Goal: Information Seeking & Learning: Learn about a topic

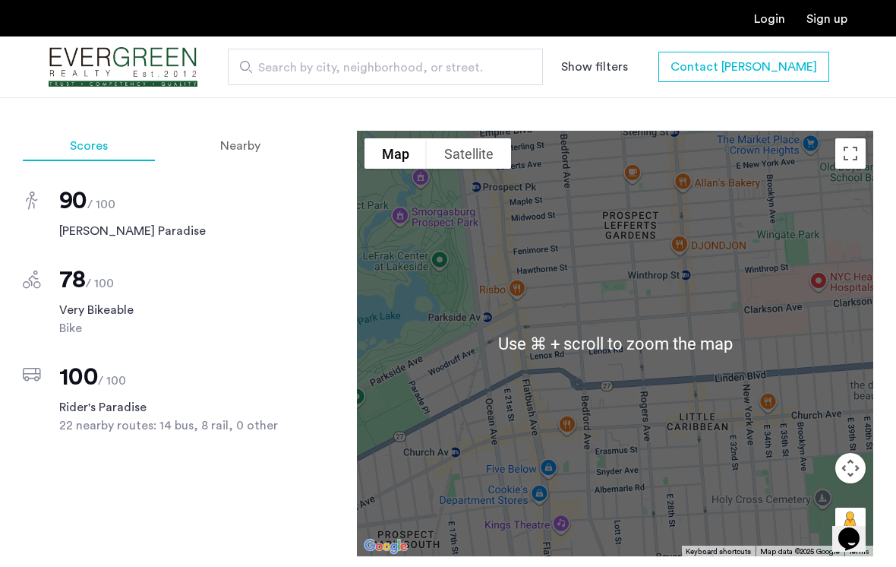
scroll to position [1535, 0]
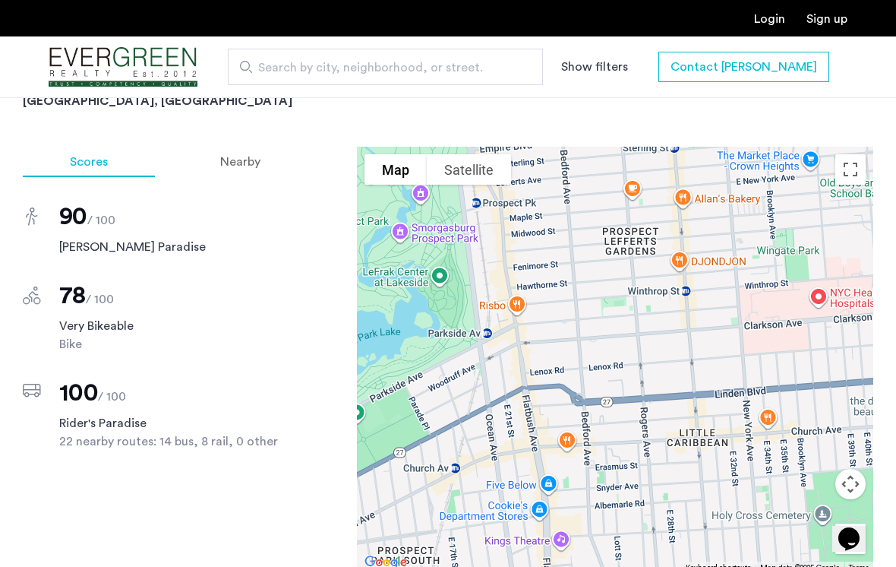
click at [268, 280] on div "78 / 100" at bounding box center [183, 295] width 248 height 30
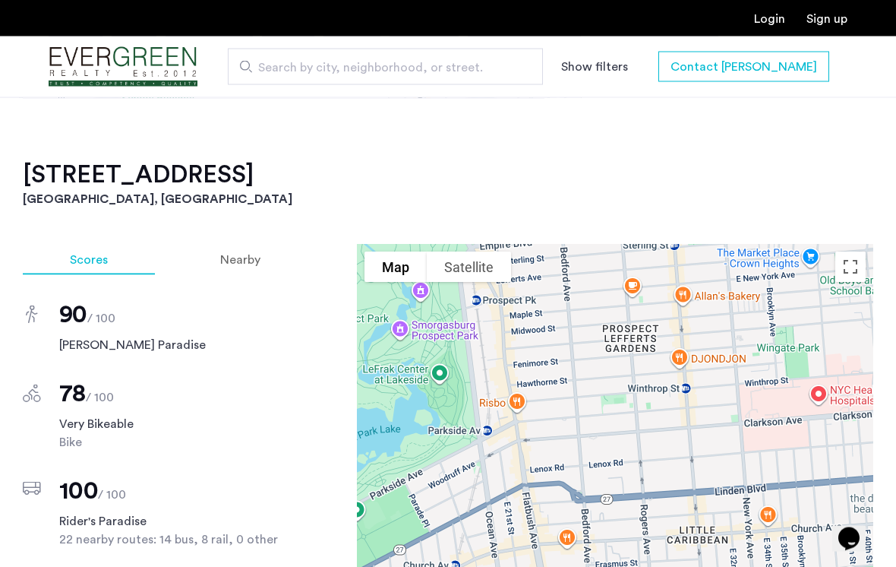
scroll to position [1438, 0]
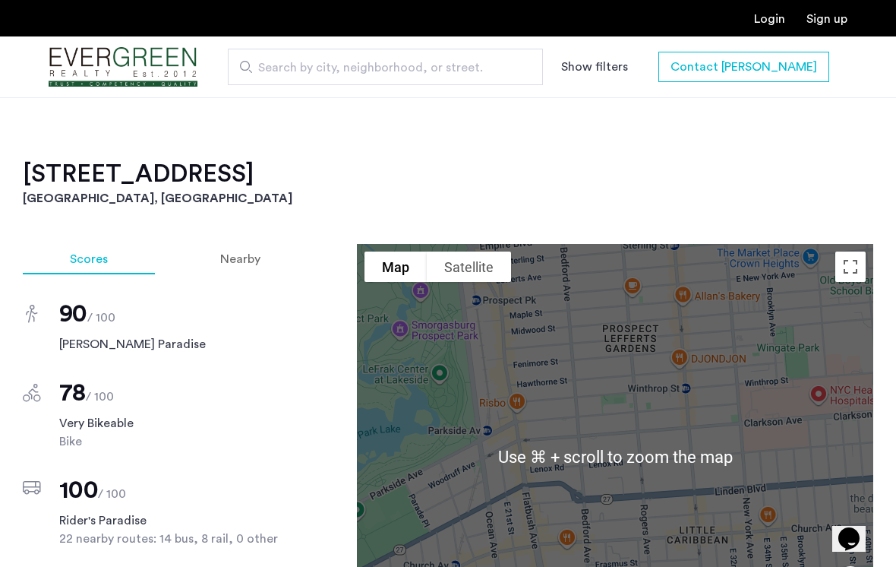
click at [643, 191] on div "161 Lenox Road, Unit 202 Brooklyn, NY Scores Nearby 90 / 100 Walker's Paradise …" at bounding box center [448, 445] width 851 height 572
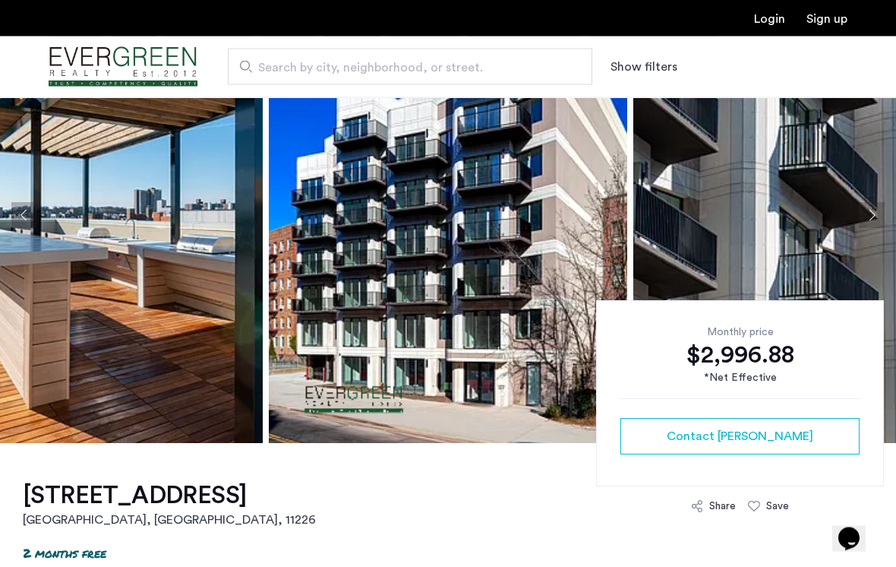
scroll to position [103, 0]
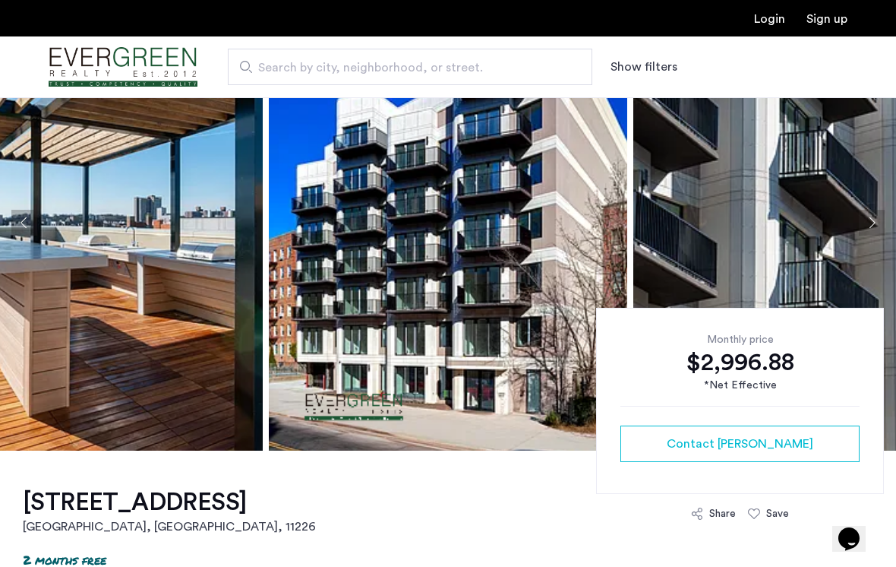
click at [444, 234] on img at bounding box center [448, 223] width 358 height 456
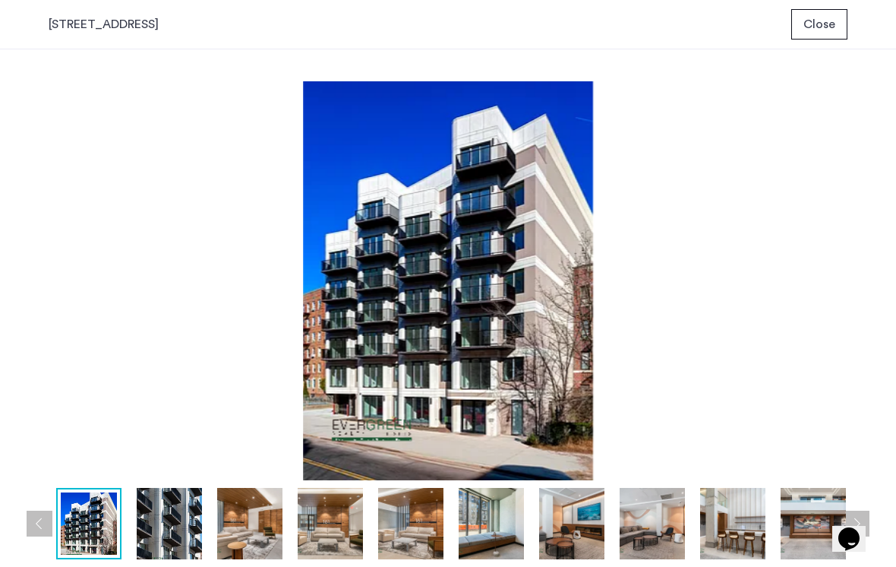
scroll to position [0, 0]
click at [345, 524] on img at bounding box center [330, 523] width 65 height 71
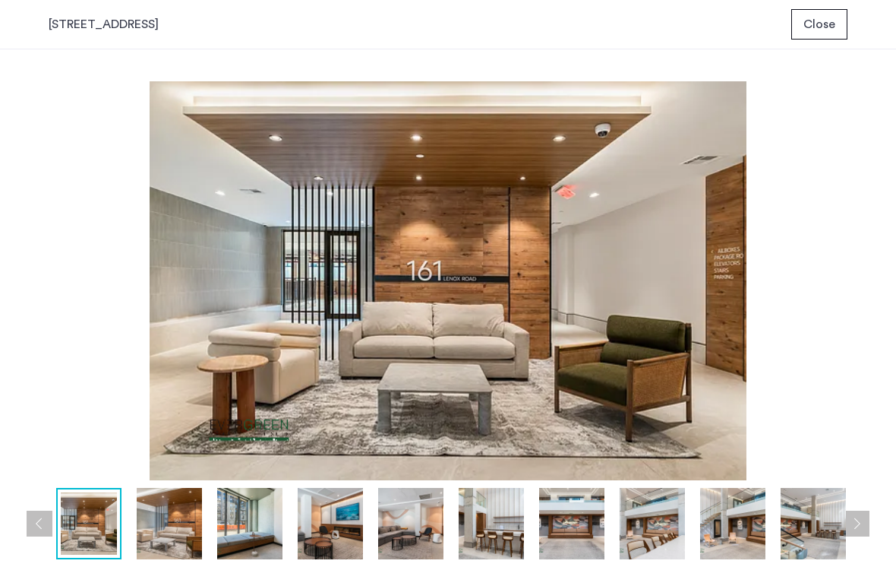
click at [826, 30] on span "Close" at bounding box center [820, 24] width 32 height 18
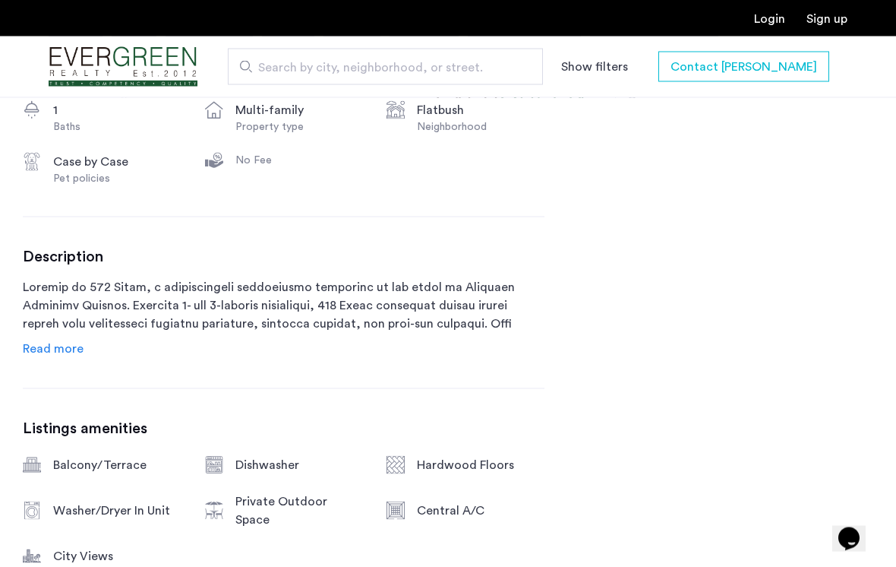
scroll to position [720, 0]
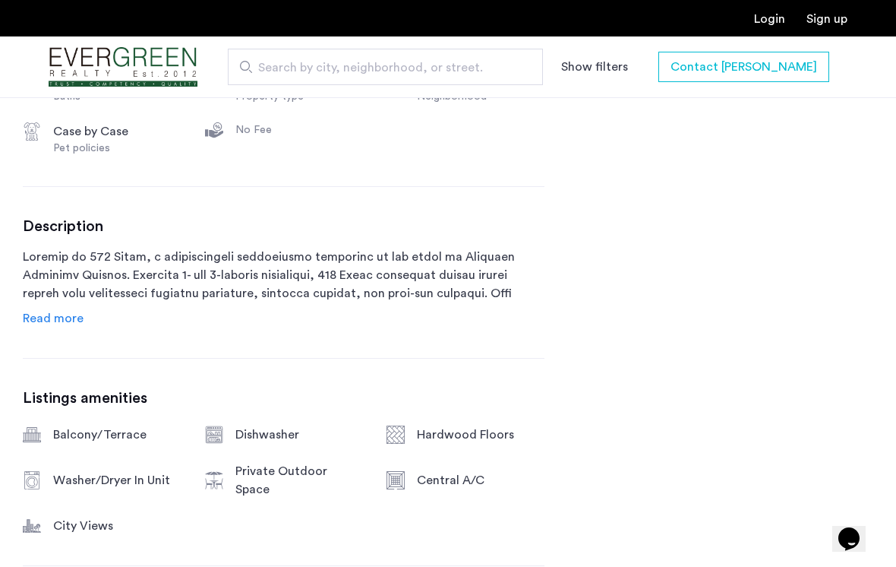
click at [73, 321] on span "Read more" at bounding box center [53, 318] width 61 height 12
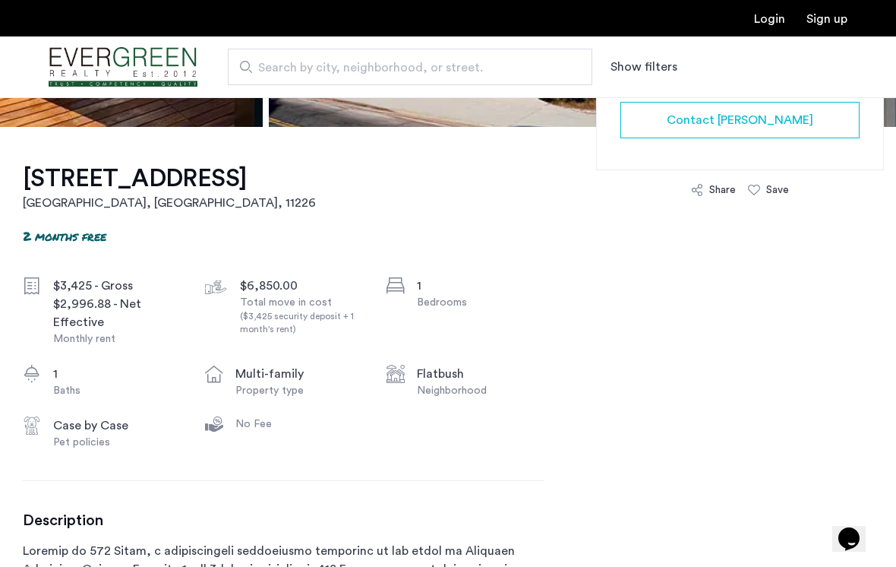
scroll to position [458, 0]
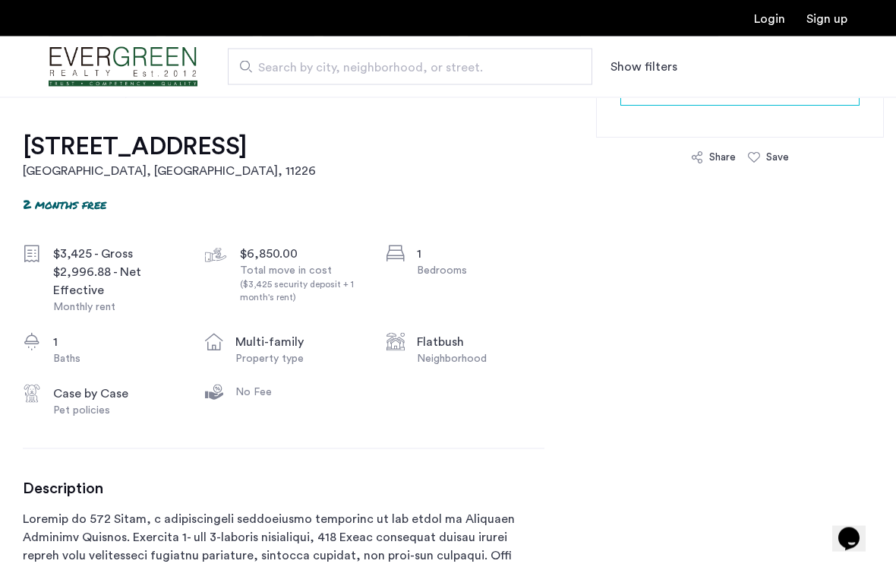
click at [240, 151] on h1 "161 Lenox Road, Unit 202" at bounding box center [169, 146] width 293 height 30
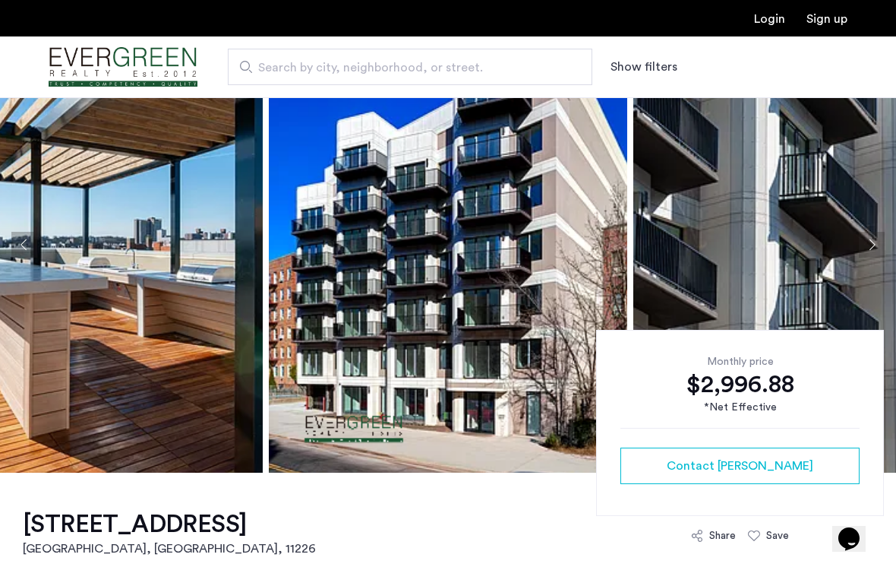
scroll to position [0, 0]
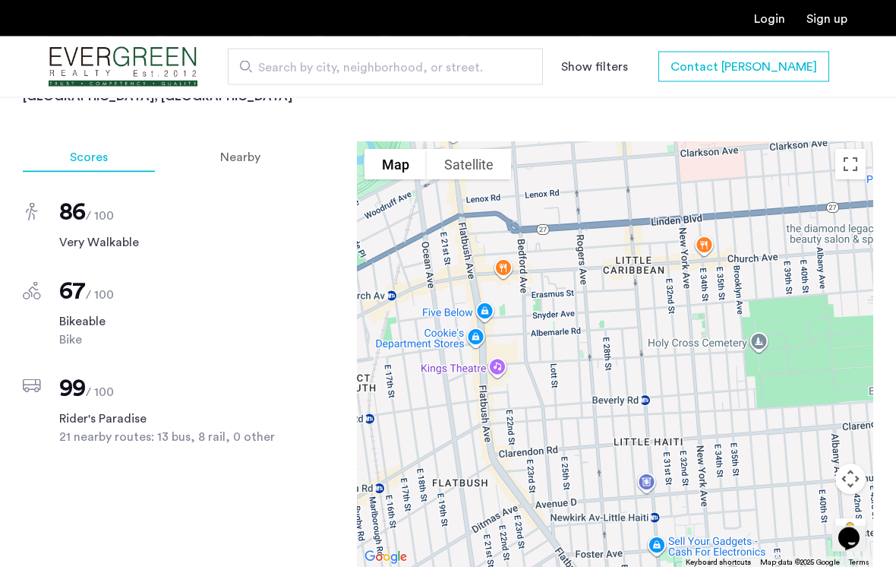
scroll to position [1370, 0]
click at [582, 330] on div at bounding box center [615, 353] width 516 height 425
click at [586, 328] on div at bounding box center [615, 353] width 516 height 425
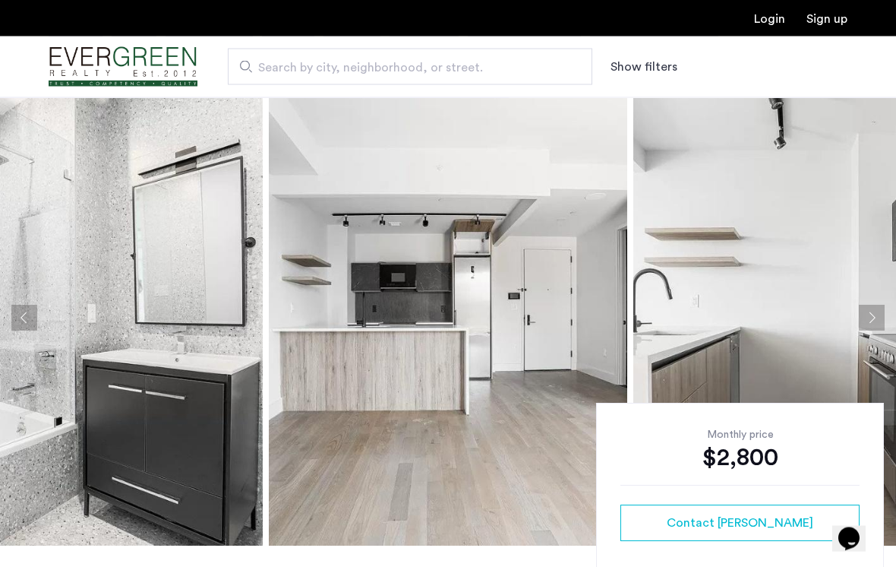
scroll to position [8, 0]
click at [443, 338] on img at bounding box center [448, 318] width 358 height 456
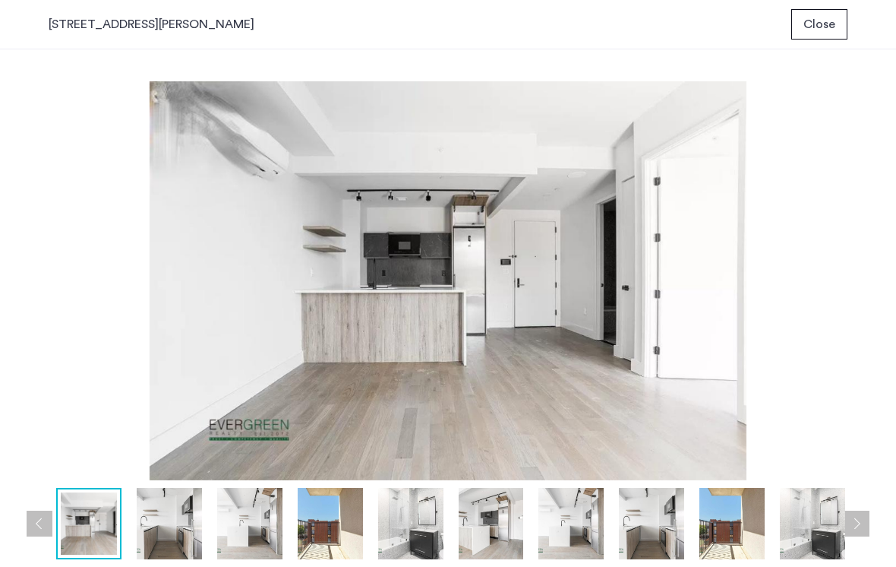
click at [860, 526] on button "Next apartment" at bounding box center [857, 523] width 26 height 26
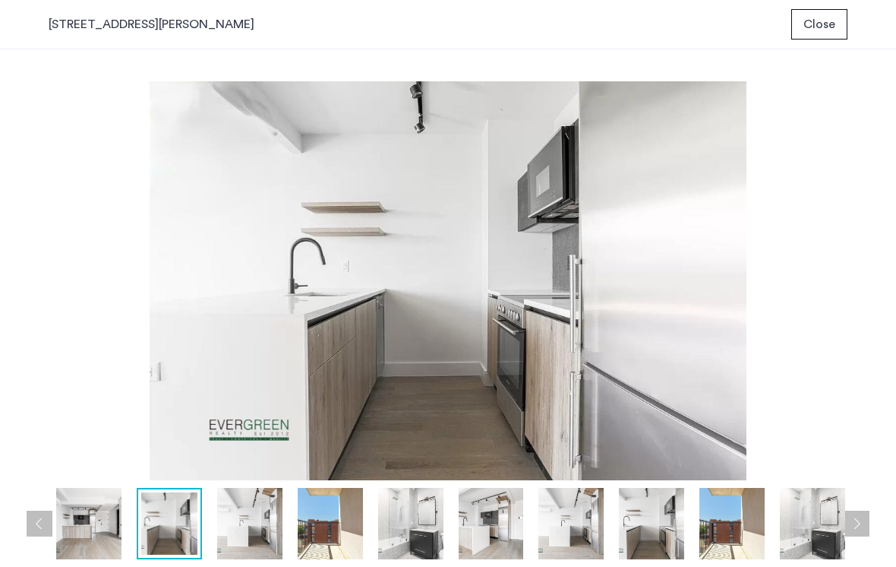
click at [860, 526] on button "Next apartment" at bounding box center [857, 523] width 26 height 26
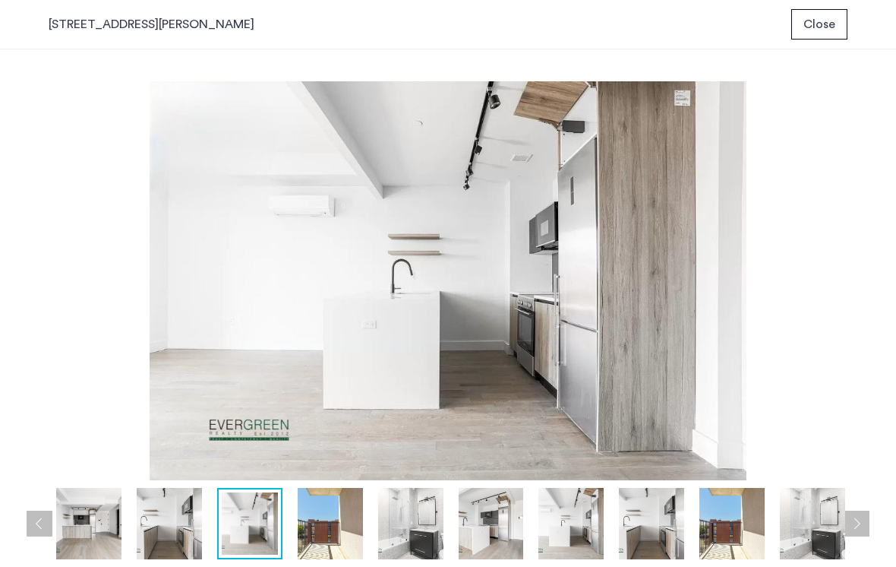
click at [860, 527] on button "Next apartment" at bounding box center [857, 523] width 26 height 26
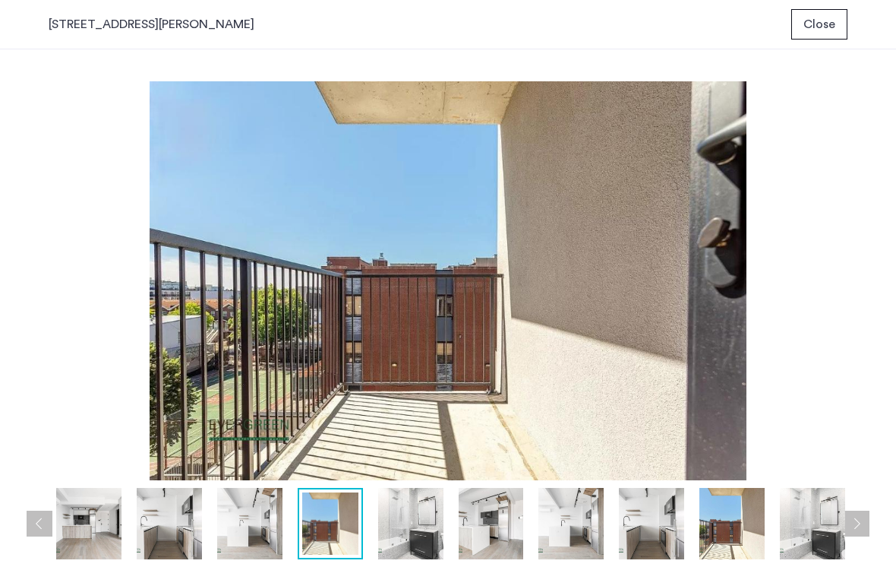
click at [860, 527] on button "Next apartment" at bounding box center [857, 523] width 26 height 26
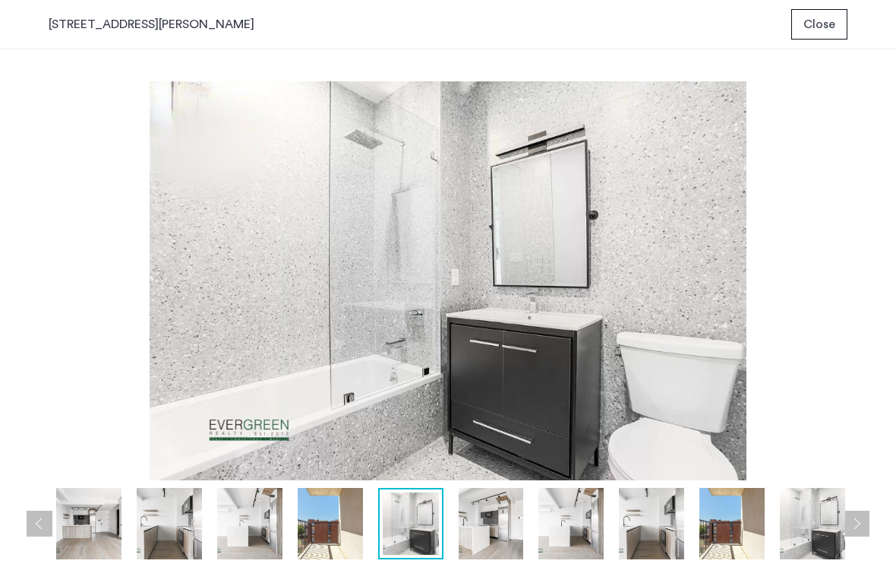
click at [860, 527] on button "Next apartment" at bounding box center [857, 523] width 26 height 26
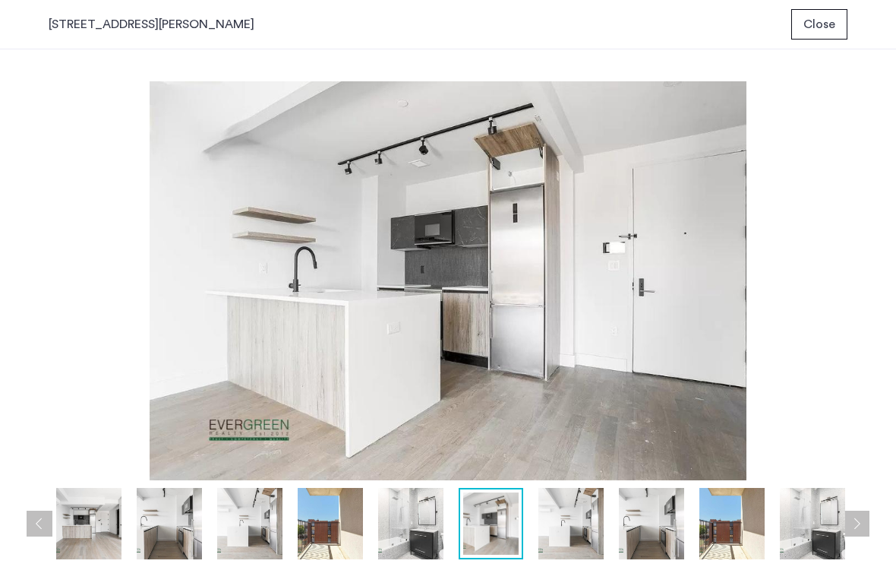
click at [860, 527] on button "Next apartment" at bounding box center [857, 523] width 26 height 26
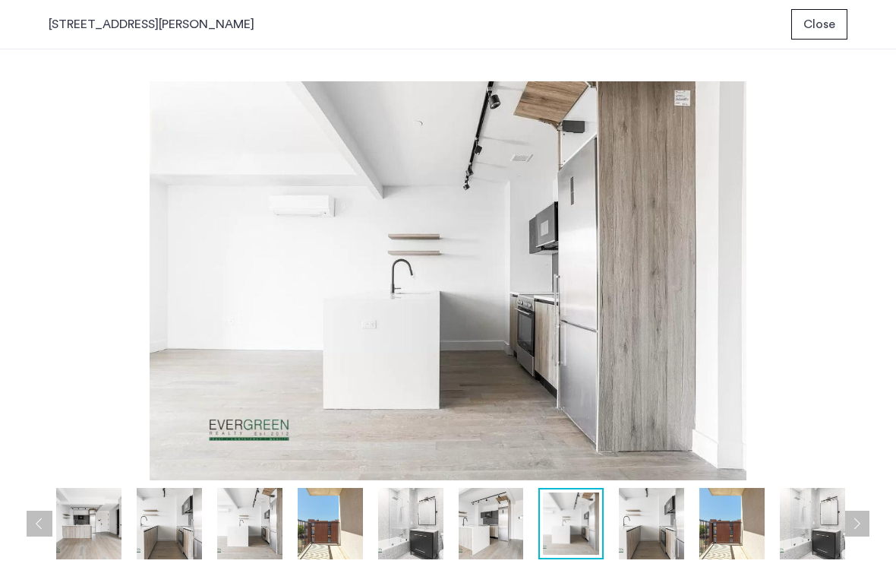
click at [860, 528] on button "Next apartment" at bounding box center [857, 523] width 26 height 26
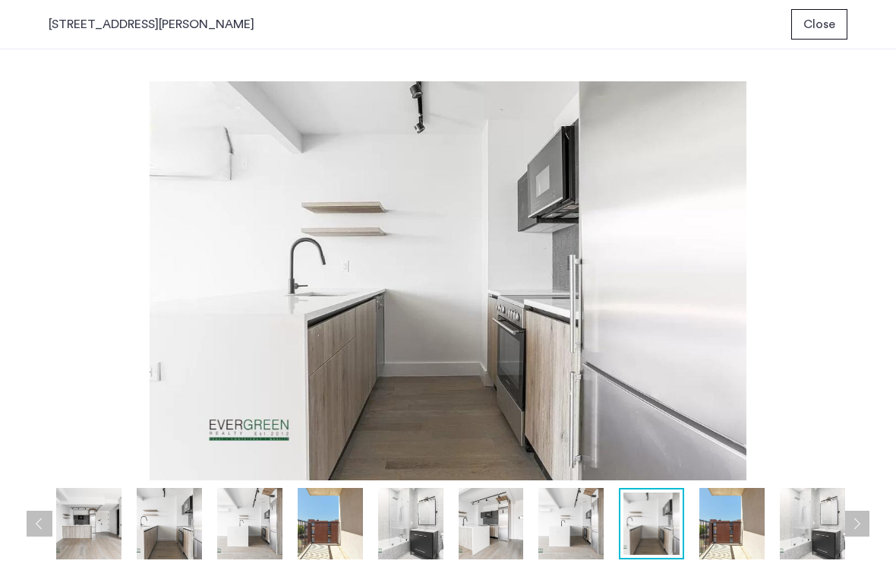
click at [860, 528] on button "Next apartment" at bounding box center [857, 523] width 26 height 26
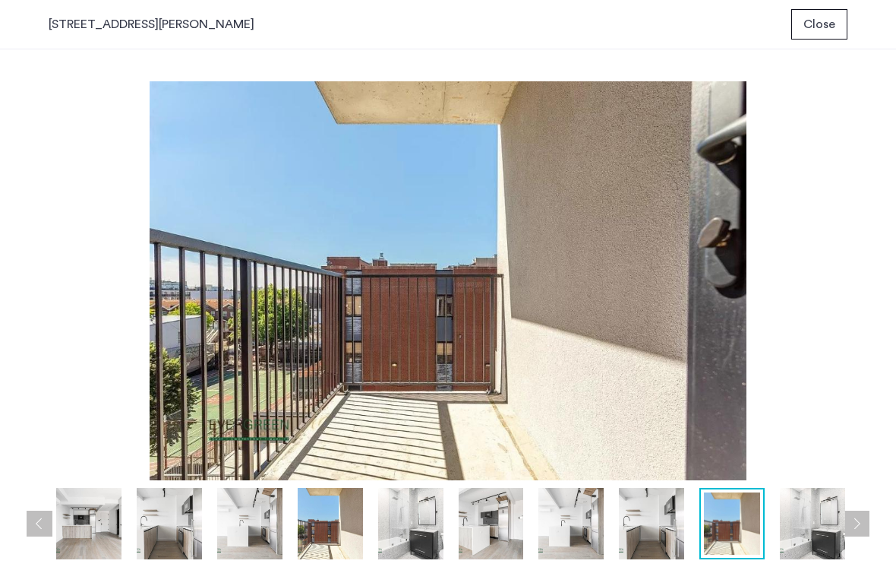
click at [860, 528] on button "Next apartment" at bounding box center [857, 523] width 26 height 26
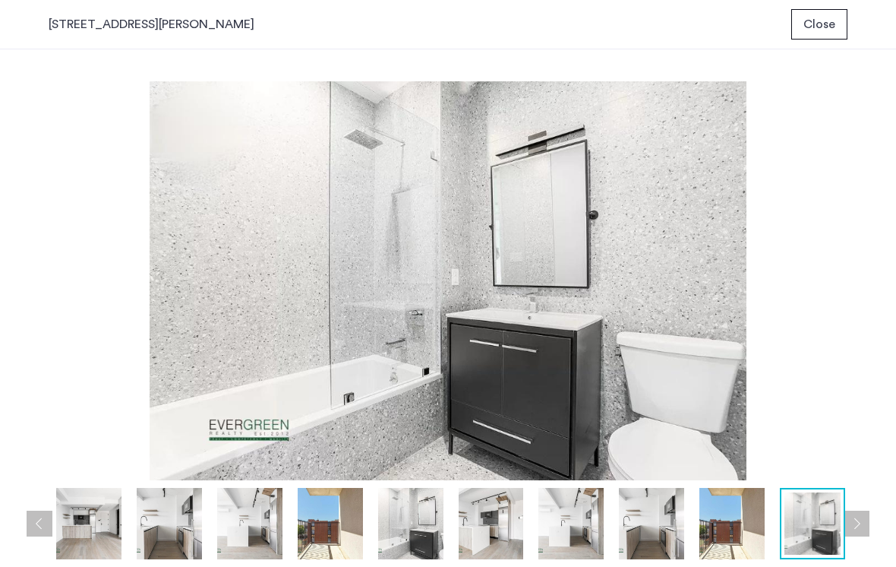
click at [860, 528] on button "Next apartment" at bounding box center [857, 523] width 26 height 26
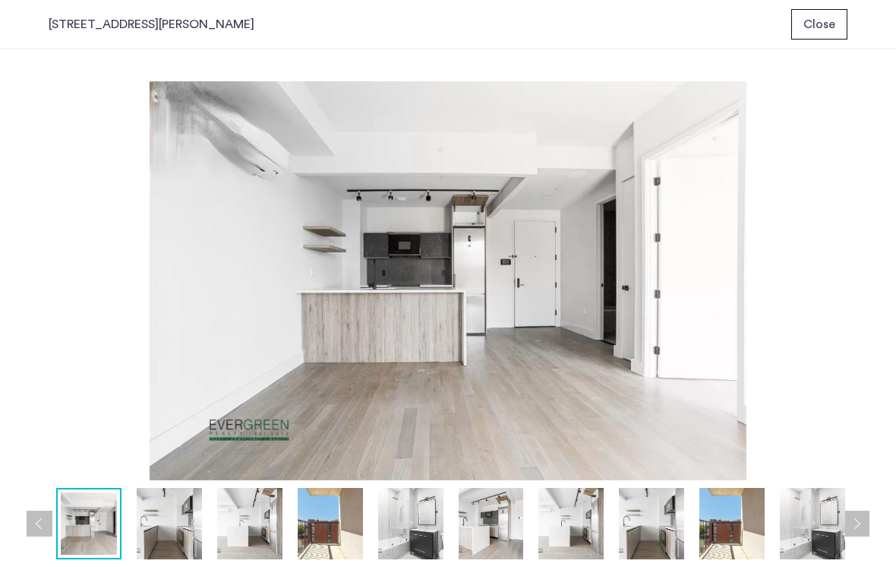
click at [860, 528] on button "Next apartment" at bounding box center [857, 523] width 26 height 26
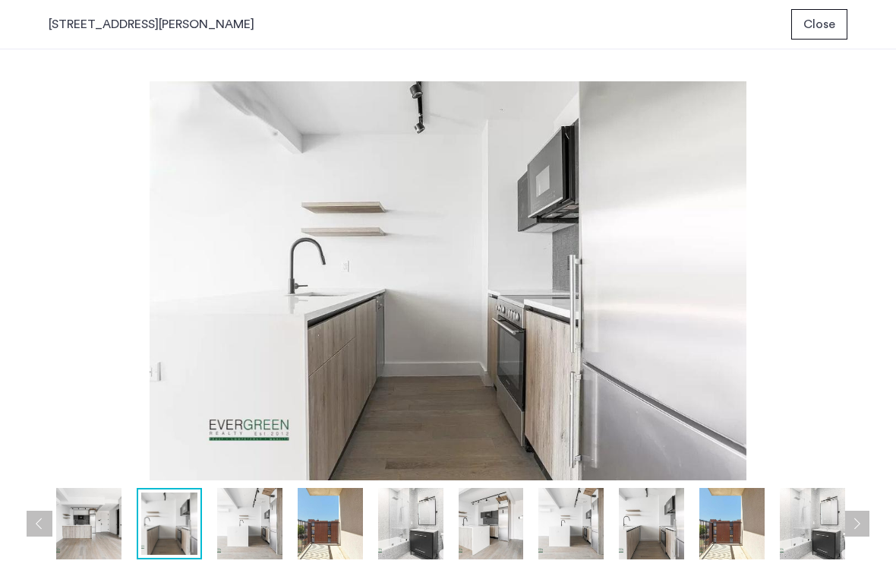
click at [860, 529] on button "Next apartment" at bounding box center [857, 523] width 26 height 26
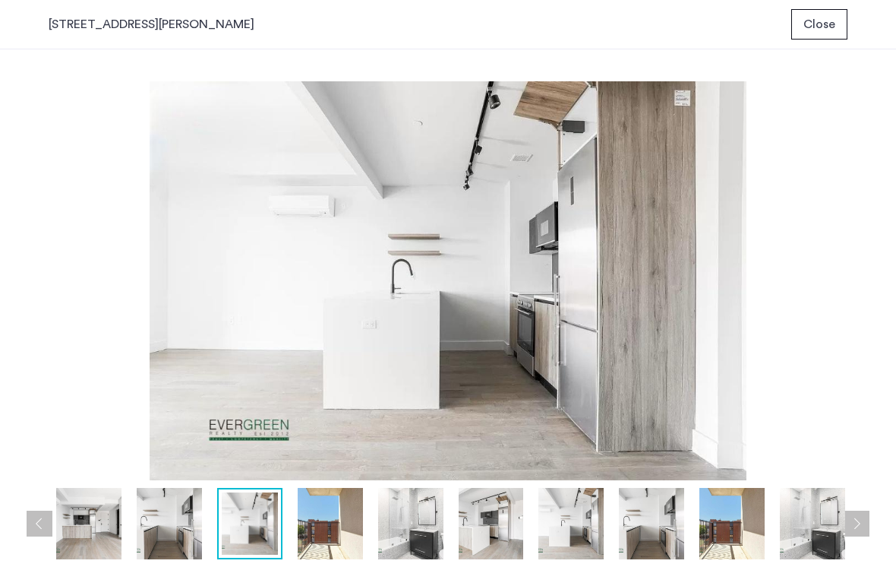
click at [860, 529] on button "Next apartment" at bounding box center [857, 523] width 26 height 26
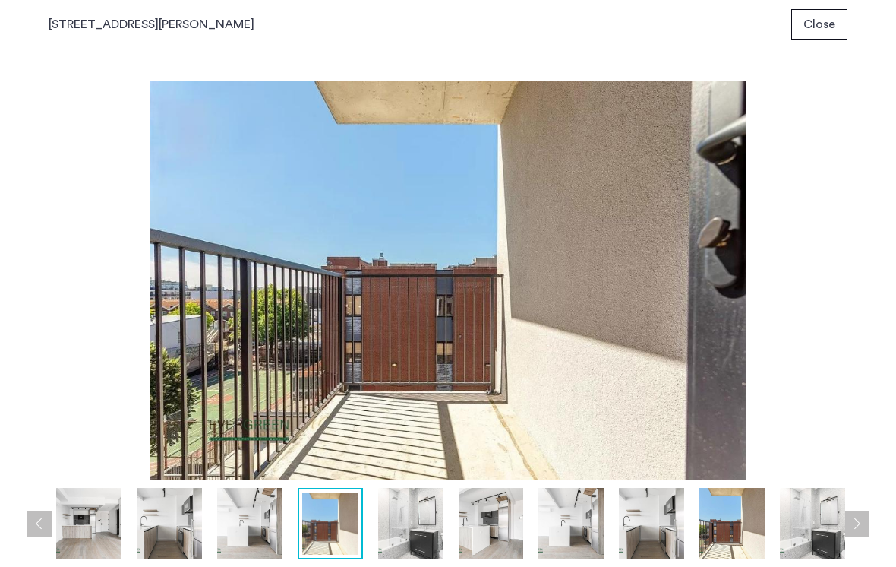
click at [860, 529] on button "Next apartment" at bounding box center [857, 523] width 26 height 26
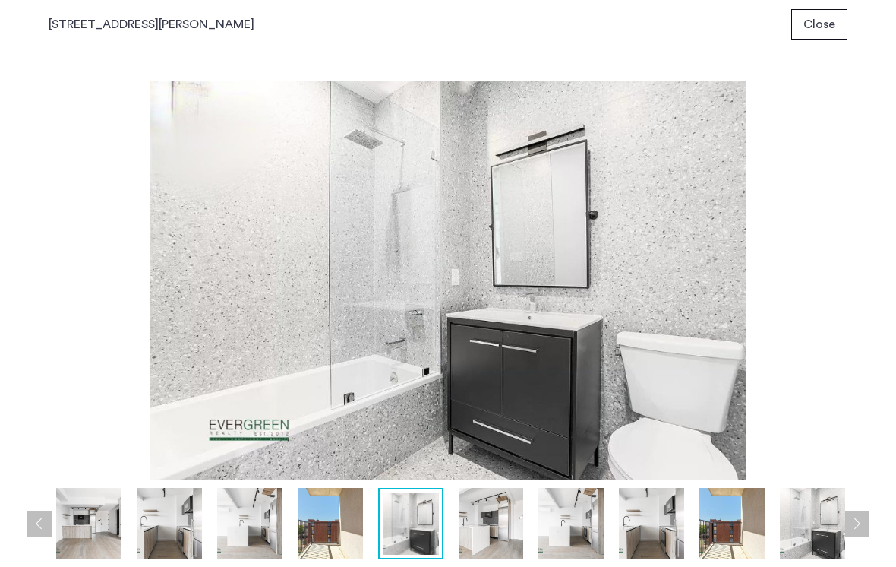
click at [860, 529] on button "Next apartment" at bounding box center [857, 523] width 26 height 26
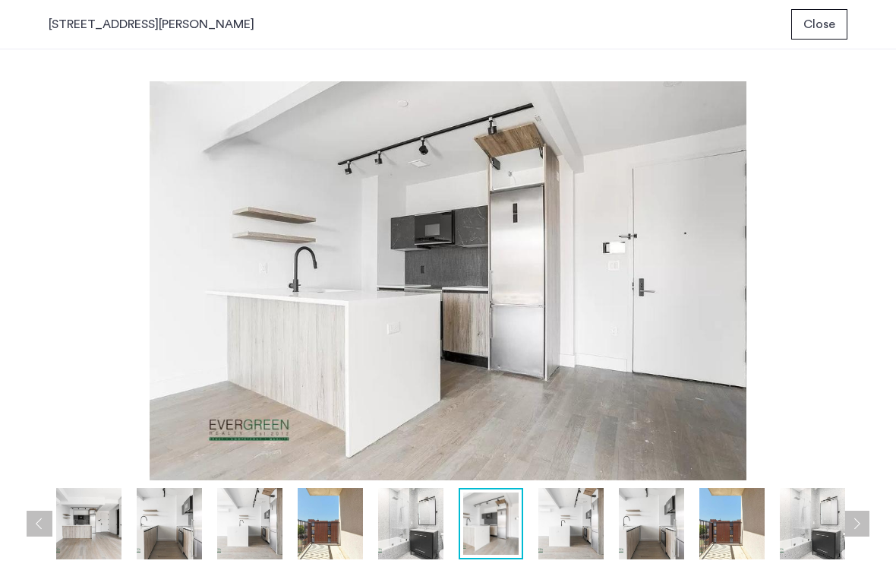
click at [815, 30] on span "Close" at bounding box center [820, 24] width 32 height 18
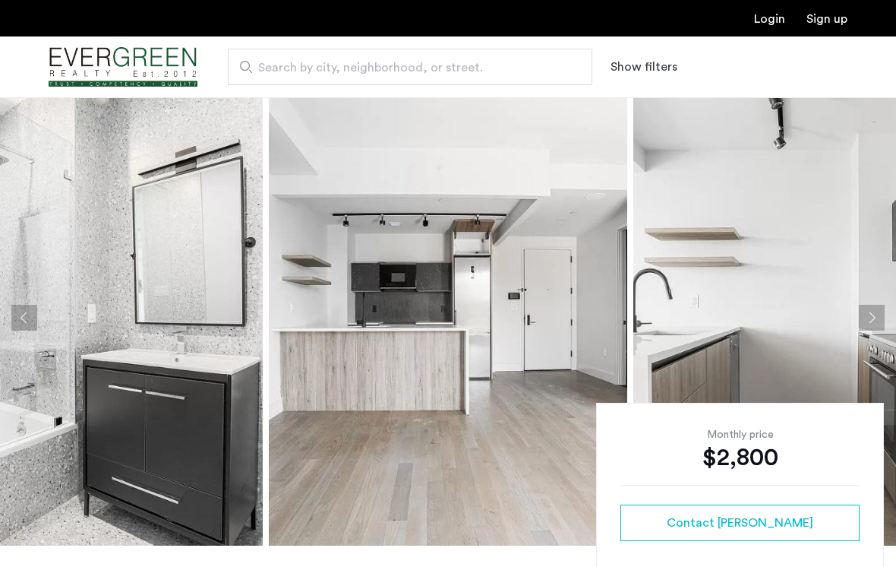
scroll to position [8, 0]
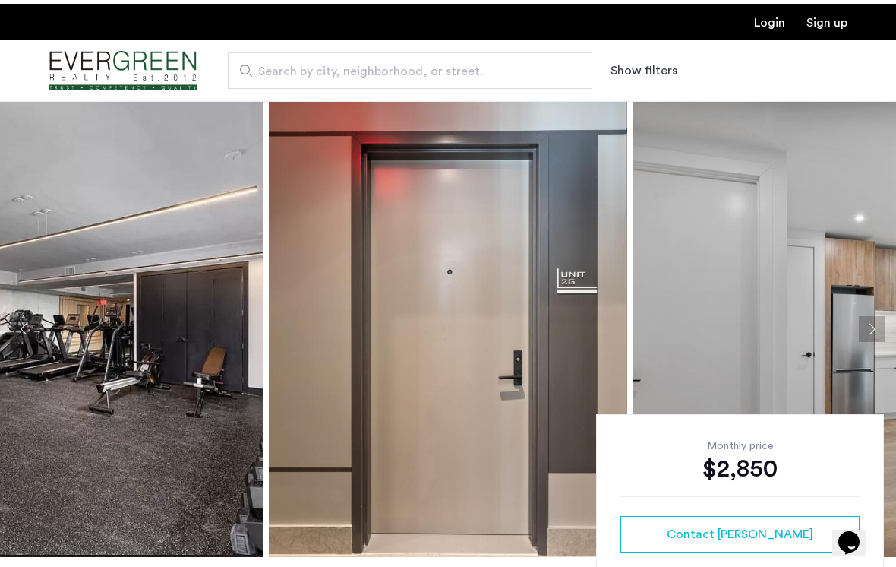
click at [491, 223] on img at bounding box center [448, 325] width 358 height 456
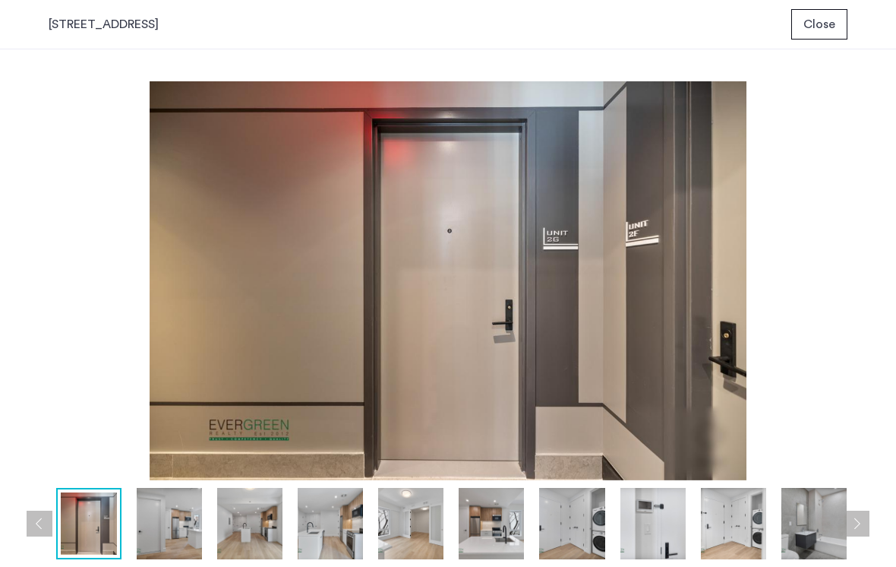
click at [854, 529] on button "Next apartment" at bounding box center [857, 523] width 26 height 26
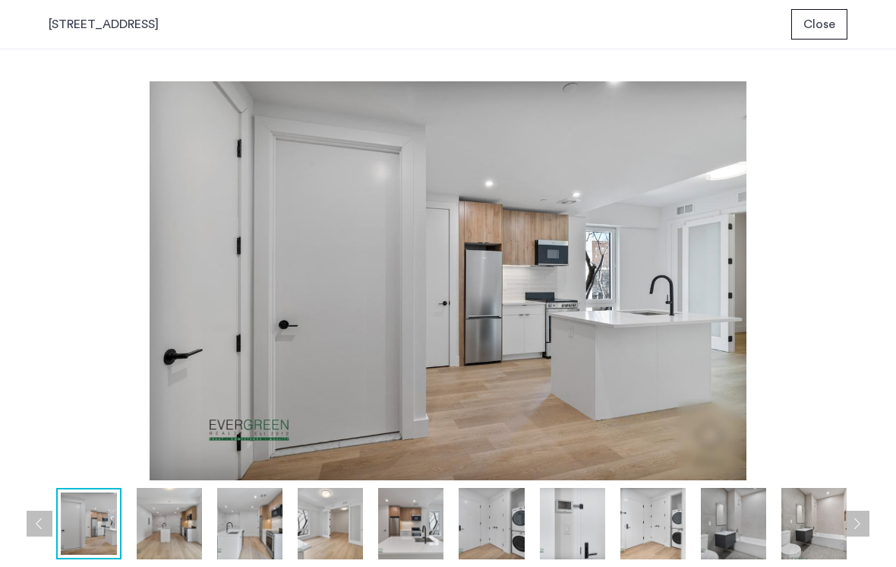
click at [862, 530] on button "Next apartment" at bounding box center [857, 523] width 26 height 26
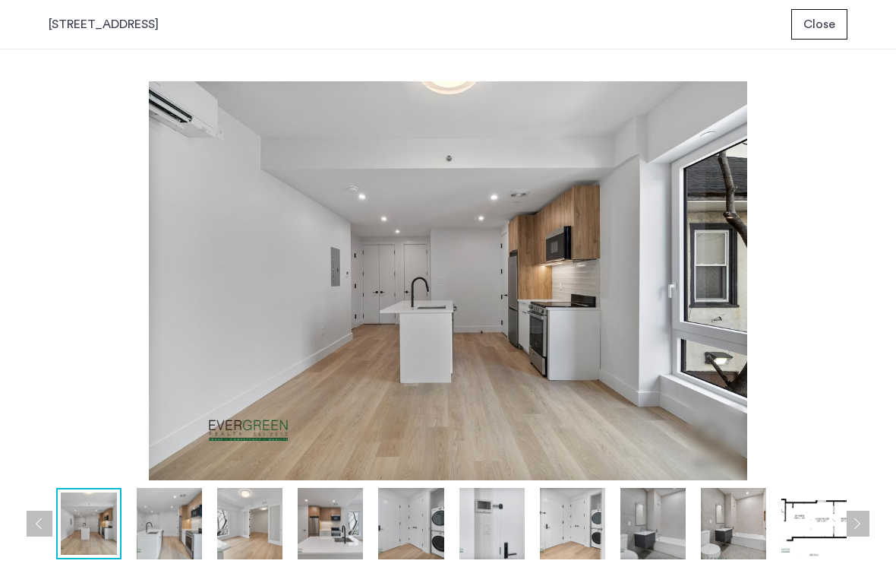
click at [862, 530] on button "Next apartment" at bounding box center [857, 523] width 26 height 26
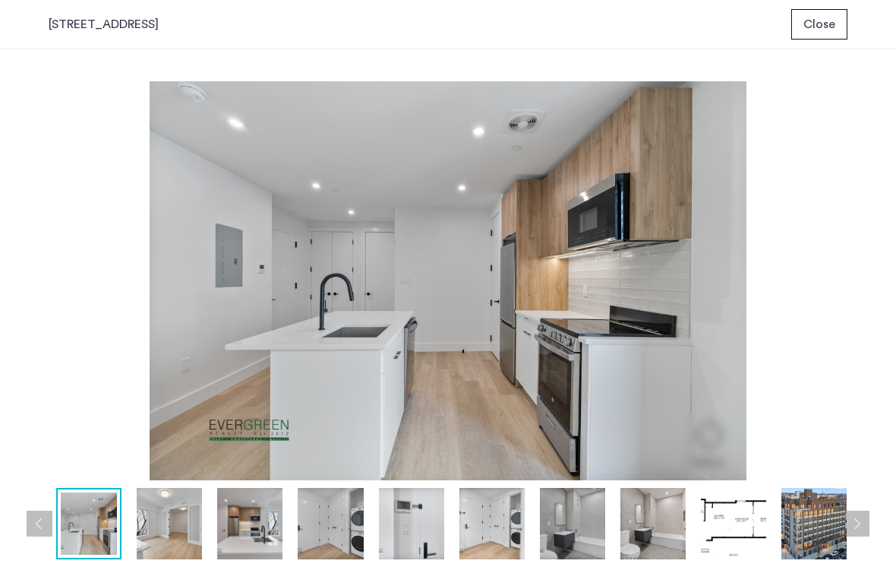
click at [862, 530] on button "Next apartment" at bounding box center [857, 523] width 26 height 26
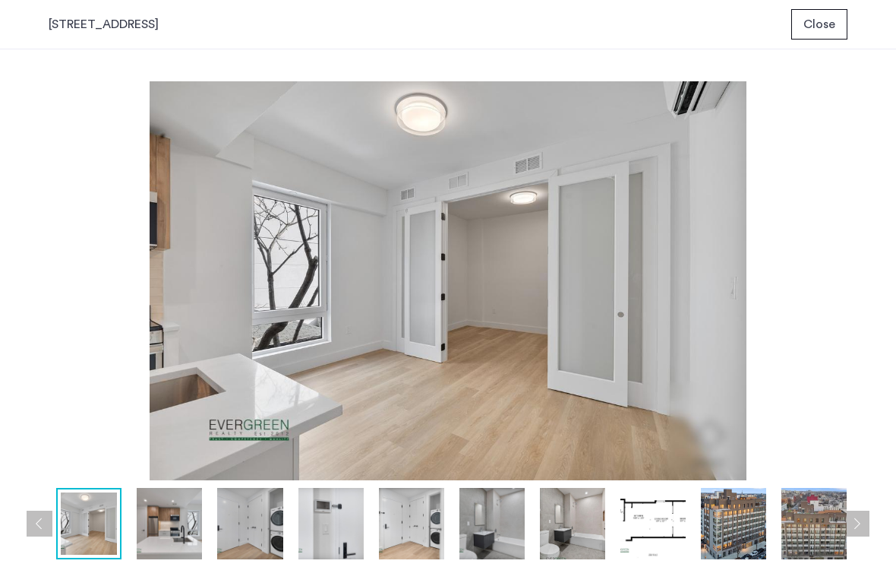
click at [862, 530] on button "Next apartment" at bounding box center [857, 523] width 26 height 26
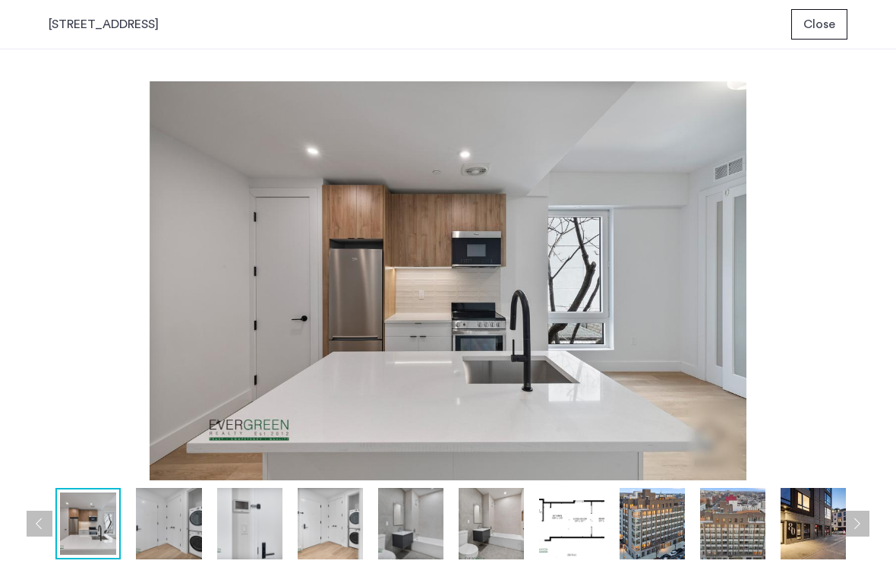
click at [862, 530] on button "Next apartment" at bounding box center [857, 523] width 26 height 26
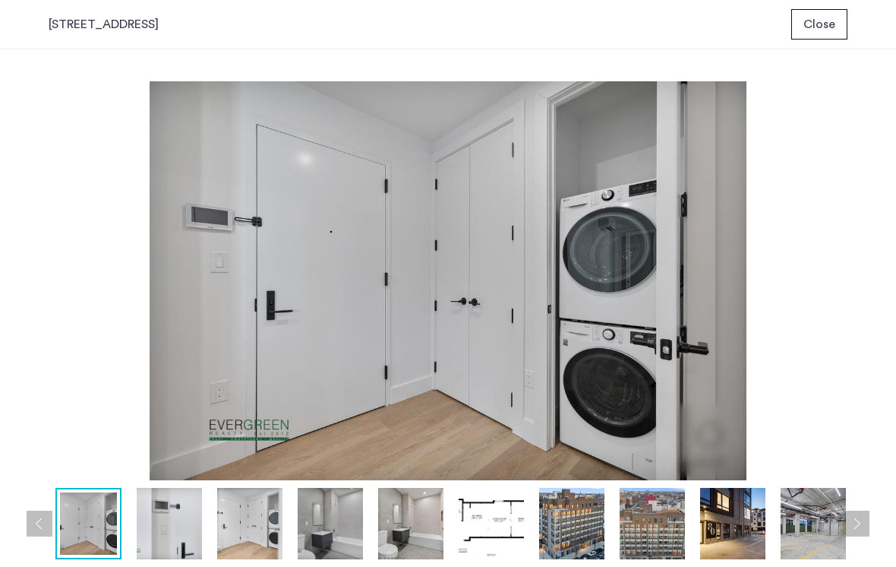
click at [862, 530] on button "Next apartment" at bounding box center [857, 523] width 26 height 26
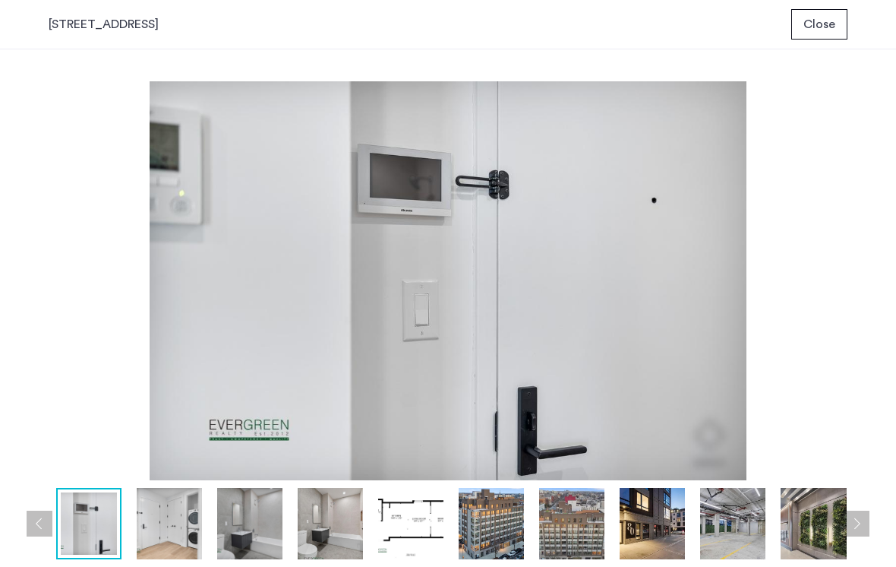
click at [862, 530] on button "Next apartment" at bounding box center [857, 523] width 26 height 26
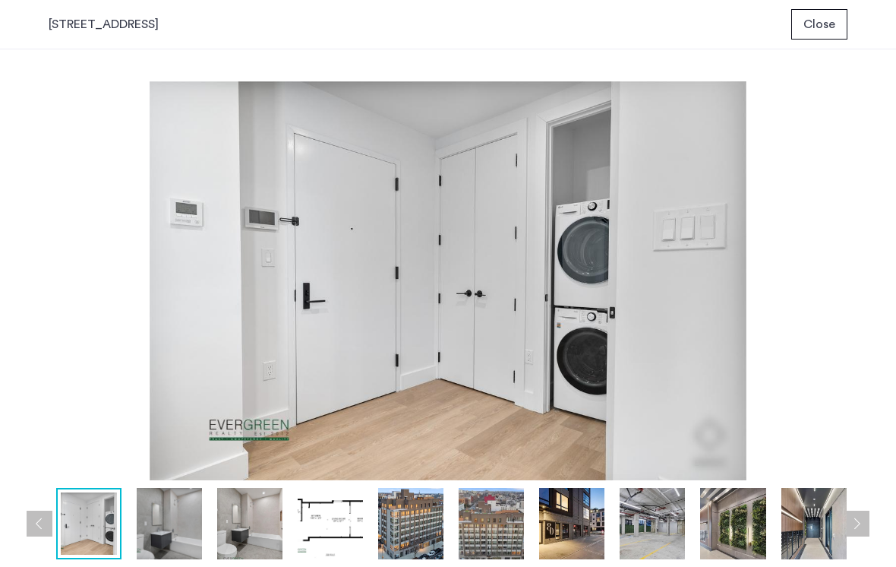
click at [862, 530] on button "Next apartment" at bounding box center [857, 523] width 26 height 26
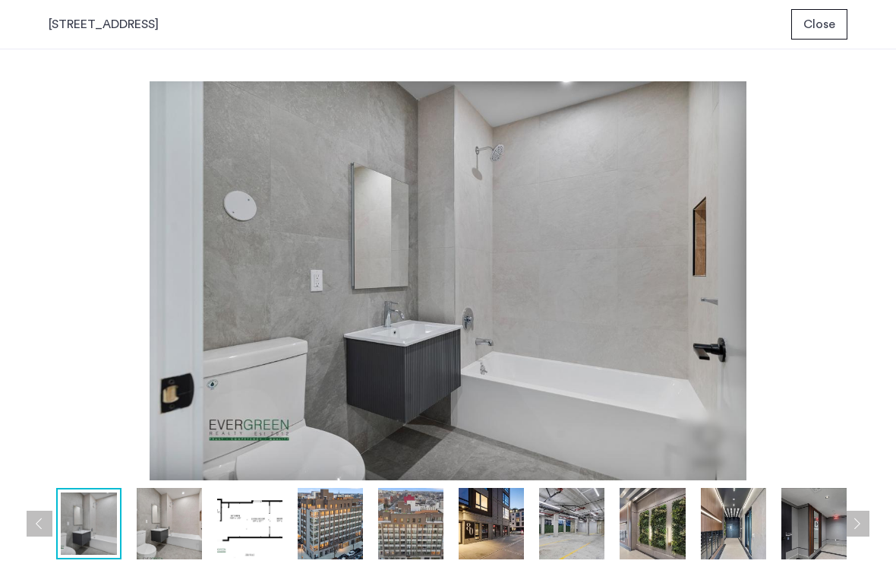
click at [862, 530] on button "Next apartment" at bounding box center [857, 523] width 26 height 26
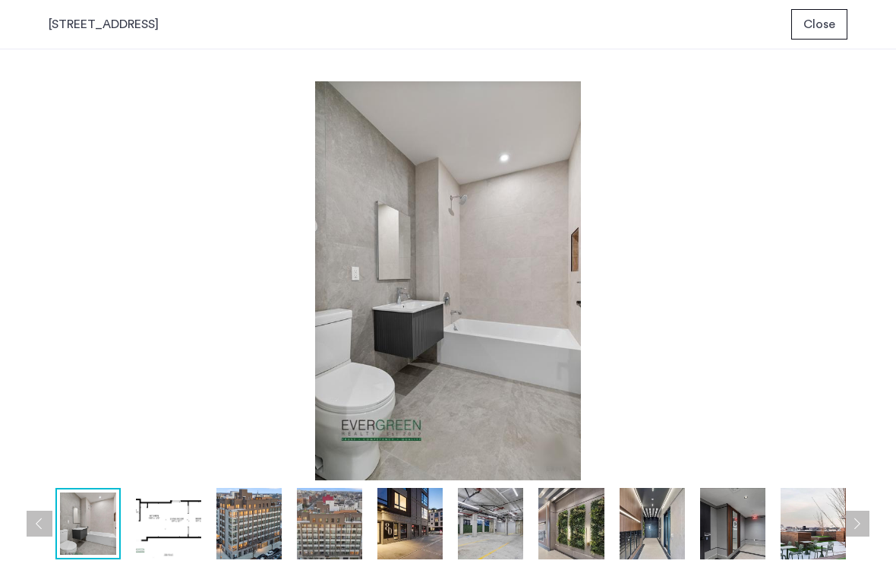
click at [862, 530] on button "Next apartment" at bounding box center [857, 523] width 26 height 26
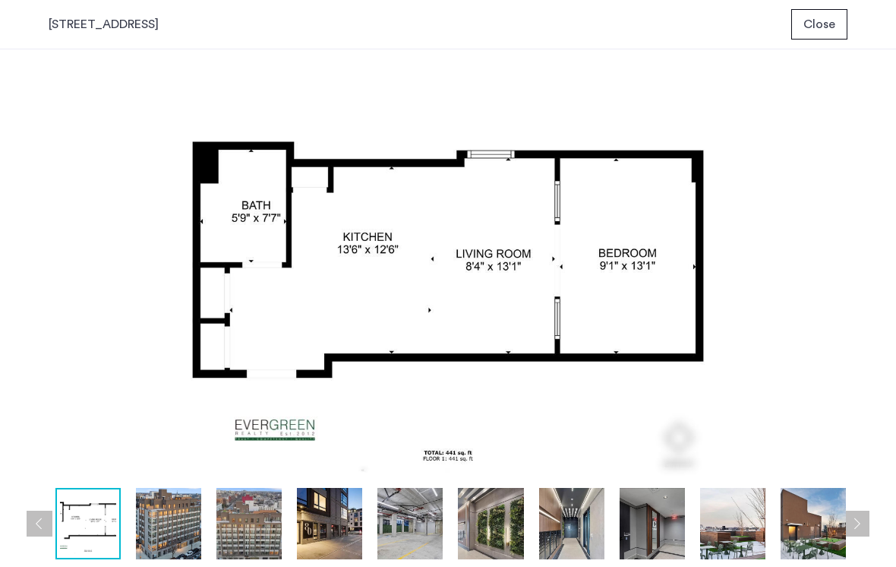
click at [862, 530] on button "Next apartment" at bounding box center [857, 523] width 26 height 26
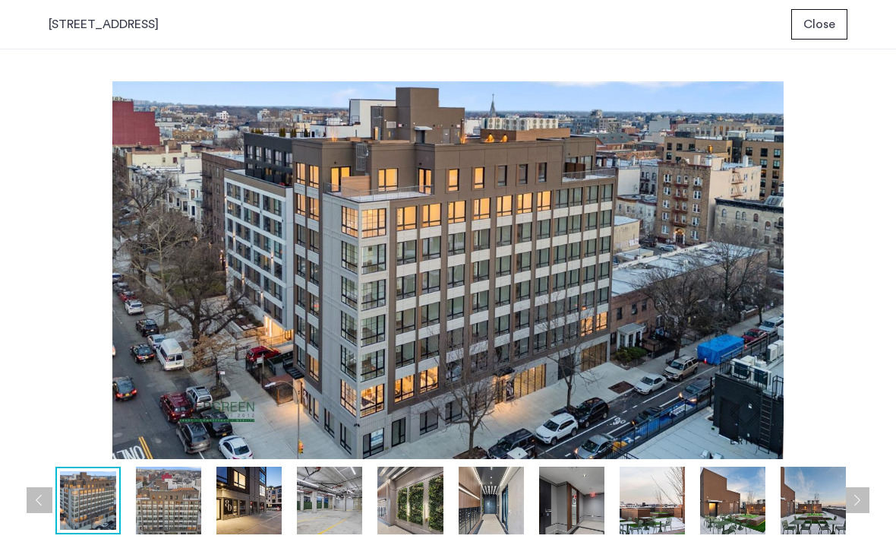
click at [821, 30] on span "Close" at bounding box center [820, 24] width 32 height 18
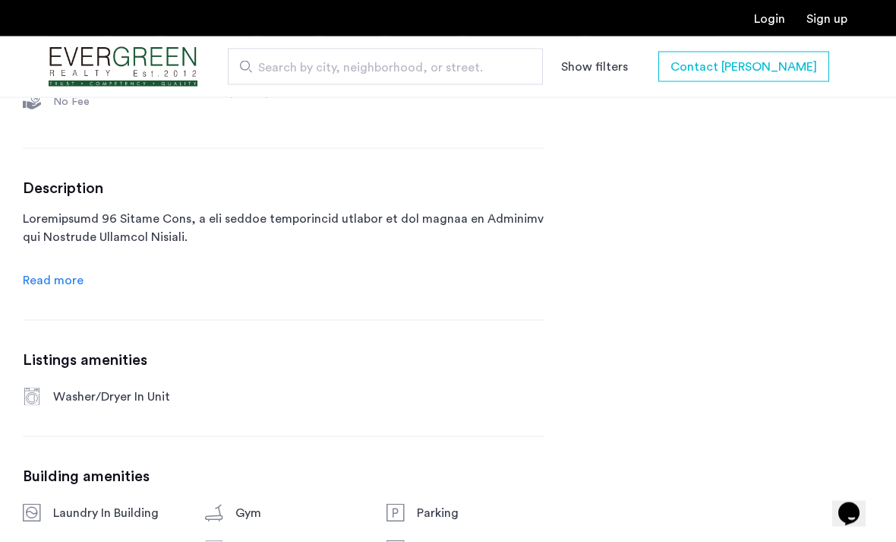
scroll to position [761, 0]
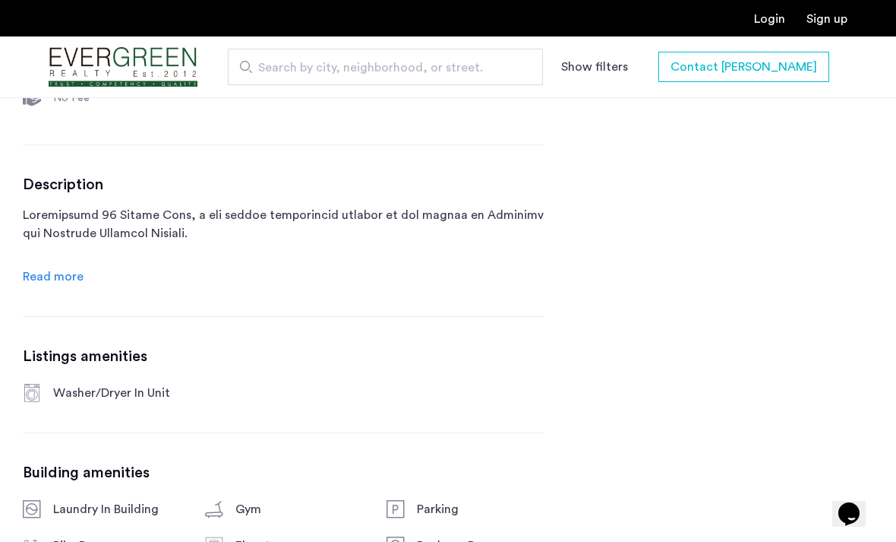
click at [81, 283] on span "Read more" at bounding box center [53, 276] width 61 height 12
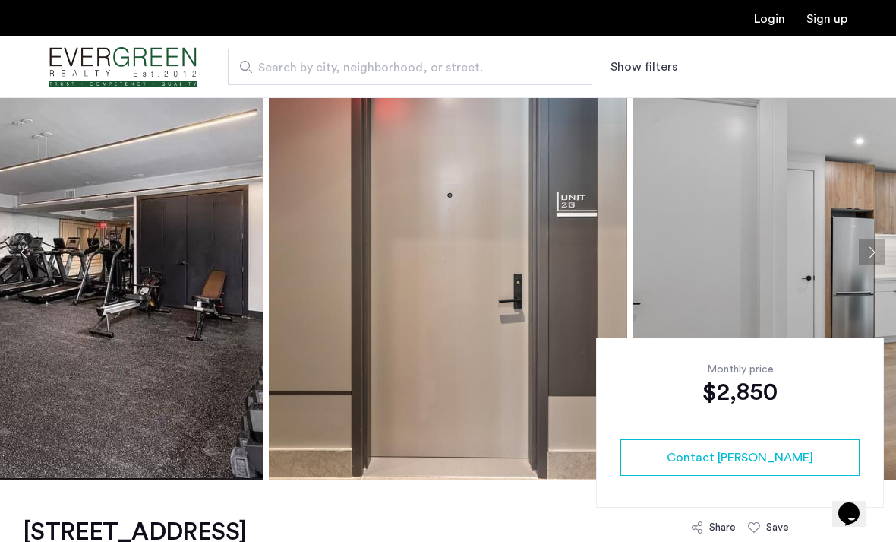
scroll to position [0, 0]
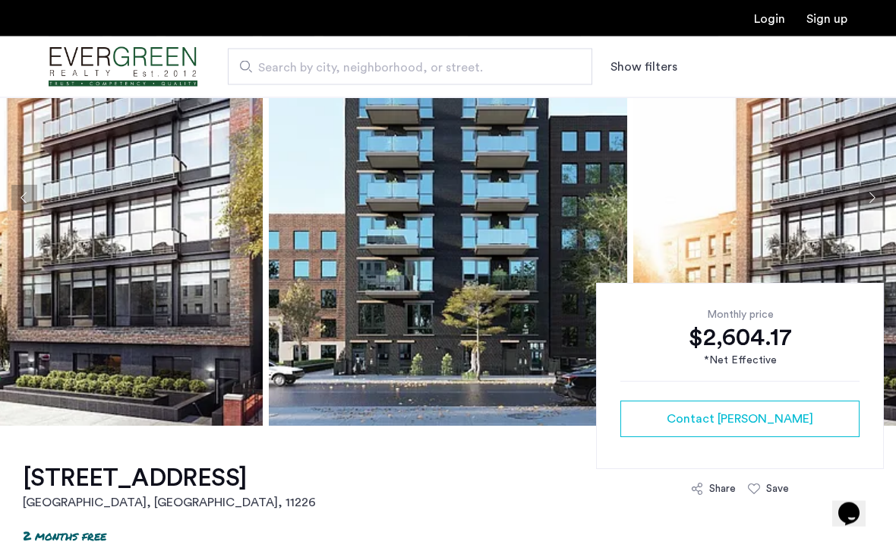
scroll to position [106, 0]
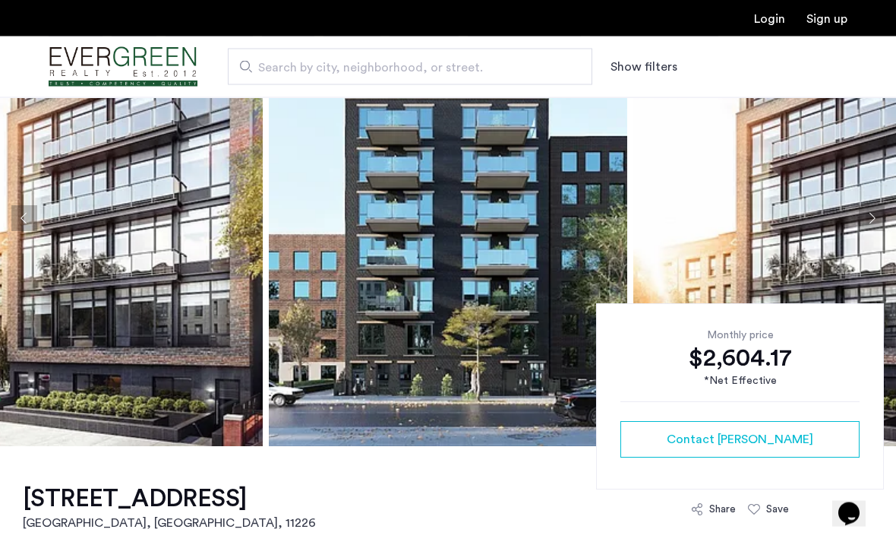
click at [419, 191] on img at bounding box center [448, 219] width 358 height 456
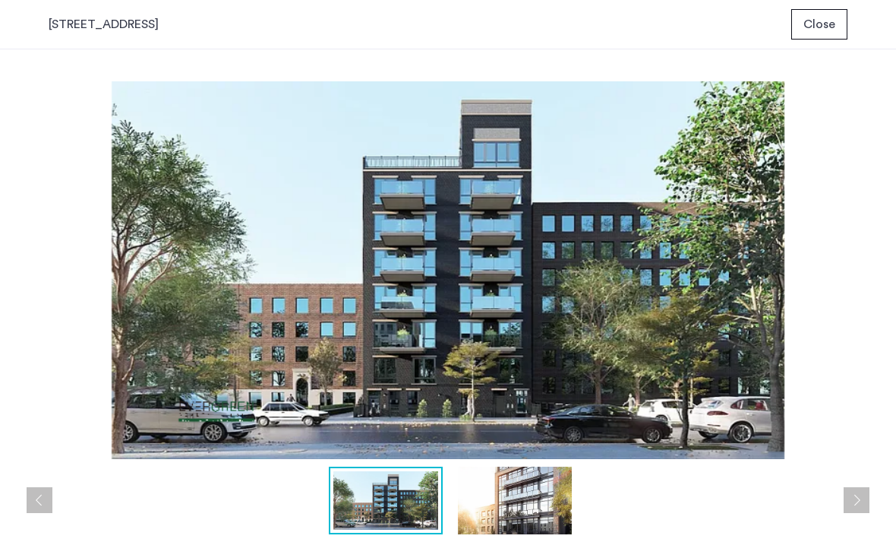
click at [857, 505] on button "Next apartment" at bounding box center [857, 500] width 26 height 26
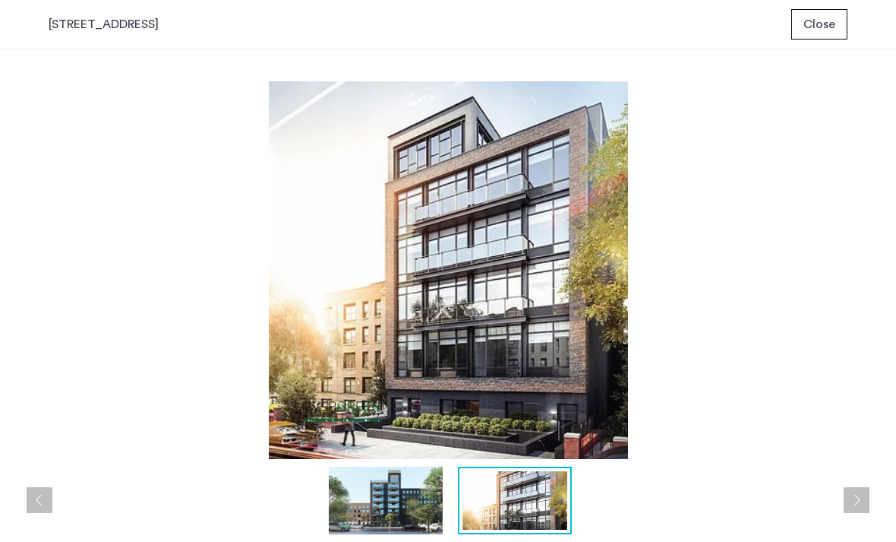
click at [857, 504] on button "Next apartment" at bounding box center [857, 500] width 26 height 26
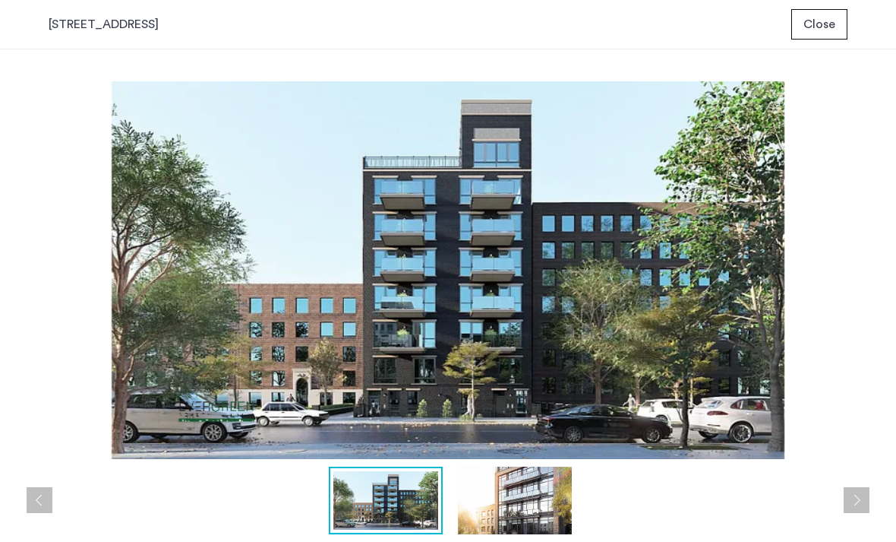
click at [857, 505] on button "Next apartment" at bounding box center [857, 500] width 26 height 26
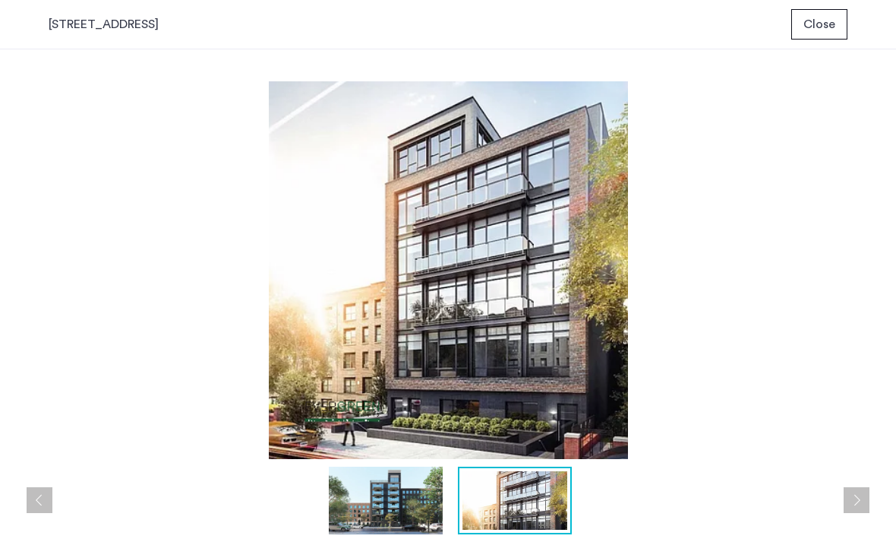
click at [857, 505] on button "Next apartment" at bounding box center [857, 500] width 26 height 26
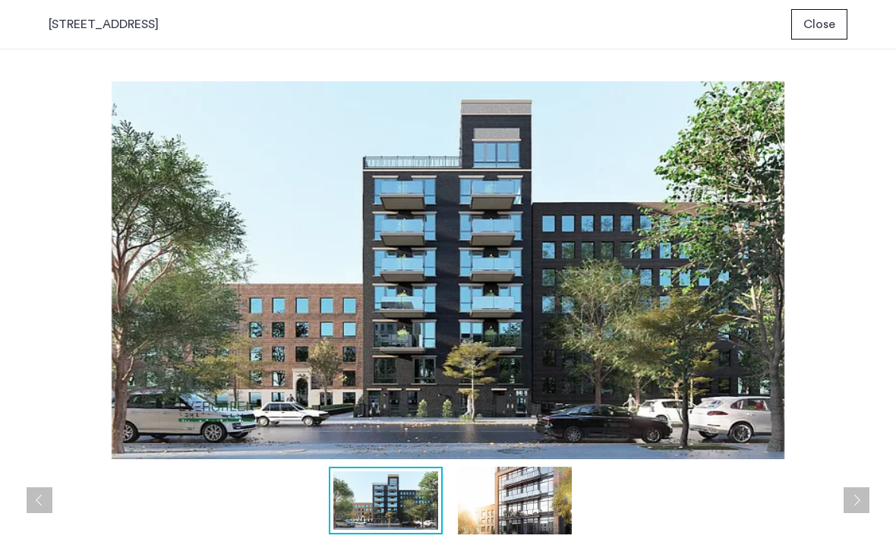
click at [857, 507] on button "Next apartment" at bounding box center [857, 500] width 26 height 26
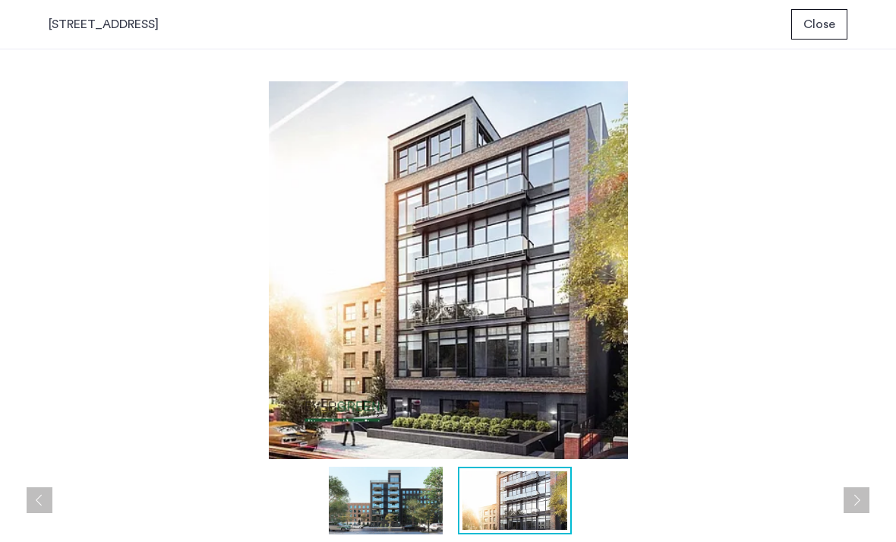
click at [857, 508] on button "Next apartment" at bounding box center [857, 500] width 26 height 26
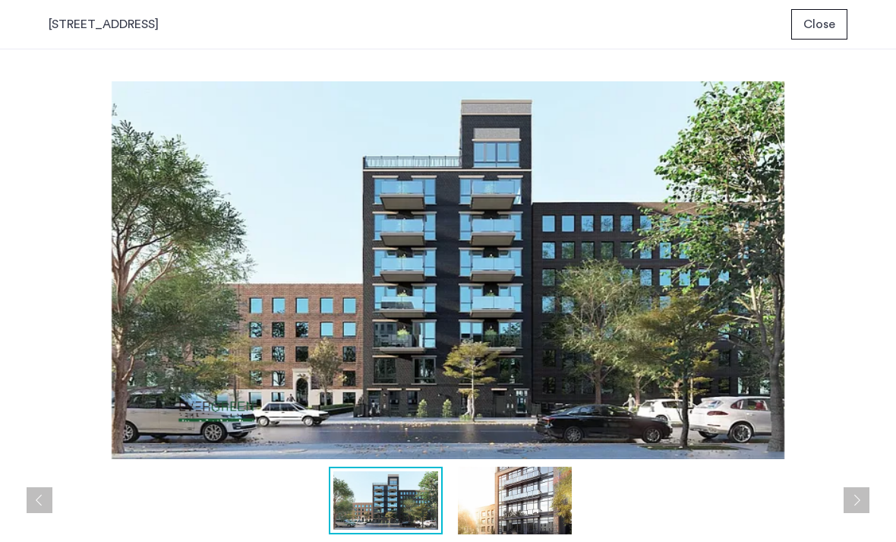
click at [857, 508] on button "Next apartment" at bounding box center [857, 500] width 26 height 26
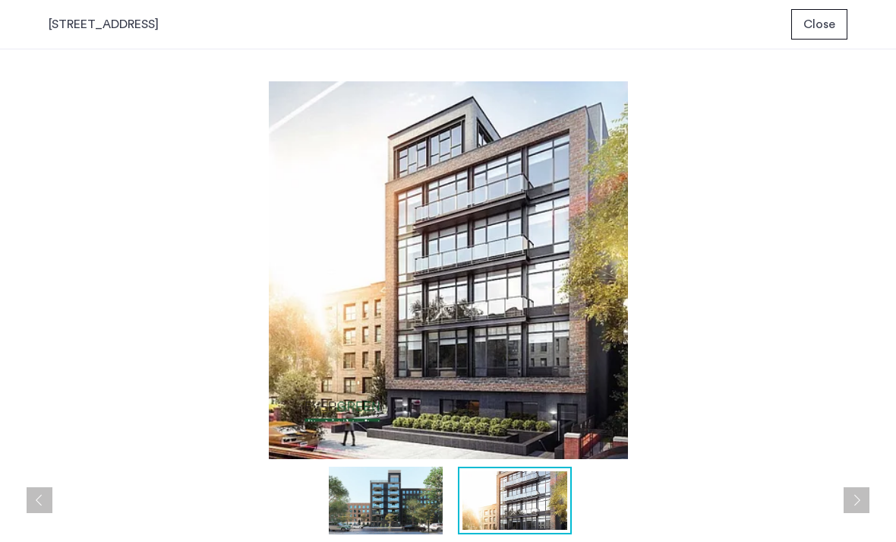
click at [857, 508] on button "Next apartment" at bounding box center [857, 500] width 26 height 26
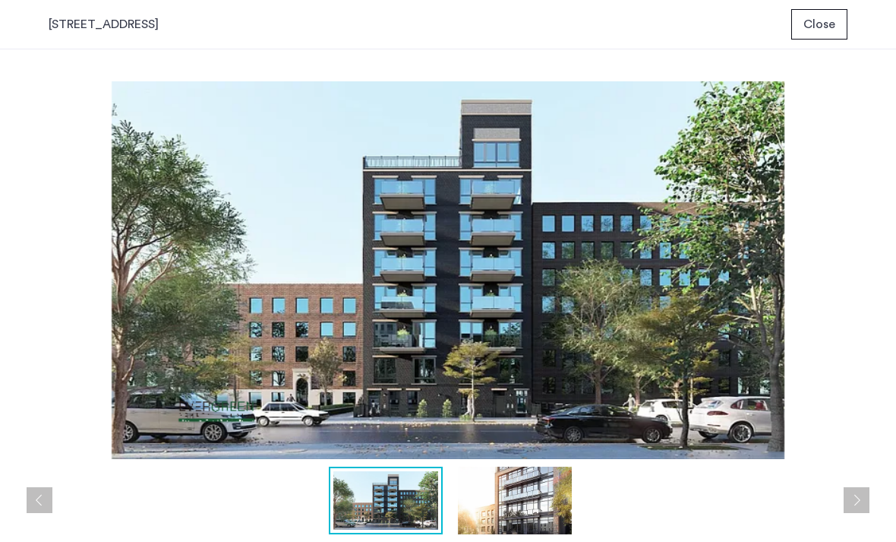
click at [857, 508] on button "Next apartment" at bounding box center [857, 500] width 26 height 26
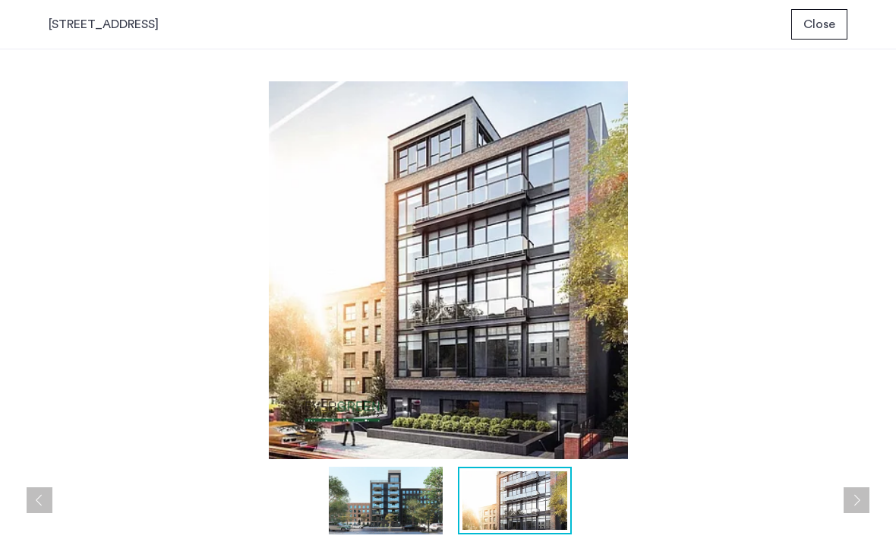
click at [857, 508] on button "Next apartment" at bounding box center [857, 500] width 26 height 26
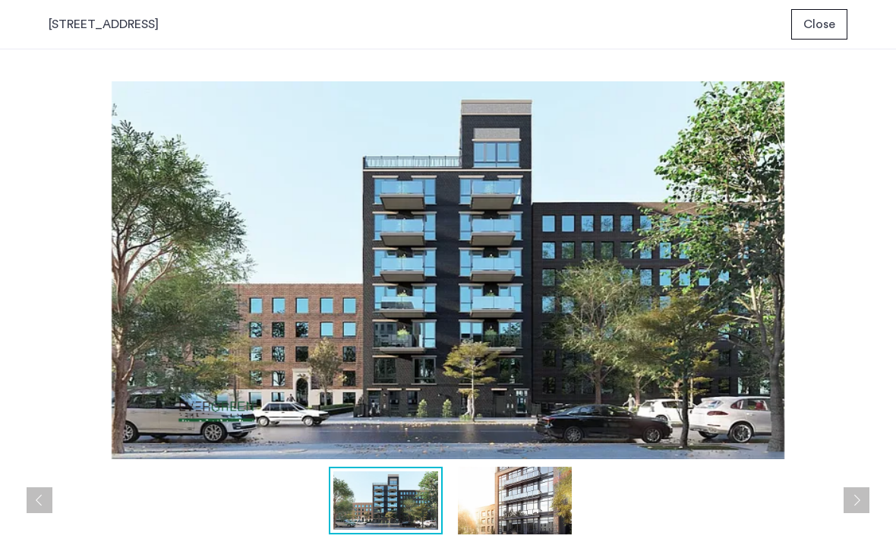
click at [857, 509] on button "Next apartment" at bounding box center [857, 500] width 26 height 26
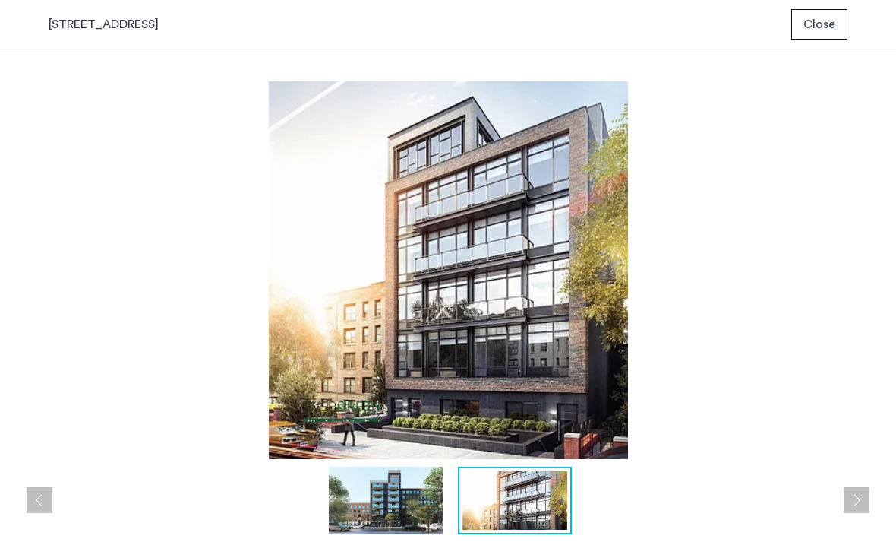
click at [857, 509] on button "Next apartment" at bounding box center [857, 500] width 26 height 26
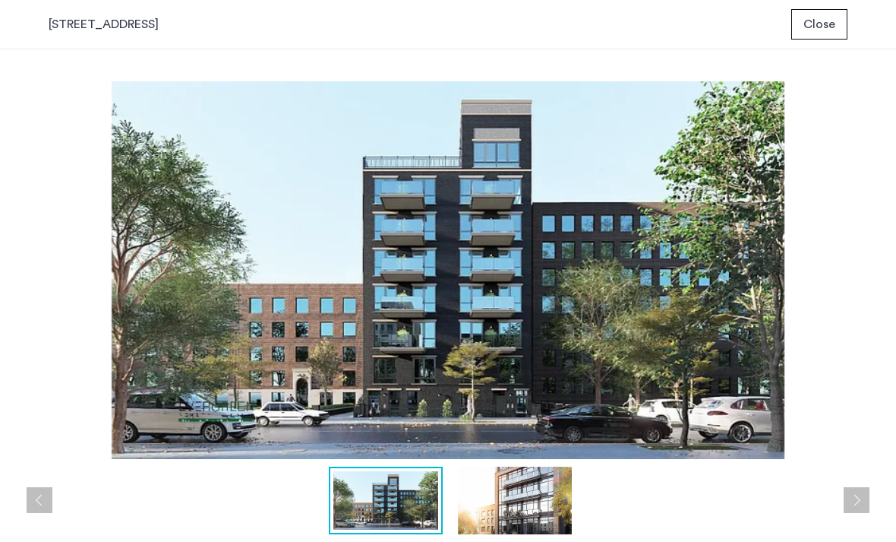
click at [818, 30] on span "Close" at bounding box center [820, 24] width 32 height 18
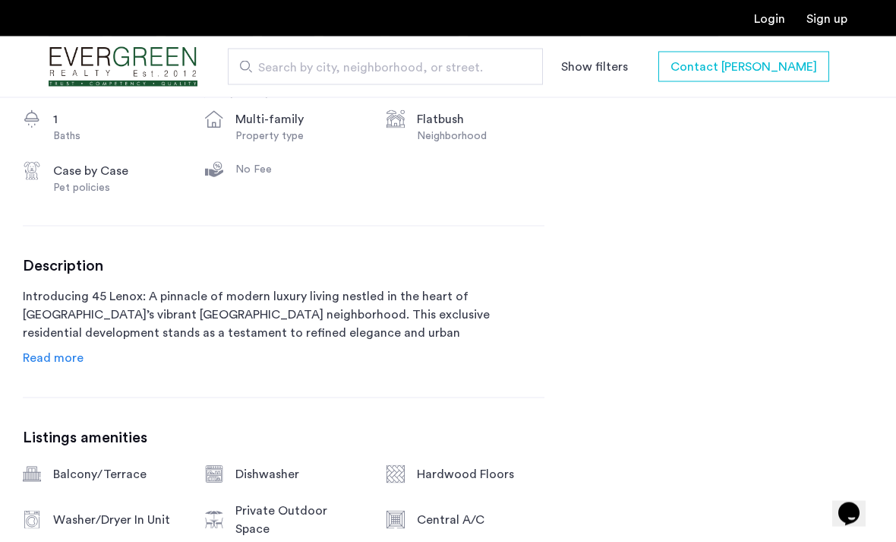
scroll to position [690, 0]
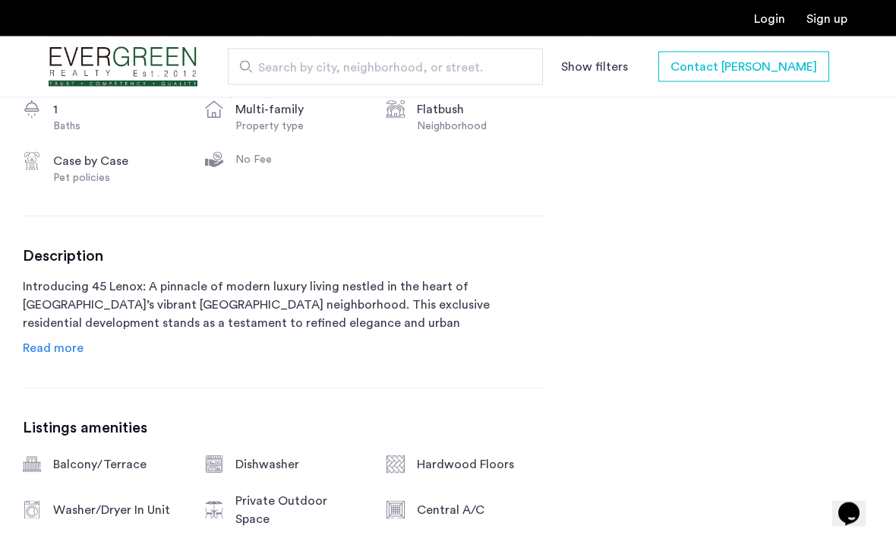
click at [77, 349] on span "Read more" at bounding box center [53, 348] width 61 height 12
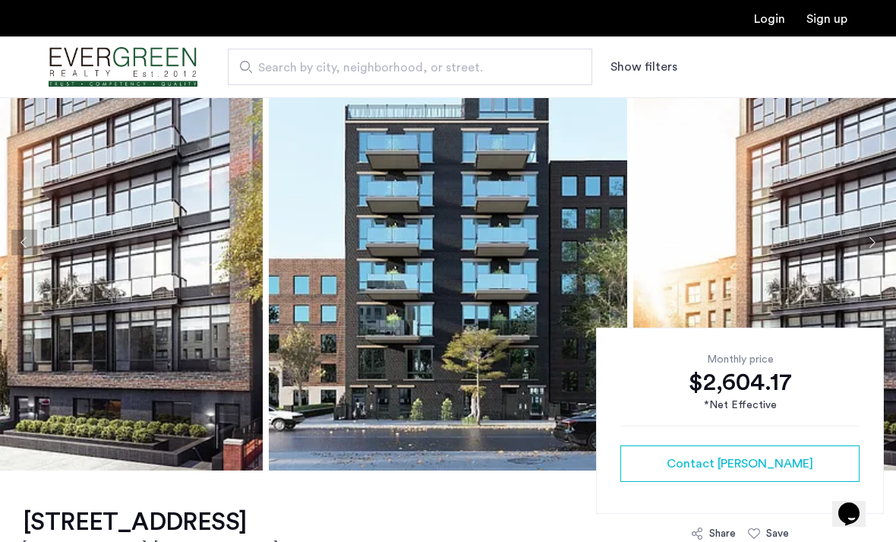
scroll to position [0, 0]
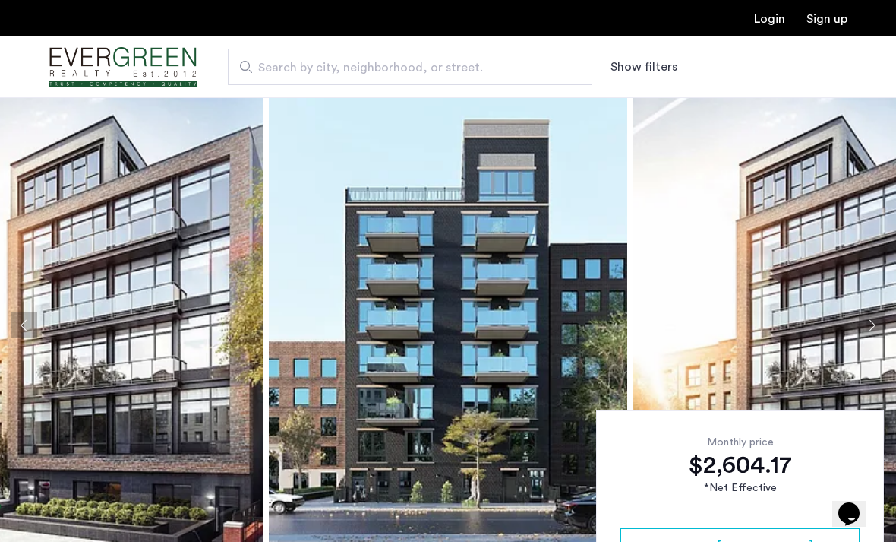
click at [516, 269] on img at bounding box center [448, 325] width 358 height 456
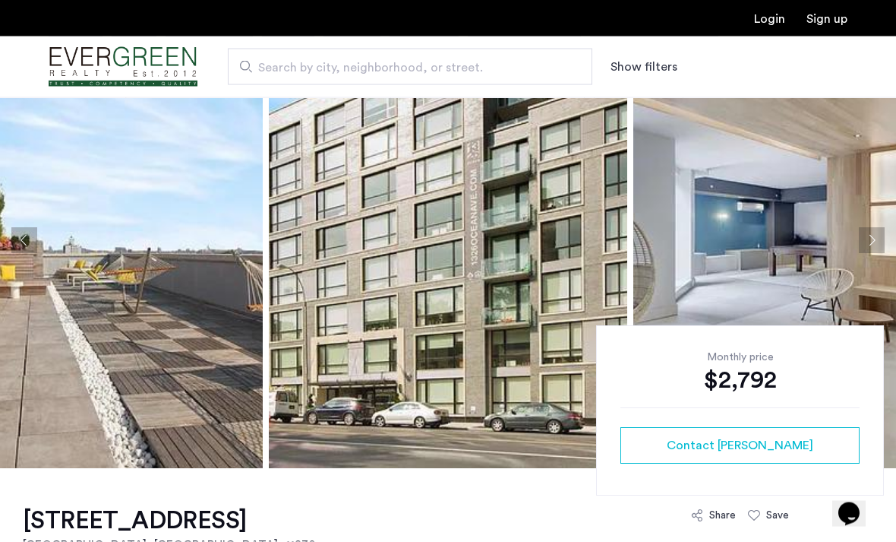
scroll to position [98, 0]
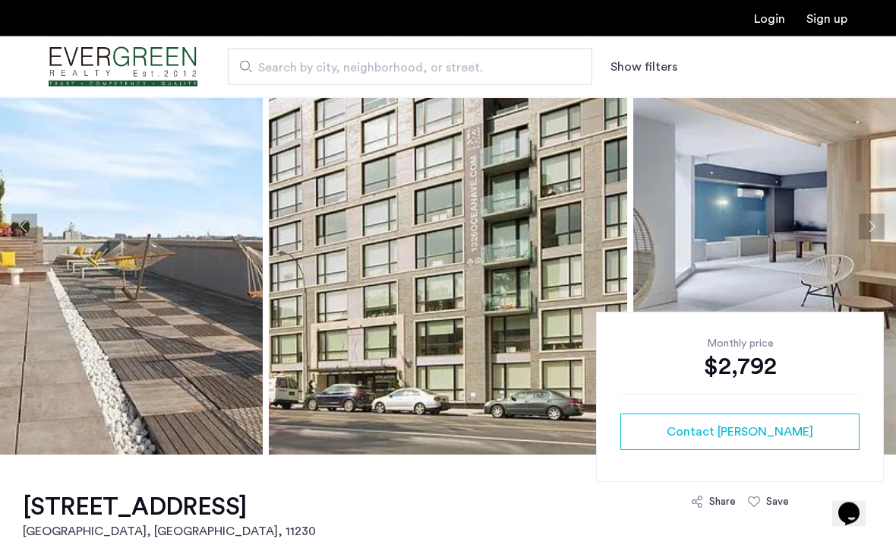
click at [519, 329] on img at bounding box center [448, 227] width 358 height 456
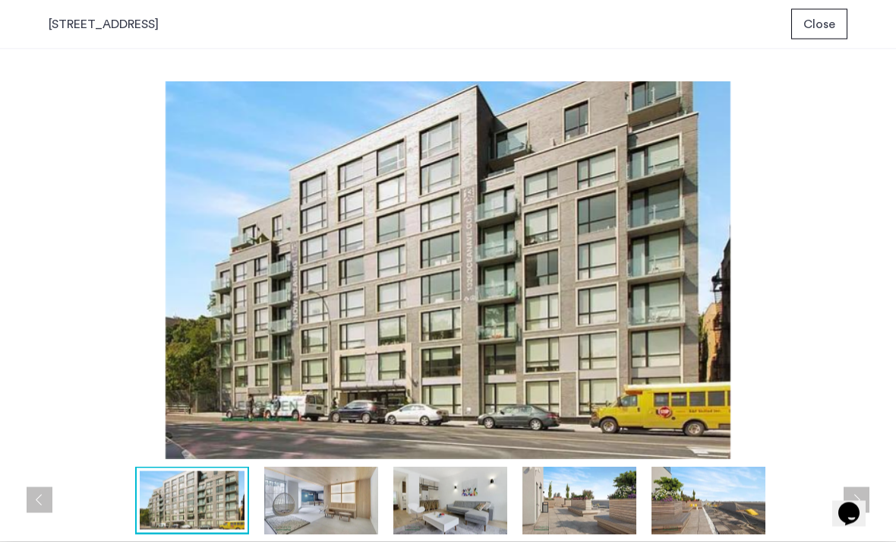
scroll to position [0, 0]
click at [858, 505] on button "Next apartment" at bounding box center [857, 500] width 26 height 26
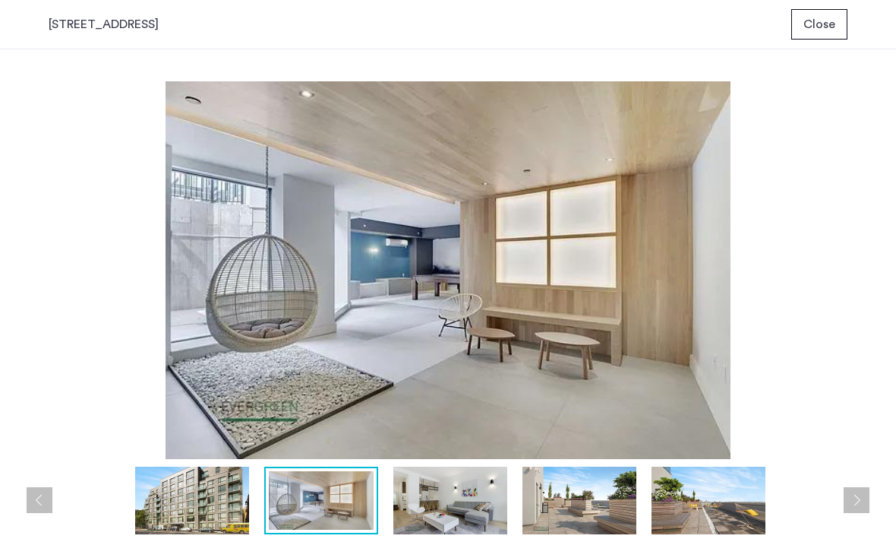
click at [857, 503] on button "Next apartment" at bounding box center [857, 500] width 26 height 26
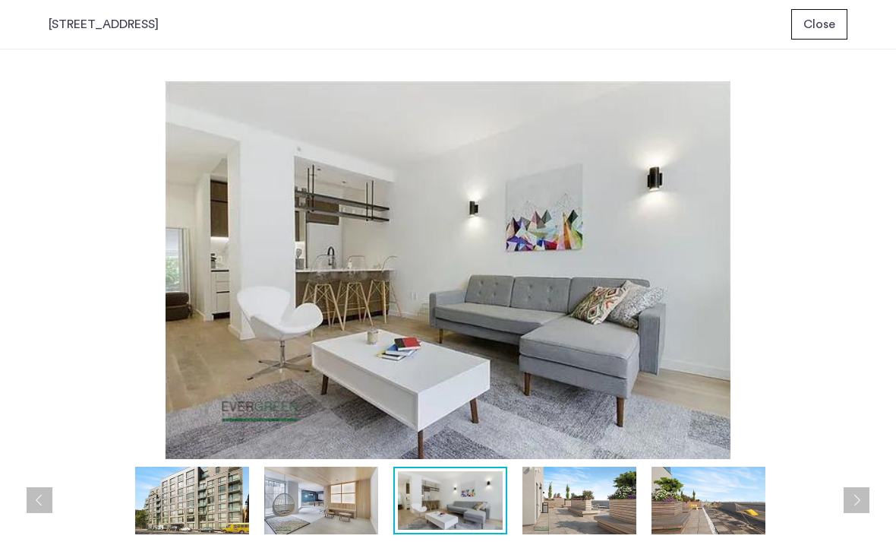
click at [857, 503] on button "Next apartment" at bounding box center [857, 500] width 26 height 26
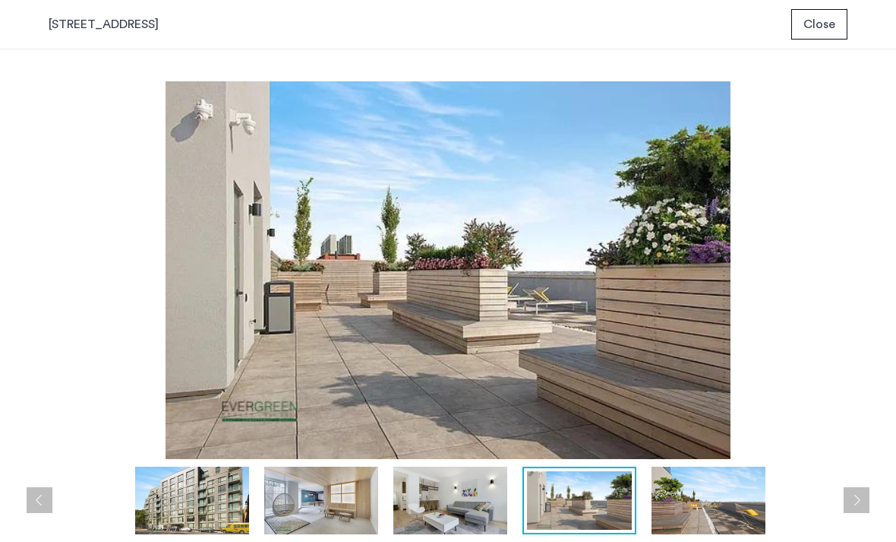
click at [857, 503] on button "Next apartment" at bounding box center [857, 500] width 26 height 26
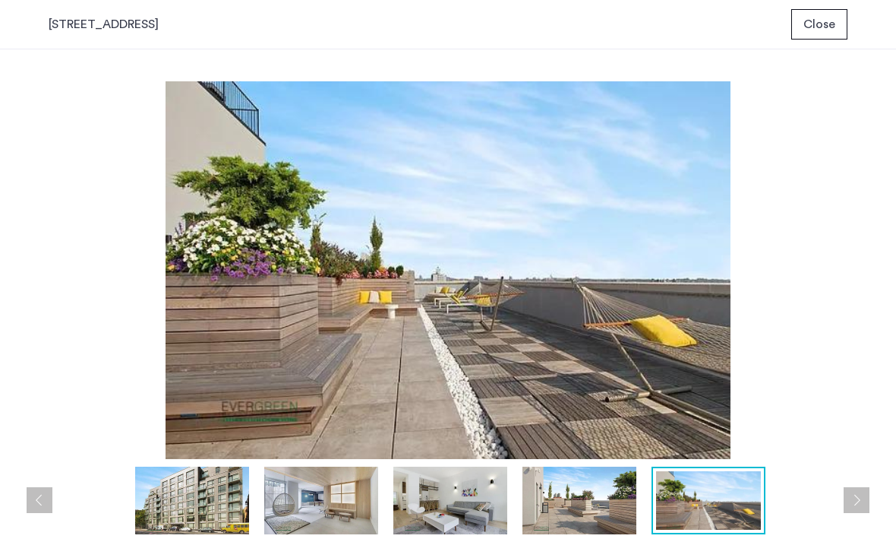
click at [857, 503] on button "Next apartment" at bounding box center [857, 500] width 26 height 26
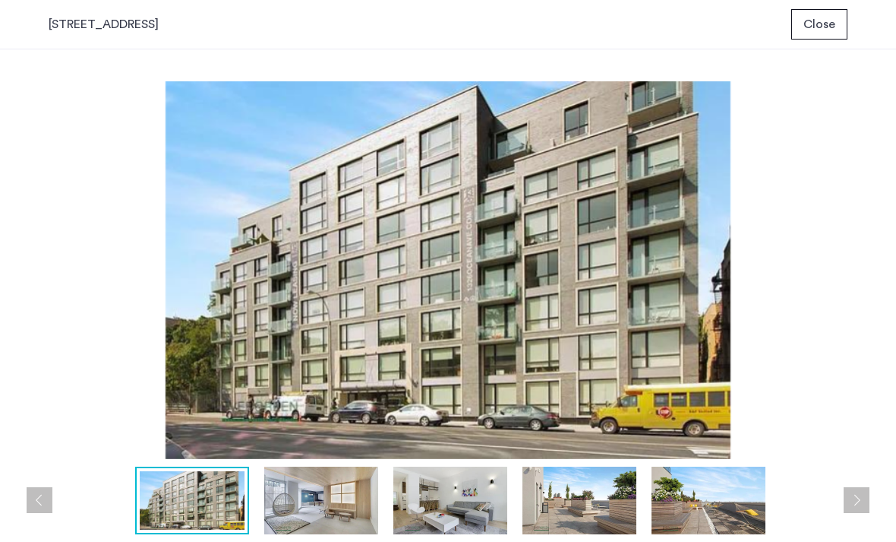
click at [857, 503] on button "Next apartment" at bounding box center [857, 500] width 26 height 26
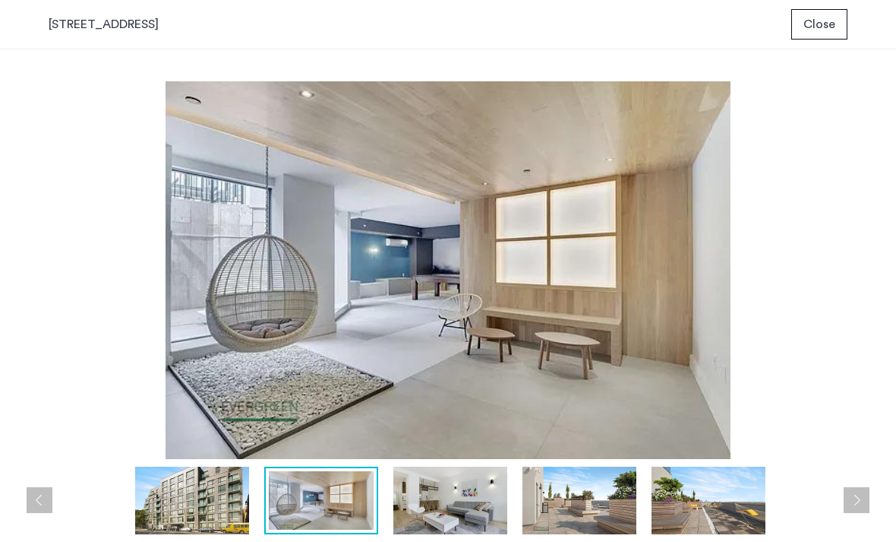
click at [857, 503] on button "Next apartment" at bounding box center [857, 500] width 26 height 26
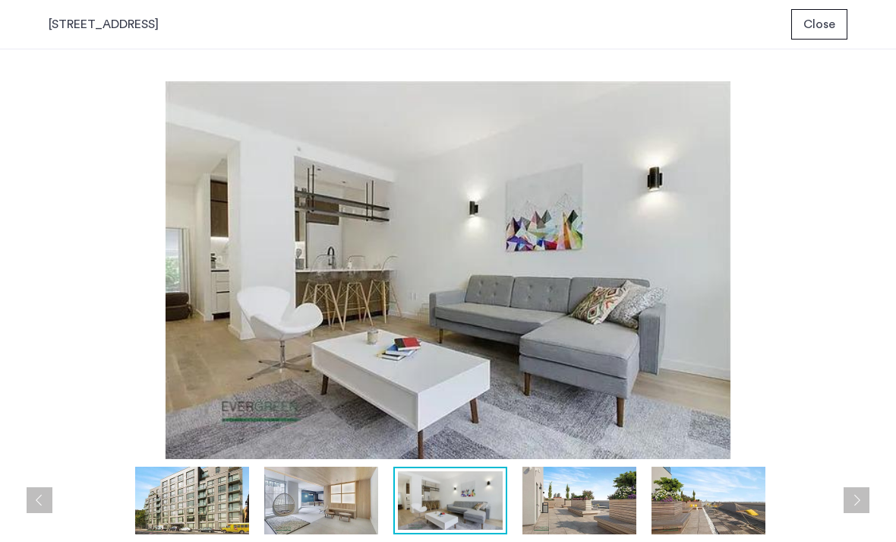
click at [857, 503] on button "Next apartment" at bounding box center [857, 500] width 26 height 26
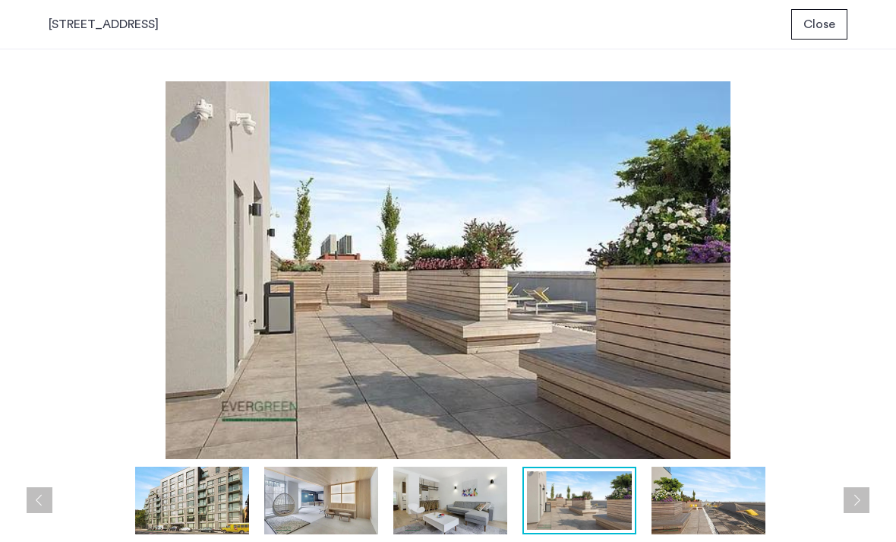
click at [857, 503] on button "Next apartment" at bounding box center [857, 500] width 26 height 26
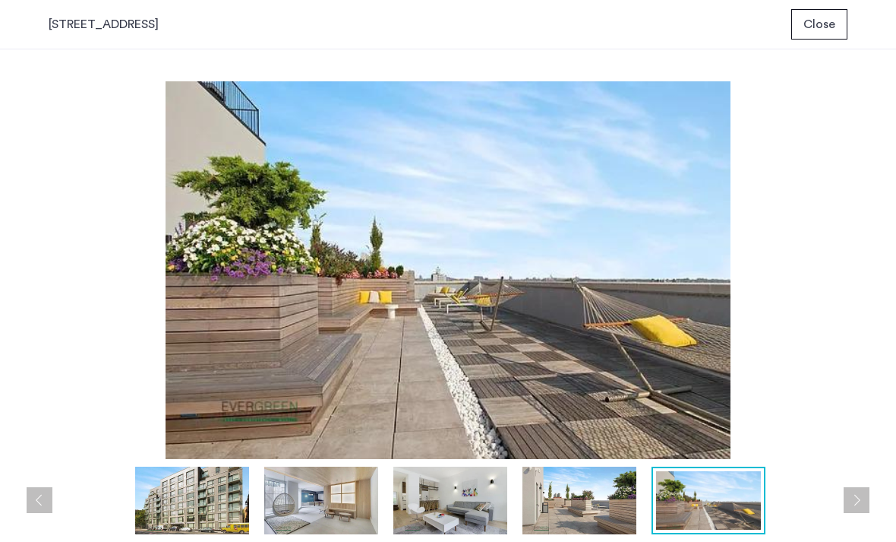
click at [857, 504] on button "Next apartment" at bounding box center [857, 500] width 26 height 26
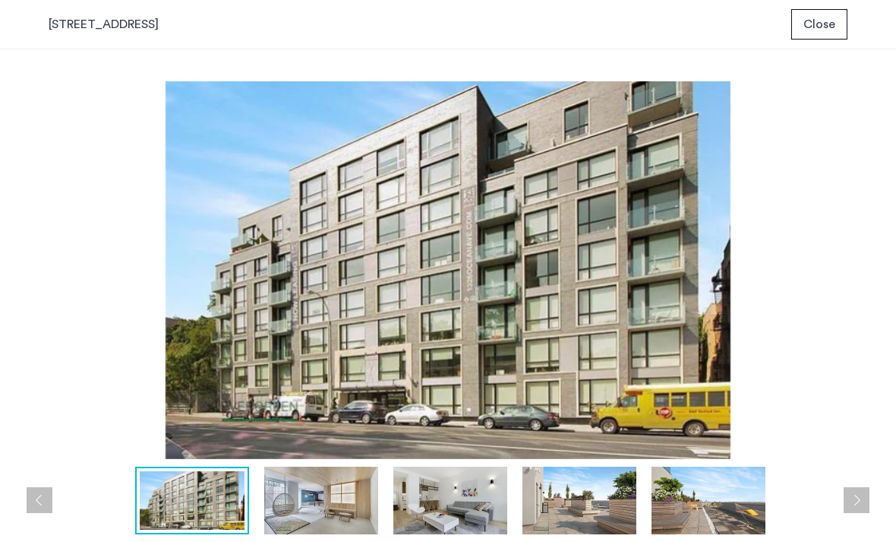
click at [857, 504] on button "Next apartment" at bounding box center [857, 500] width 26 height 26
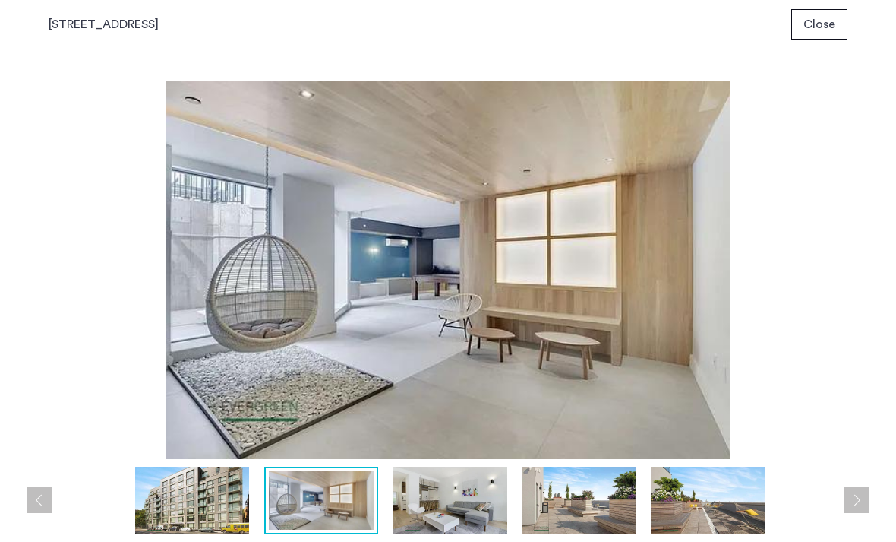
click at [857, 504] on button "Next apartment" at bounding box center [857, 500] width 26 height 26
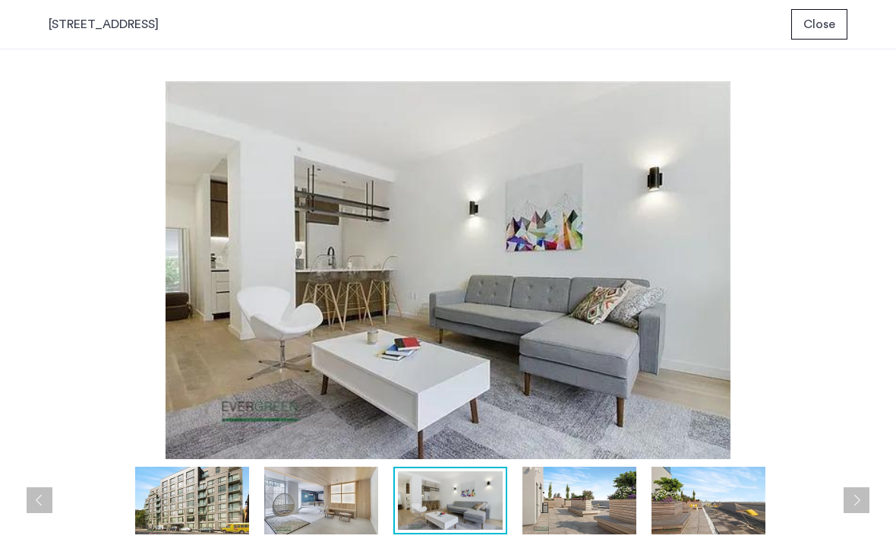
click at [857, 506] on button "Next apartment" at bounding box center [857, 500] width 26 height 26
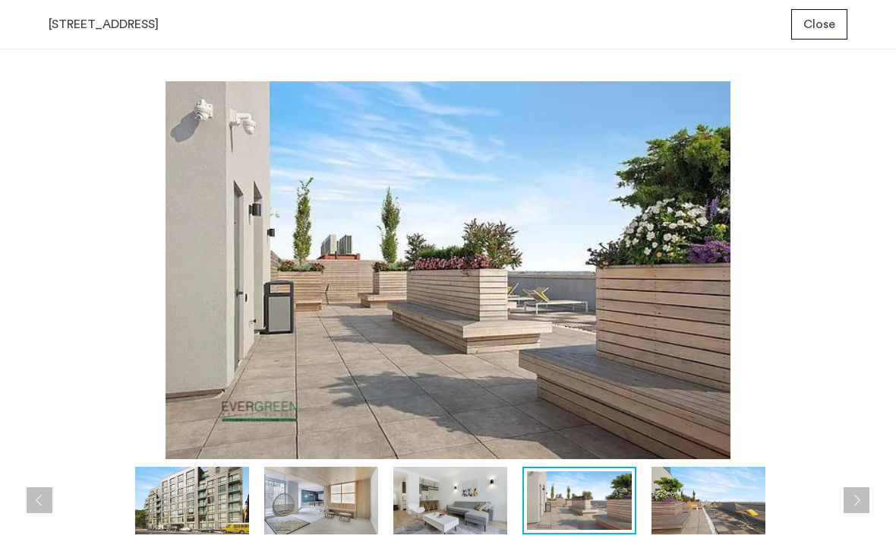
click at [857, 507] on button "Next apartment" at bounding box center [857, 500] width 26 height 26
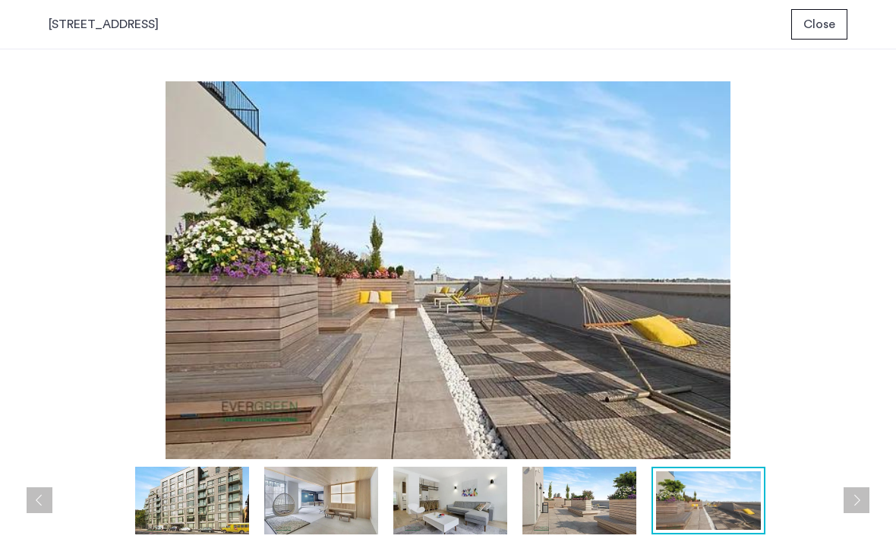
click at [823, 31] on span "Close" at bounding box center [820, 24] width 32 height 18
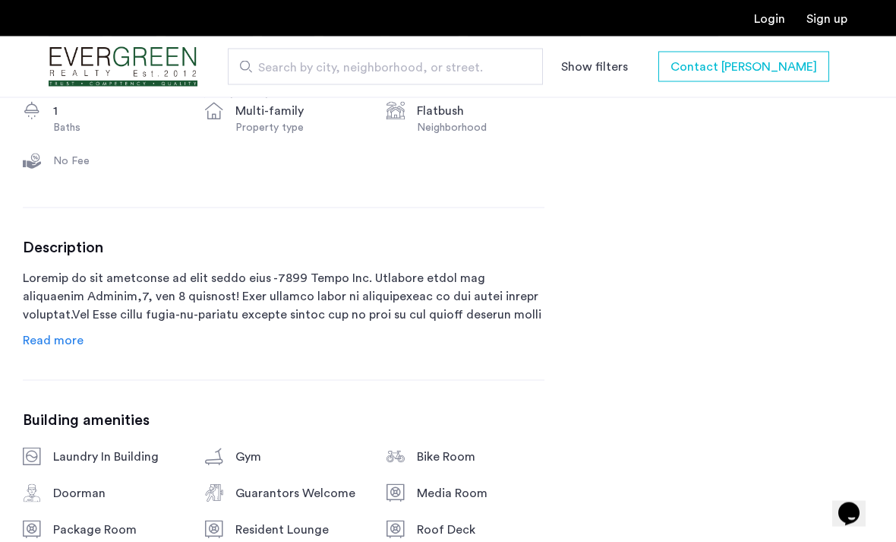
scroll to position [661, 0]
click at [55, 336] on span "Read more" at bounding box center [53, 339] width 61 height 12
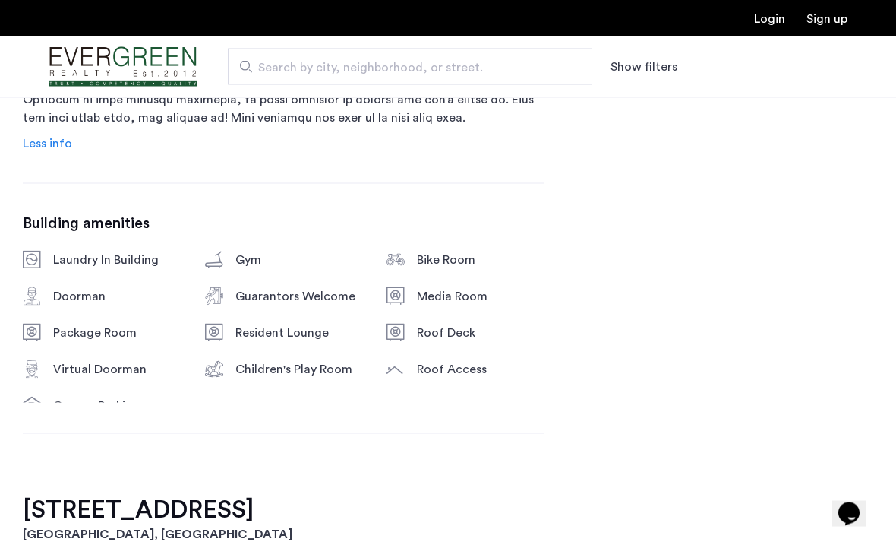
scroll to position [1025, 0]
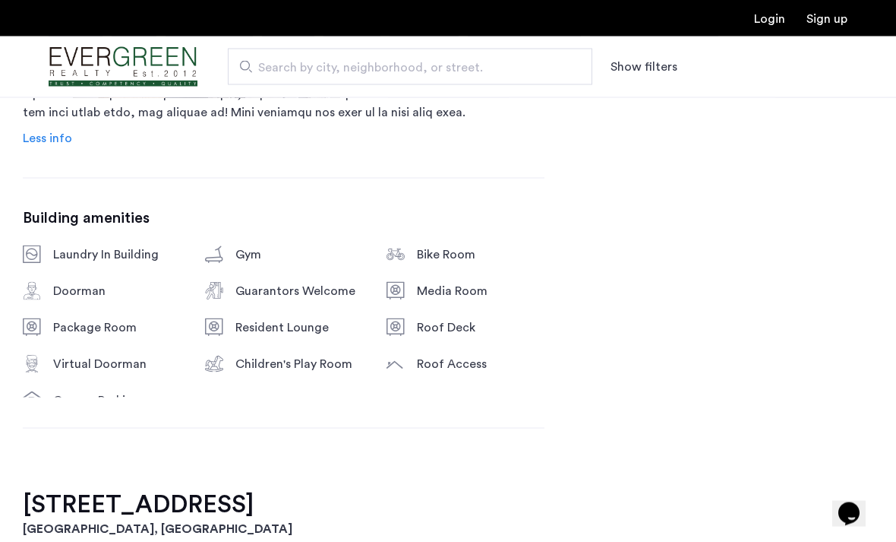
click at [36, 393] on use at bounding box center [32, 400] width 18 height 18
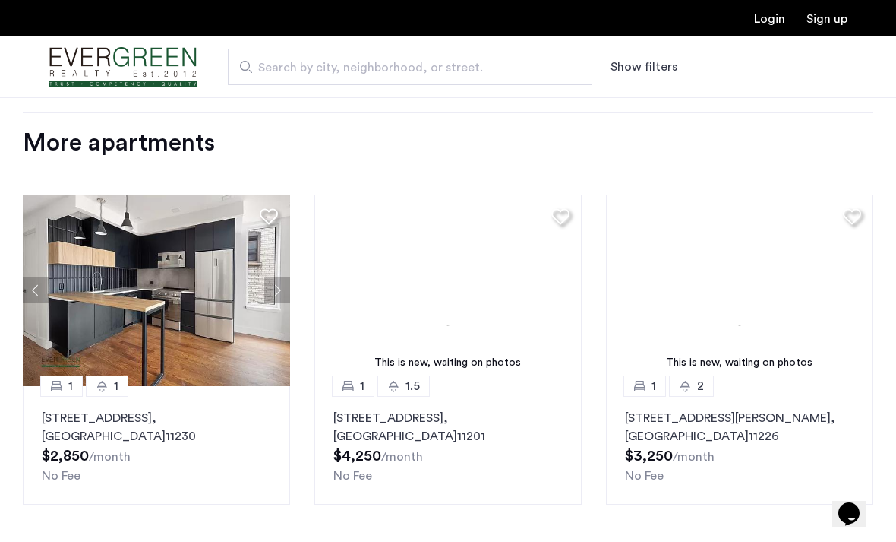
scroll to position [1979, 0]
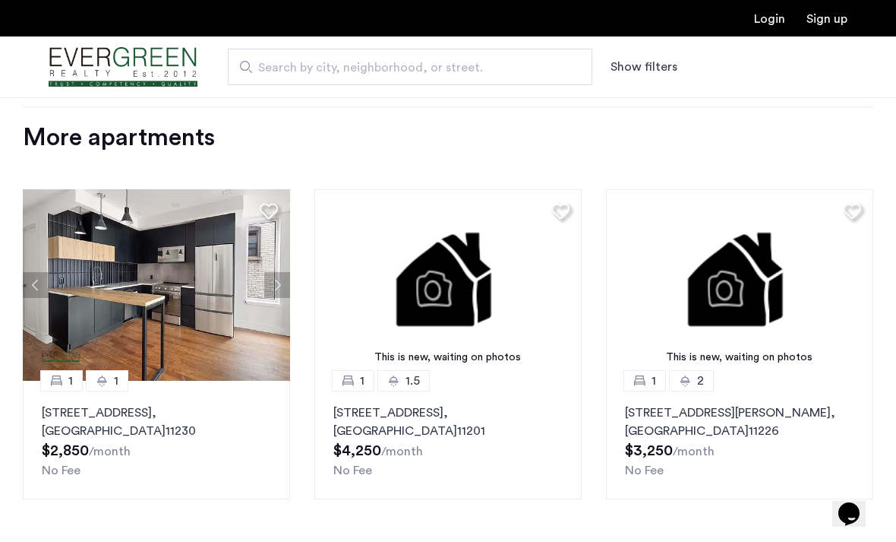
click at [216, 295] on img at bounding box center [156, 284] width 267 height 191
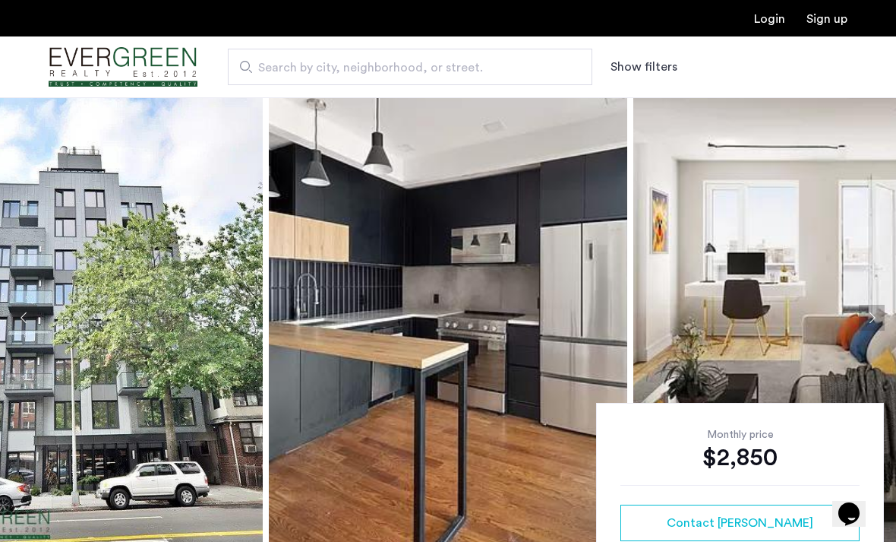
scroll to position [15, 0]
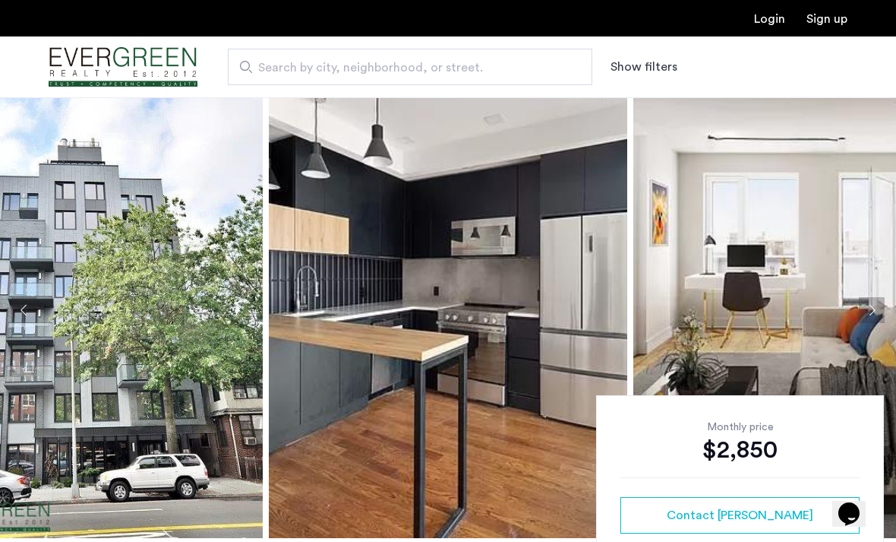
click at [345, 232] on img at bounding box center [448, 310] width 358 height 456
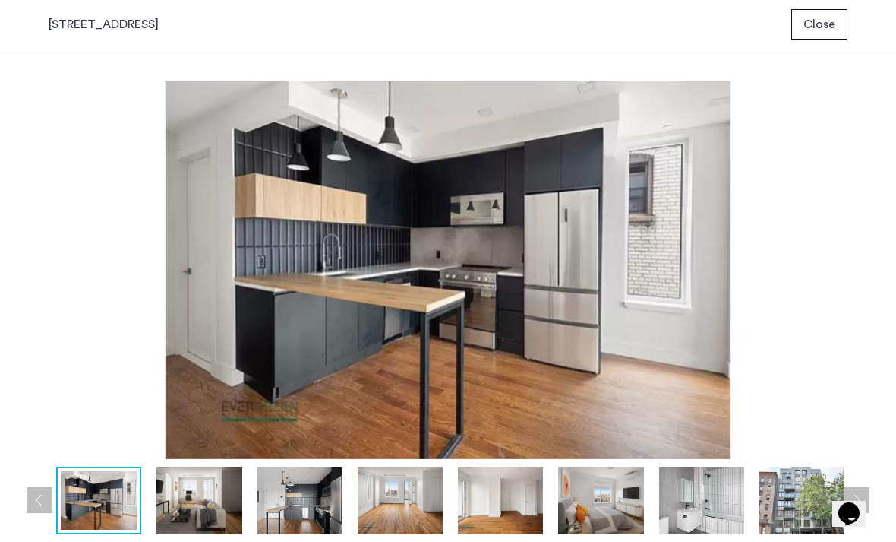
scroll to position [0, 0]
click at [859, 504] on button "Next apartment" at bounding box center [857, 500] width 26 height 26
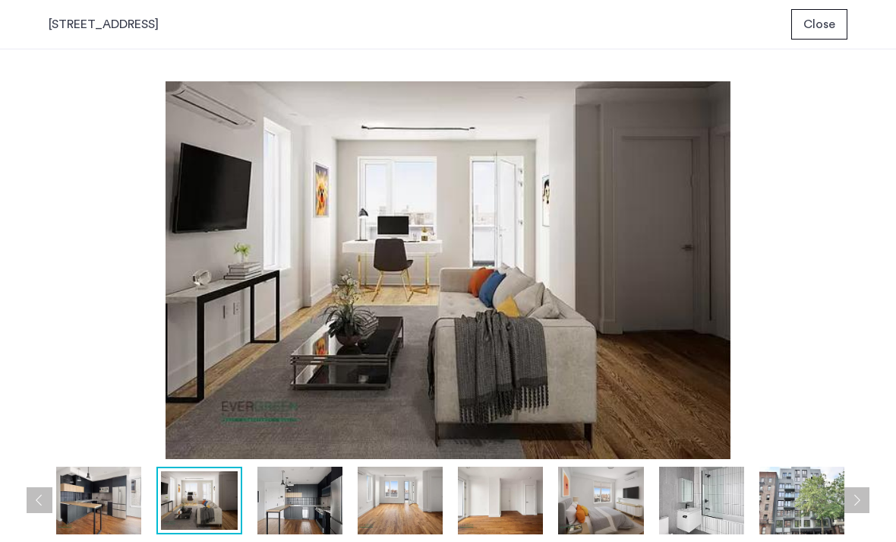
click at [859, 504] on button "Next apartment" at bounding box center [857, 500] width 26 height 26
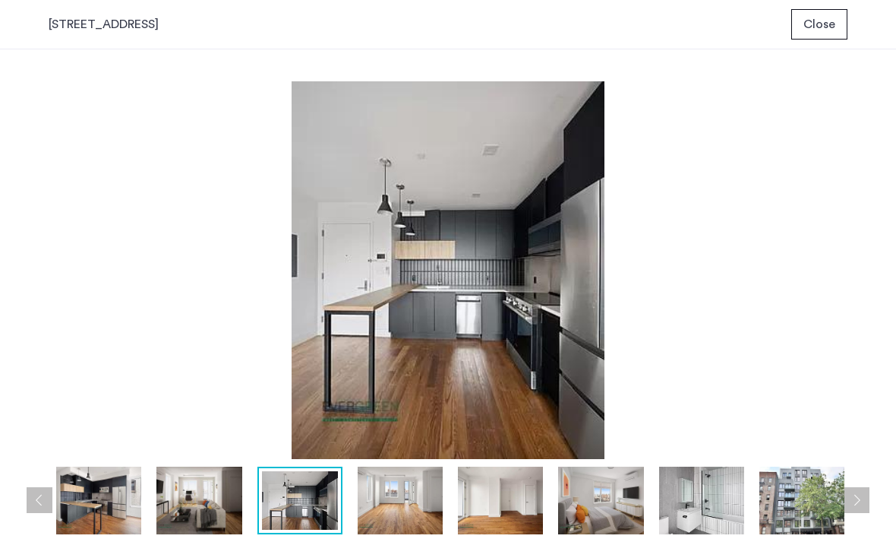
click at [859, 504] on button "Next apartment" at bounding box center [857, 500] width 26 height 26
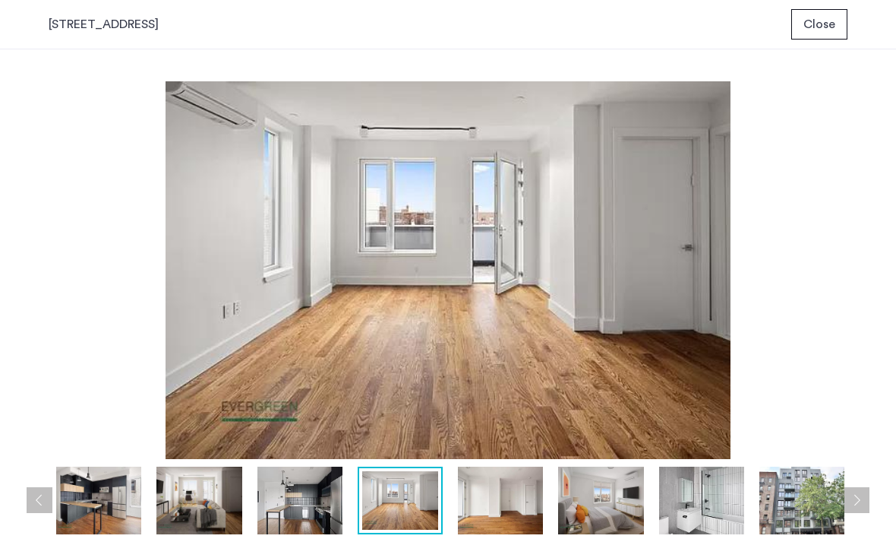
click at [859, 504] on button "Next apartment" at bounding box center [857, 500] width 26 height 26
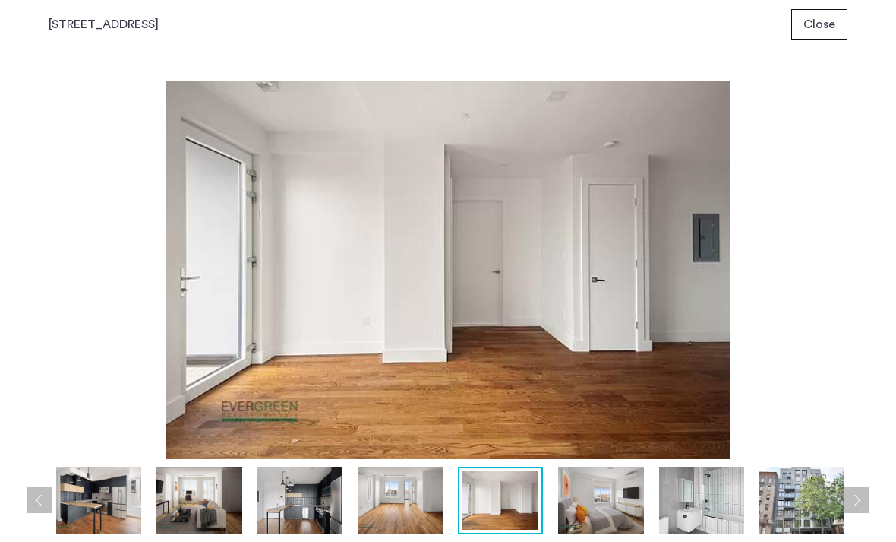
click at [859, 504] on button "Next apartment" at bounding box center [857, 500] width 26 height 26
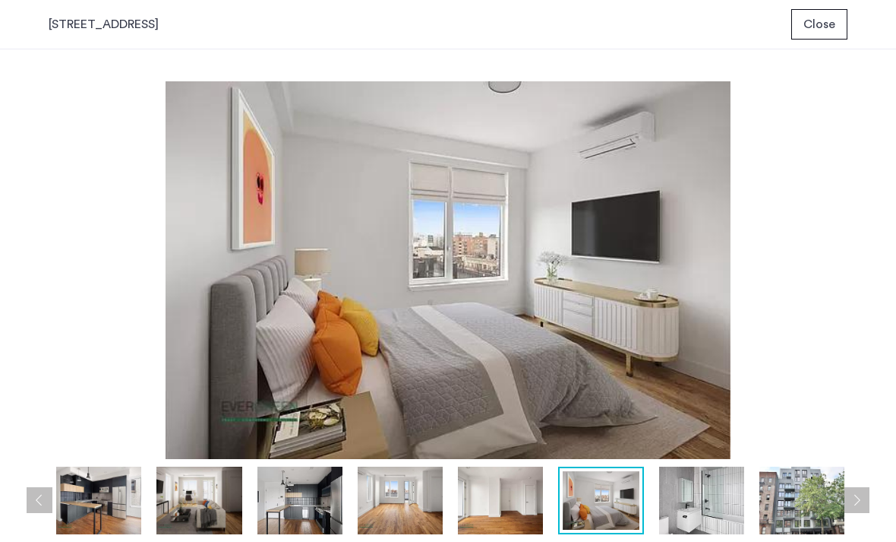
click at [859, 505] on button "Next apartment" at bounding box center [857, 500] width 26 height 26
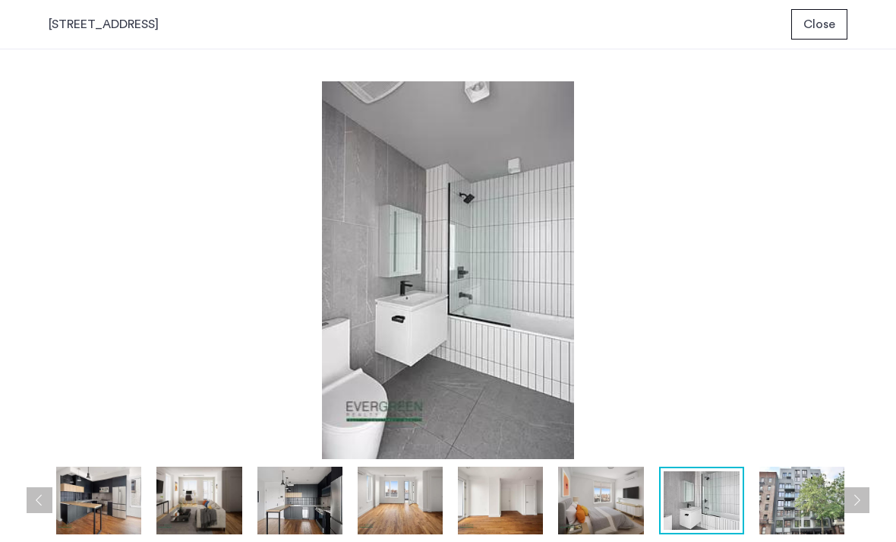
click at [859, 505] on button "Next apartment" at bounding box center [857, 500] width 26 height 26
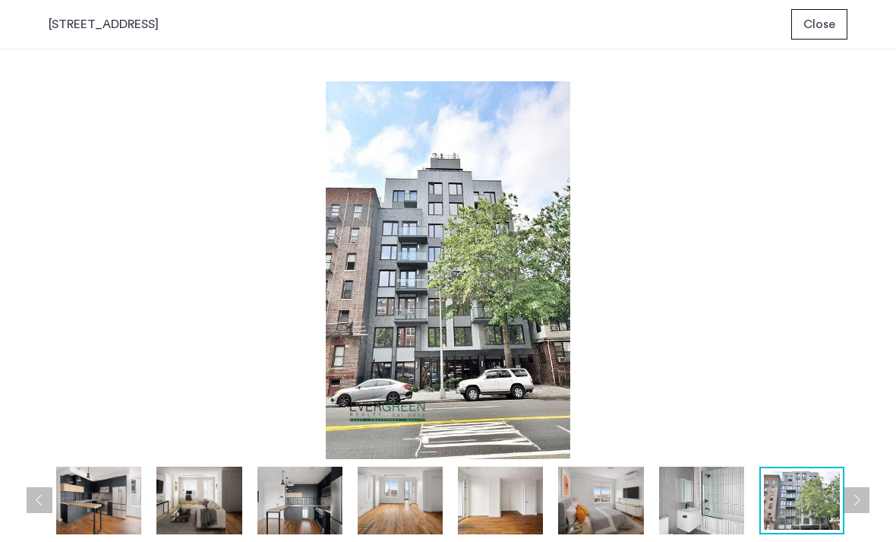
click at [859, 505] on button "Next apartment" at bounding box center [857, 500] width 26 height 26
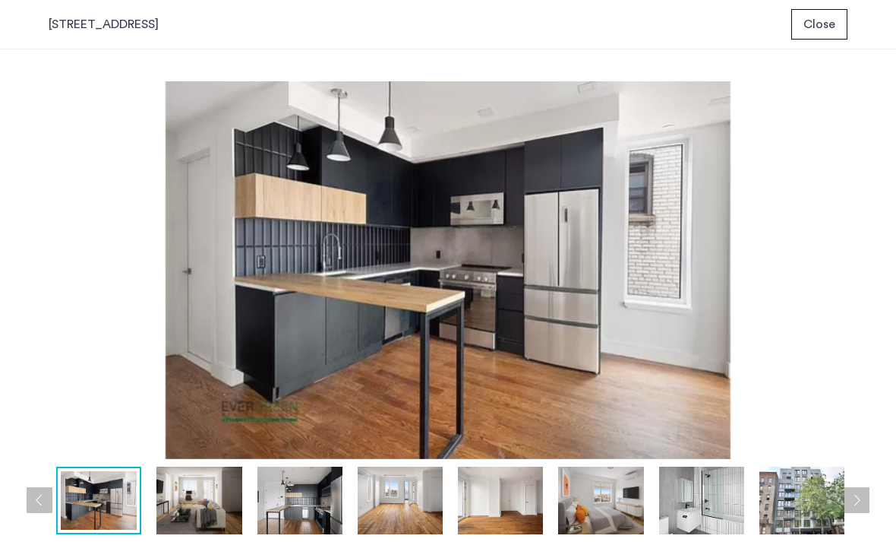
click at [859, 505] on button "Next apartment" at bounding box center [857, 500] width 26 height 26
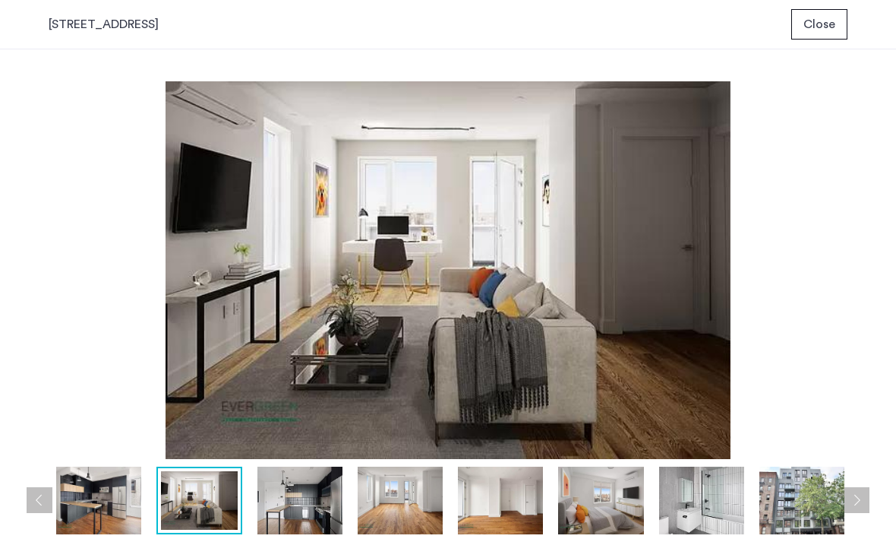
click at [859, 505] on button "Next apartment" at bounding box center [857, 500] width 26 height 26
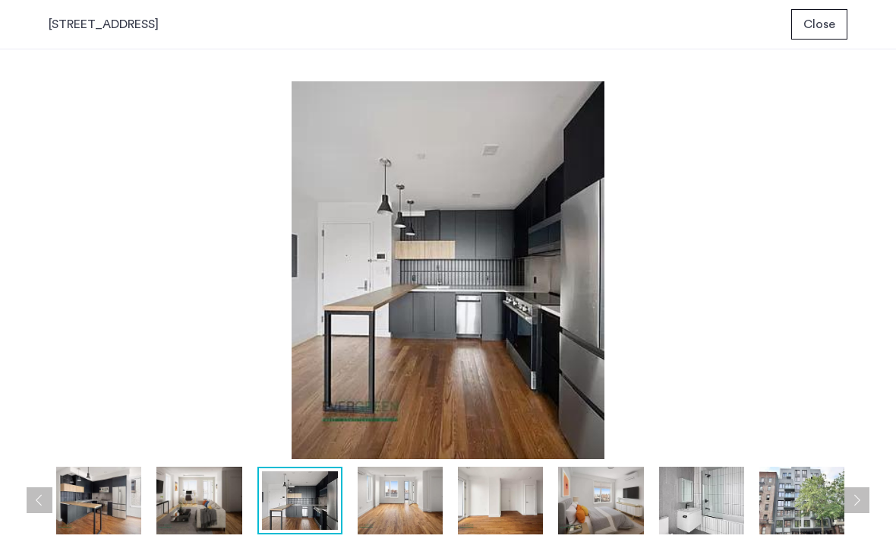
click at [827, 25] on span "Close" at bounding box center [820, 24] width 32 height 18
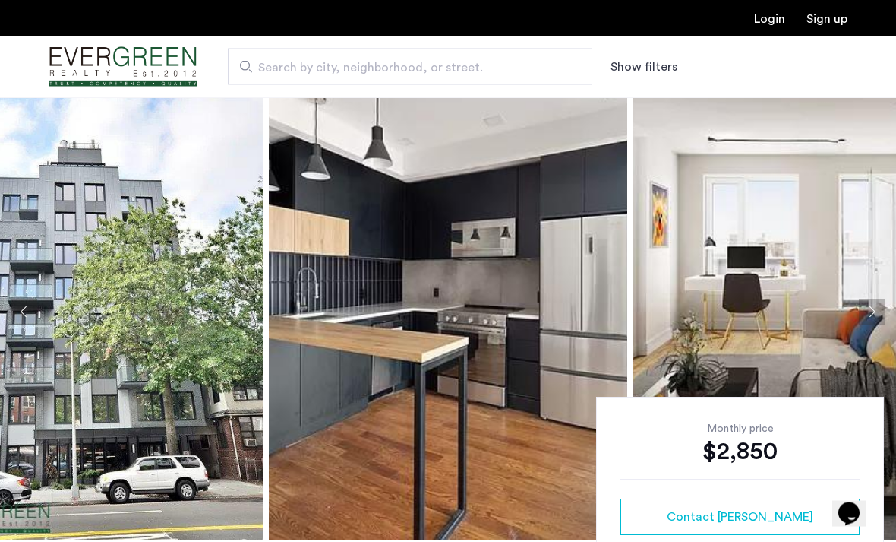
scroll to position [14, 0]
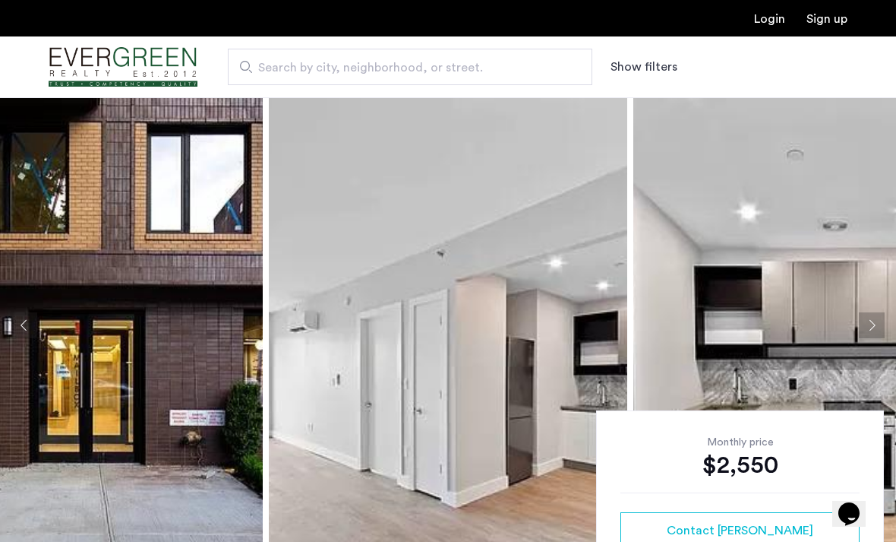
click at [877, 330] on button "Next apartment" at bounding box center [872, 325] width 26 height 26
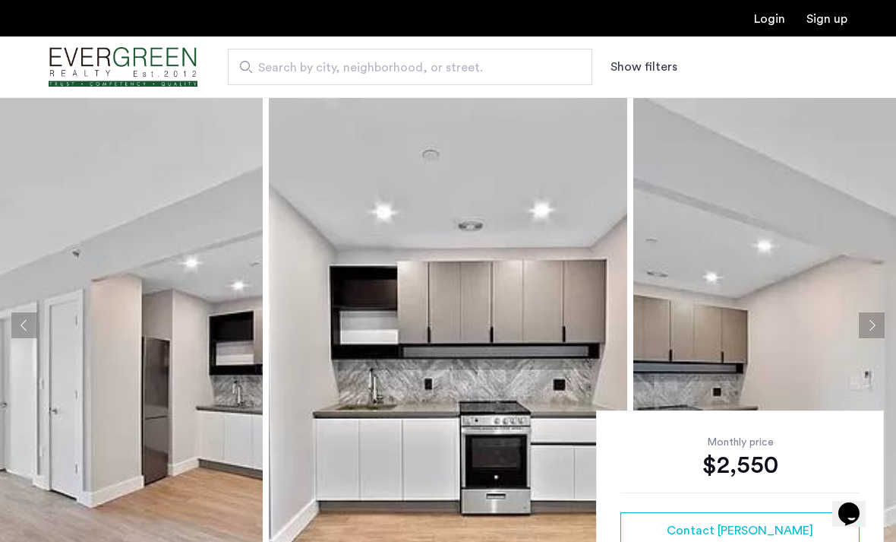
click at [872, 325] on button "Next apartment" at bounding box center [872, 325] width 26 height 26
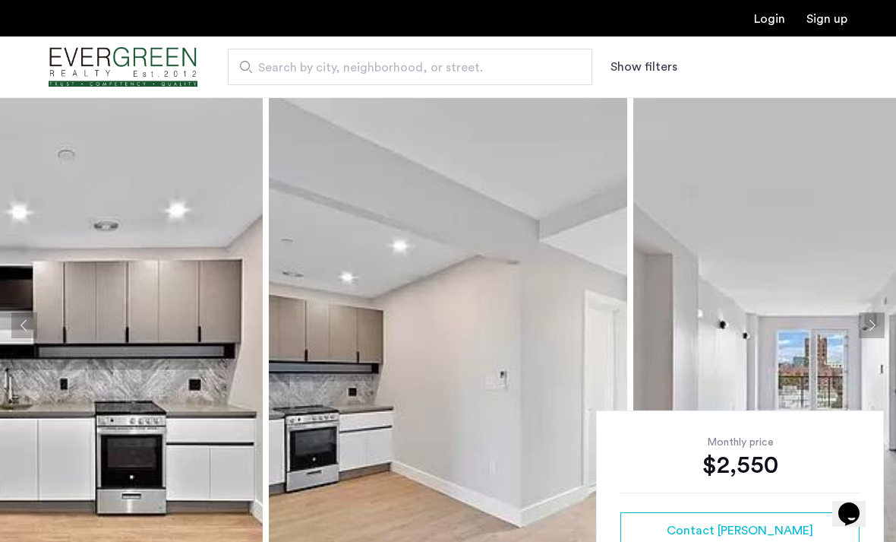
click at [872, 325] on button "Next apartment" at bounding box center [872, 325] width 26 height 26
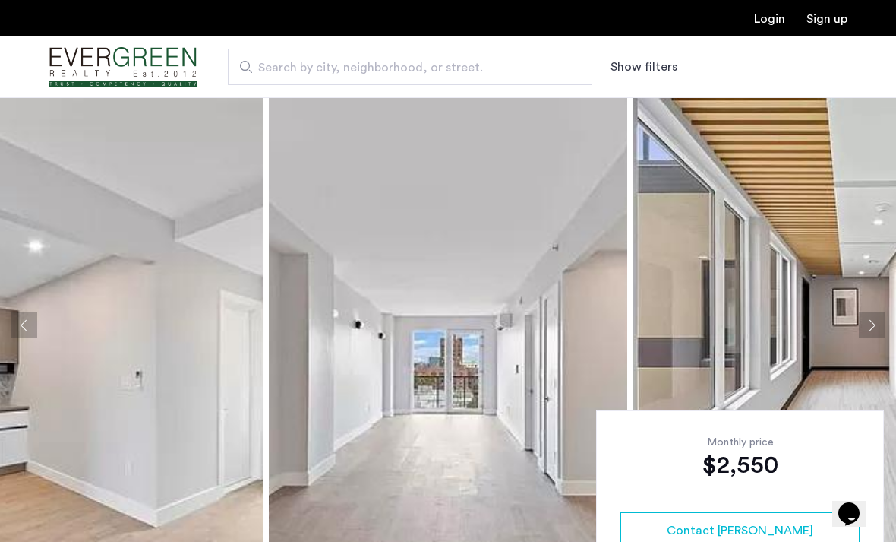
click at [872, 326] on button "Next apartment" at bounding box center [872, 325] width 26 height 26
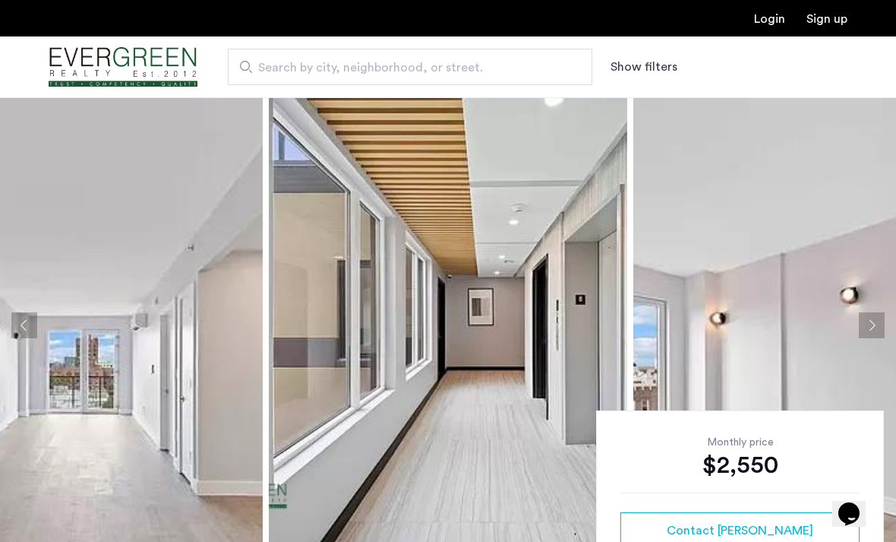
click at [872, 326] on button "Next apartment" at bounding box center [872, 325] width 26 height 26
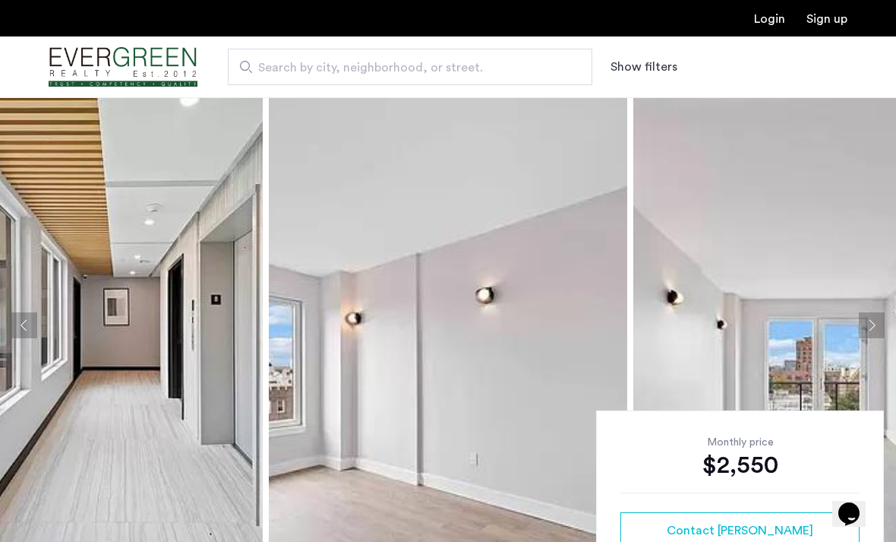
click at [872, 326] on button "Next apartment" at bounding box center [872, 325] width 26 height 26
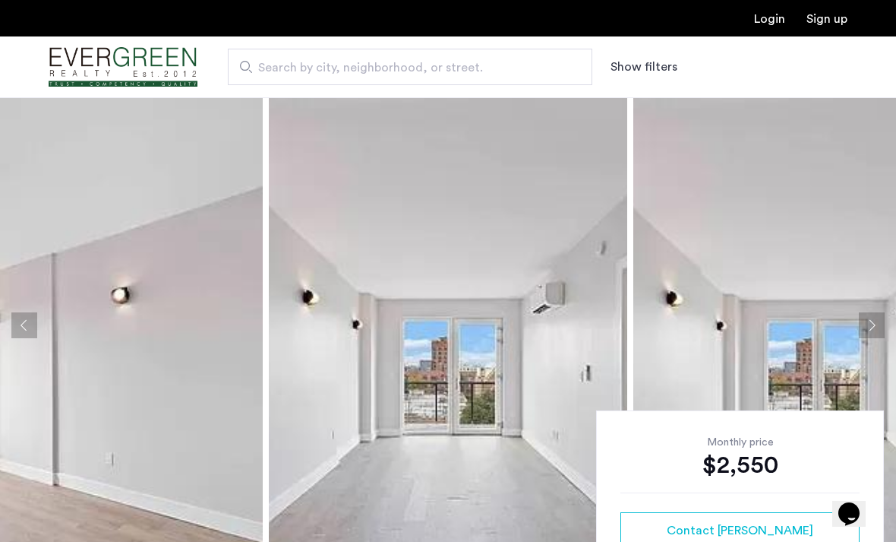
click at [872, 326] on button "Next apartment" at bounding box center [872, 325] width 26 height 26
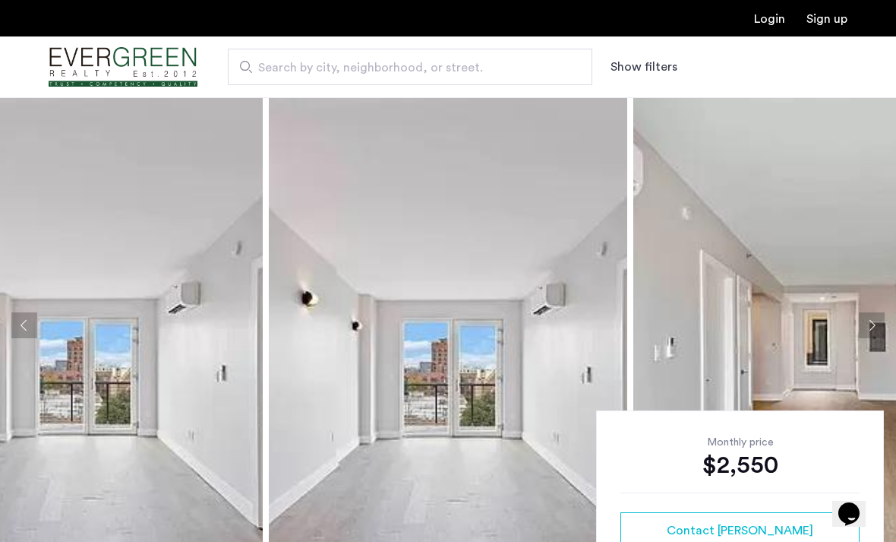
click at [872, 327] on button "Next apartment" at bounding box center [872, 325] width 26 height 26
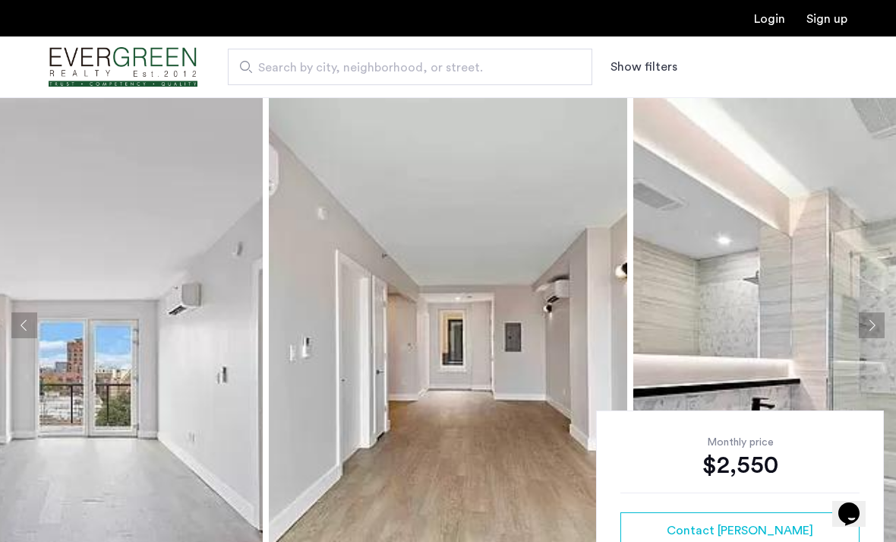
click at [872, 327] on button "Next apartment" at bounding box center [872, 325] width 26 height 26
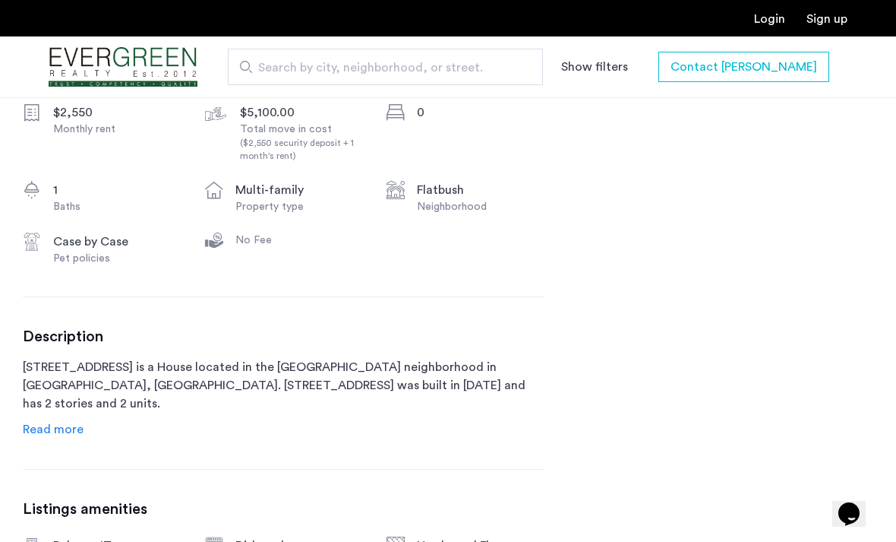
scroll to position [583, 0]
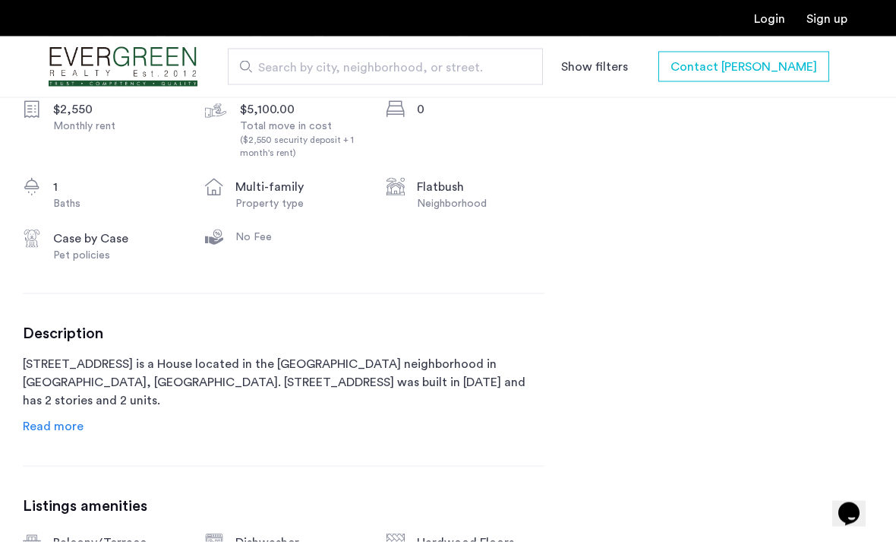
click at [46, 432] on span "Read more" at bounding box center [53, 426] width 61 height 12
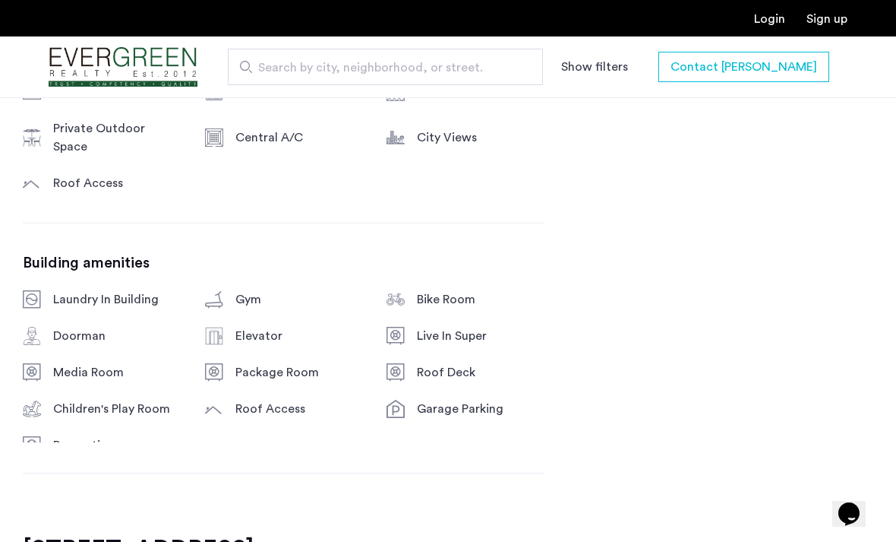
scroll to position [1096, 0]
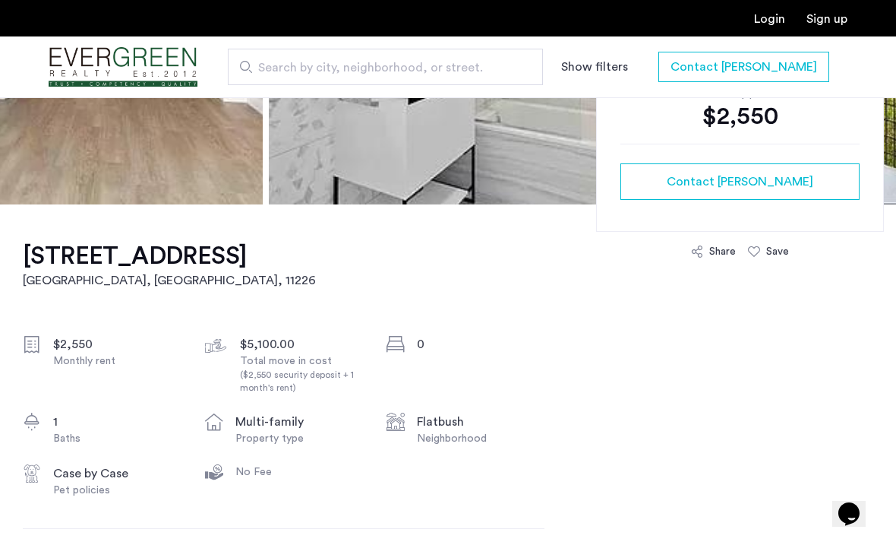
scroll to position [320, 0]
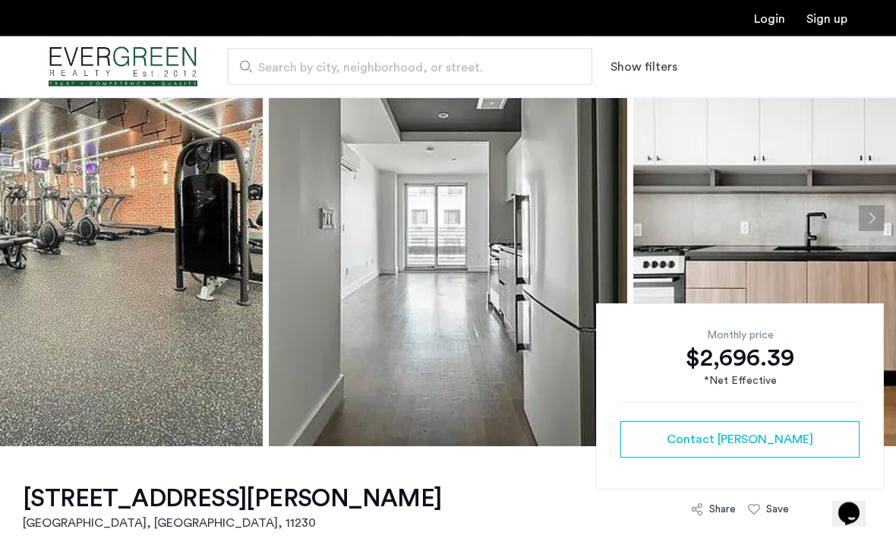
scroll to position [107, 0]
click at [384, 321] on img at bounding box center [448, 218] width 358 height 456
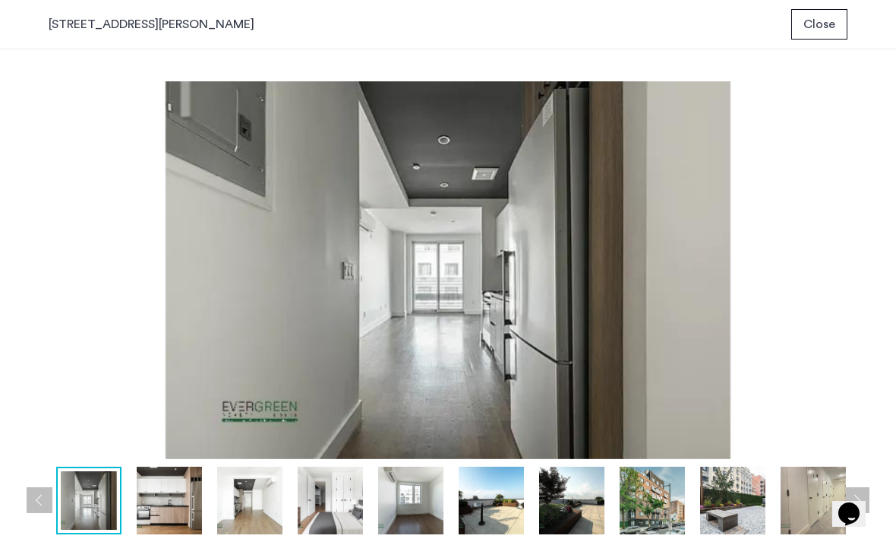
scroll to position [0, 0]
click at [859, 497] on button "Next apartment" at bounding box center [857, 500] width 26 height 26
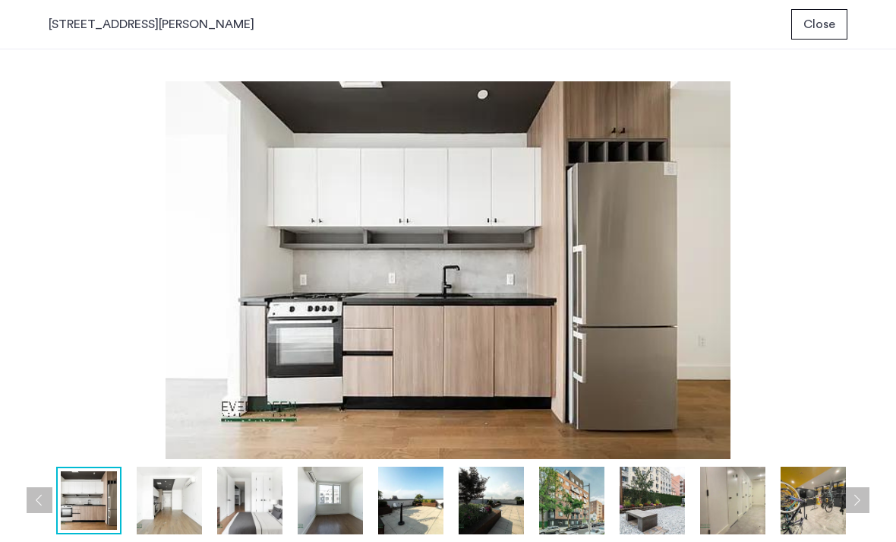
click at [859, 500] on button "Next apartment" at bounding box center [857, 500] width 26 height 26
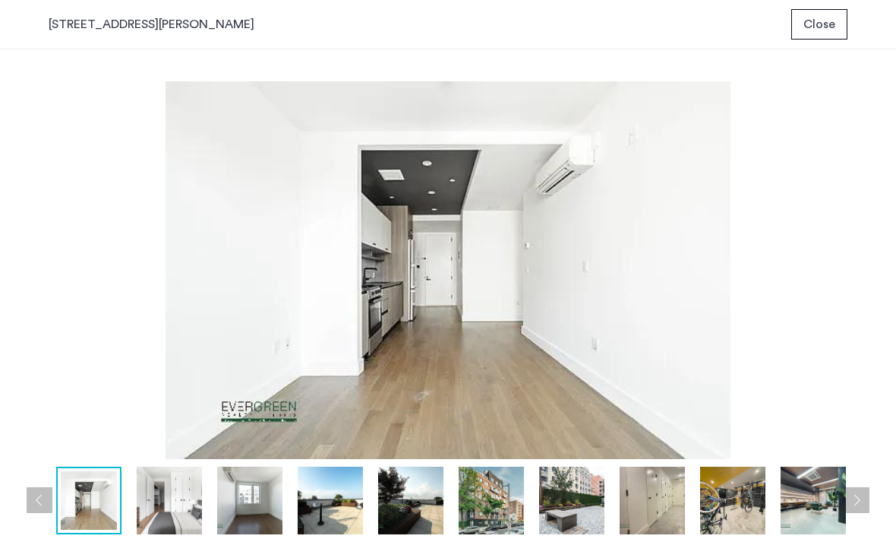
click at [859, 501] on button "Next apartment" at bounding box center [857, 500] width 26 height 26
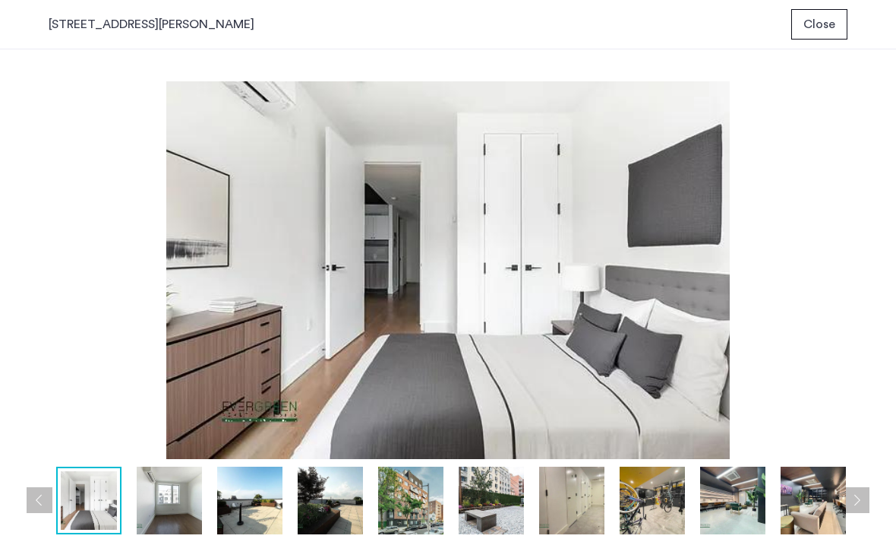
click at [859, 502] on button "Next apartment" at bounding box center [857, 500] width 26 height 26
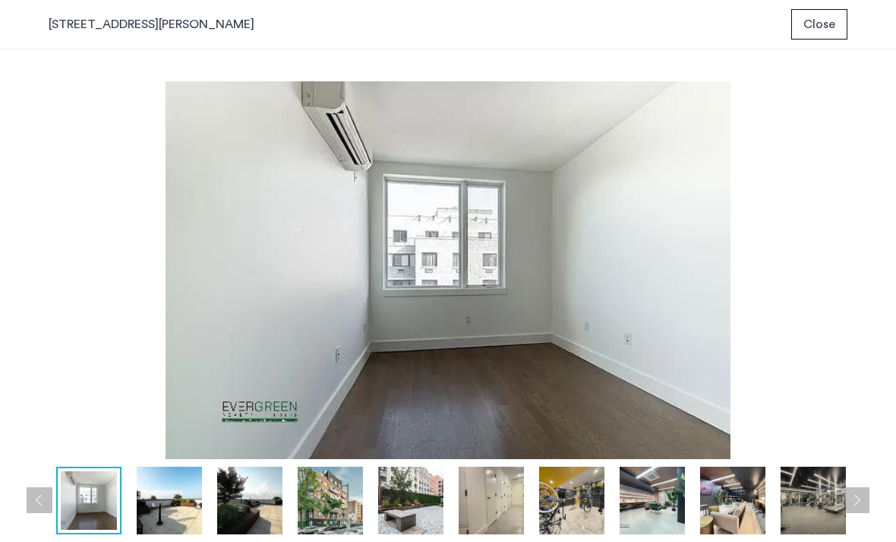
click at [859, 502] on button "Next apartment" at bounding box center [857, 500] width 26 height 26
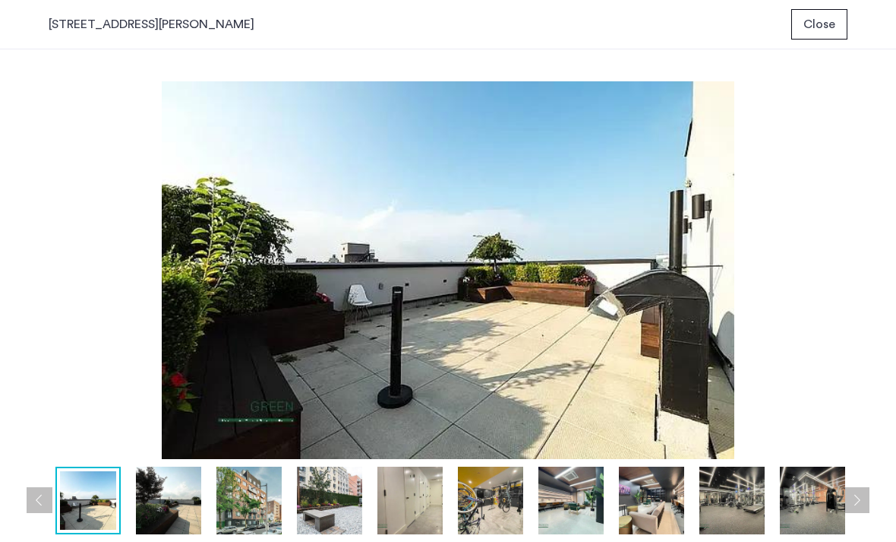
click at [859, 502] on button "Next apartment" at bounding box center [857, 500] width 26 height 26
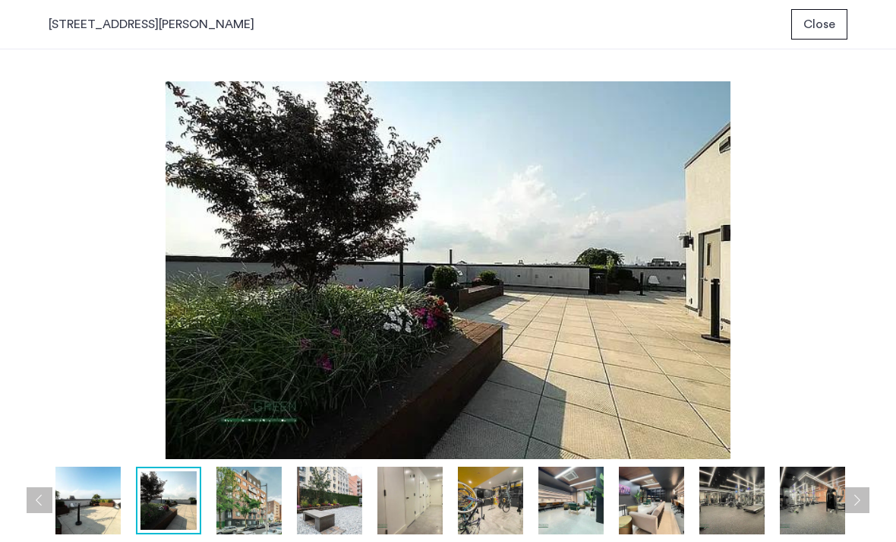
click at [859, 503] on button "Next apartment" at bounding box center [857, 500] width 26 height 26
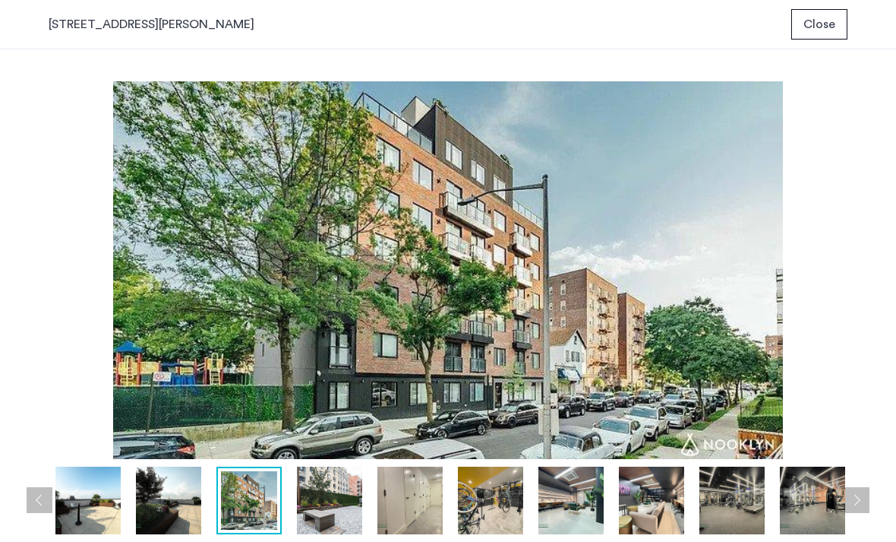
click at [859, 504] on button "Next apartment" at bounding box center [857, 500] width 26 height 26
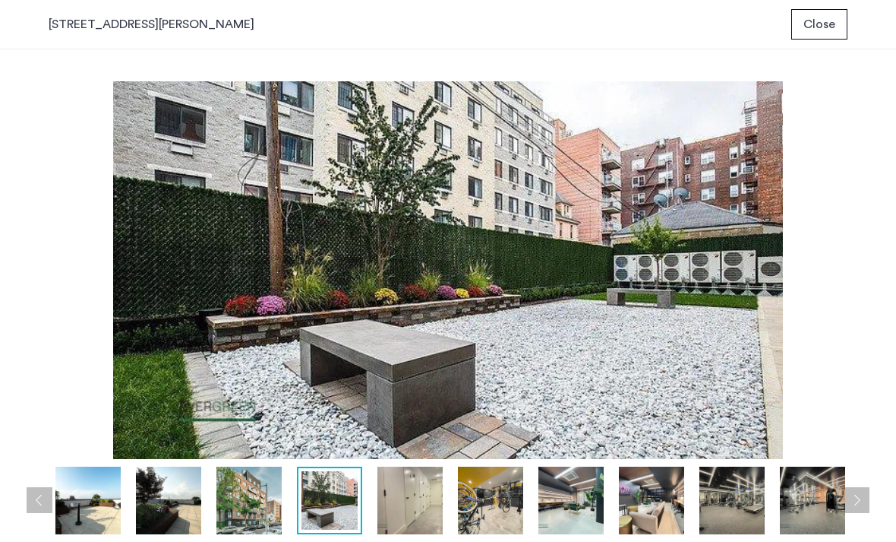
click at [859, 504] on button "Next apartment" at bounding box center [857, 500] width 26 height 26
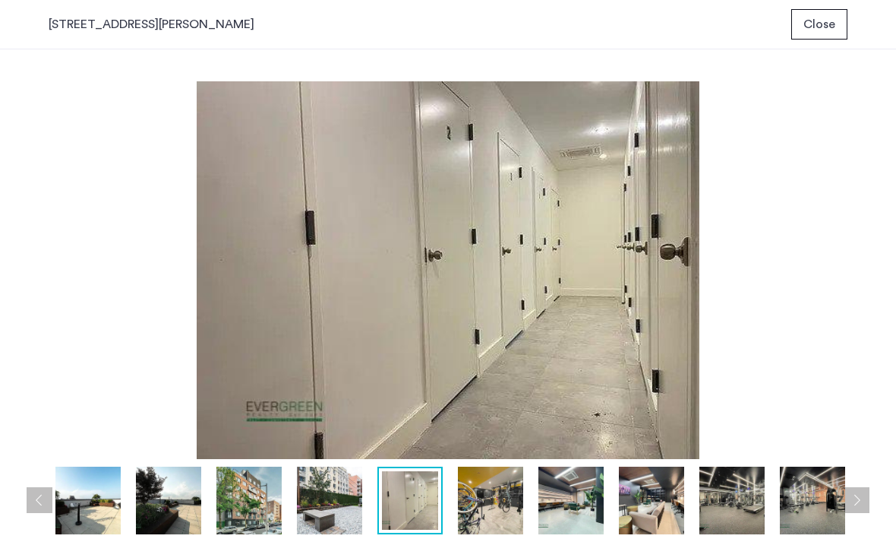
click at [859, 504] on button "Next apartment" at bounding box center [857, 500] width 26 height 26
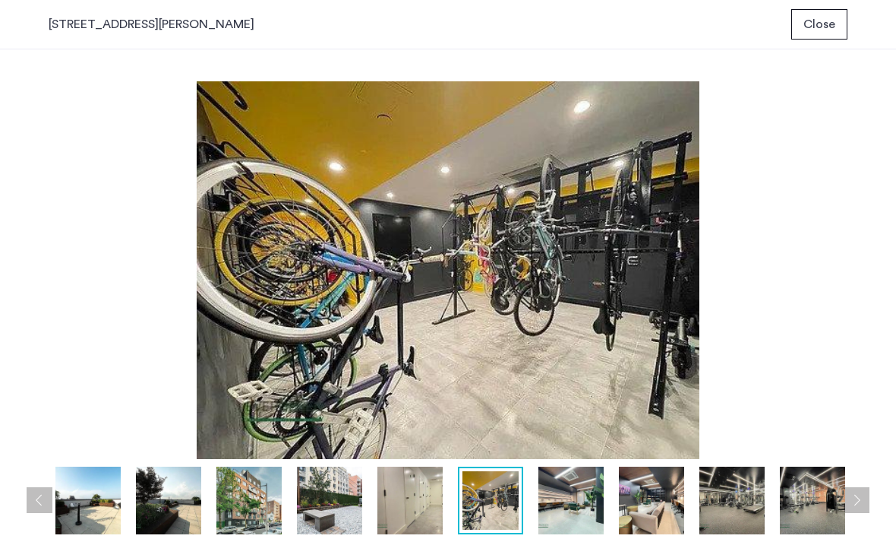
click at [859, 505] on button "Next apartment" at bounding box center [857, 500] width 26 height 26
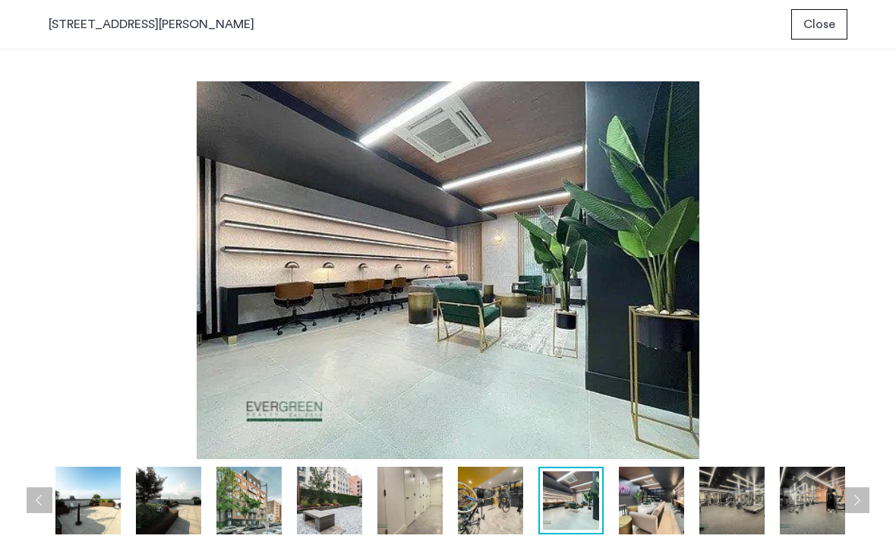
click at [859, 505] on button "Next apartment" at bounding box center [857, 500] width 26 height 26
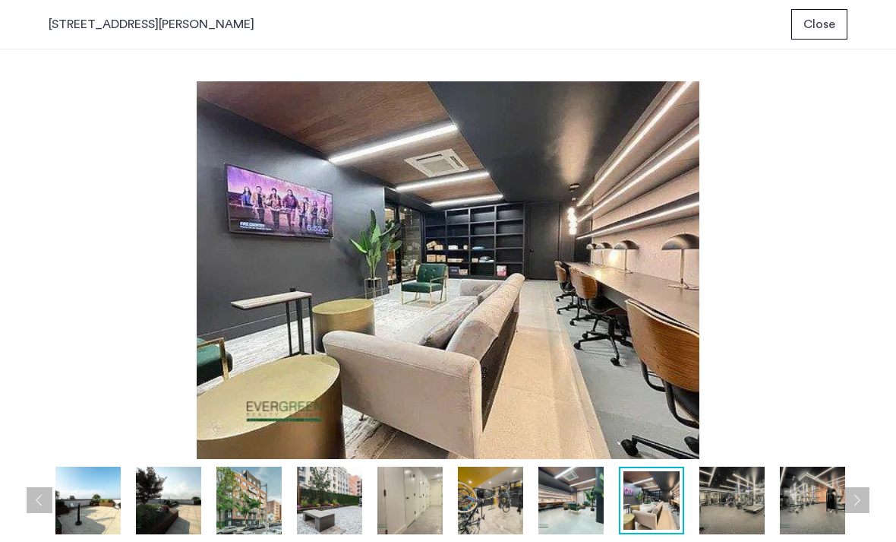
click at [859, 506] on button "Next apartment" at bounding box center [857, 500] width 26 height 26
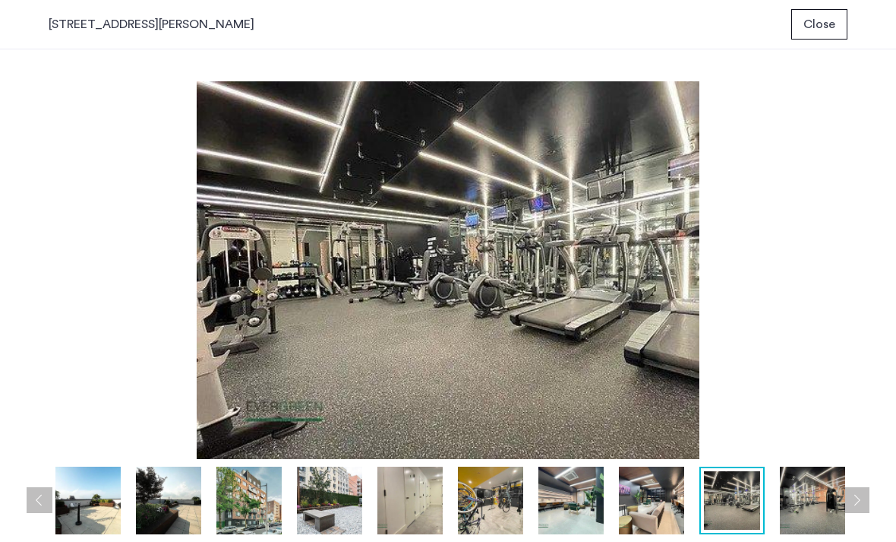
click at [859, 507] on button "Next apartment" at bounding box center [857, 500] width 26 height 26
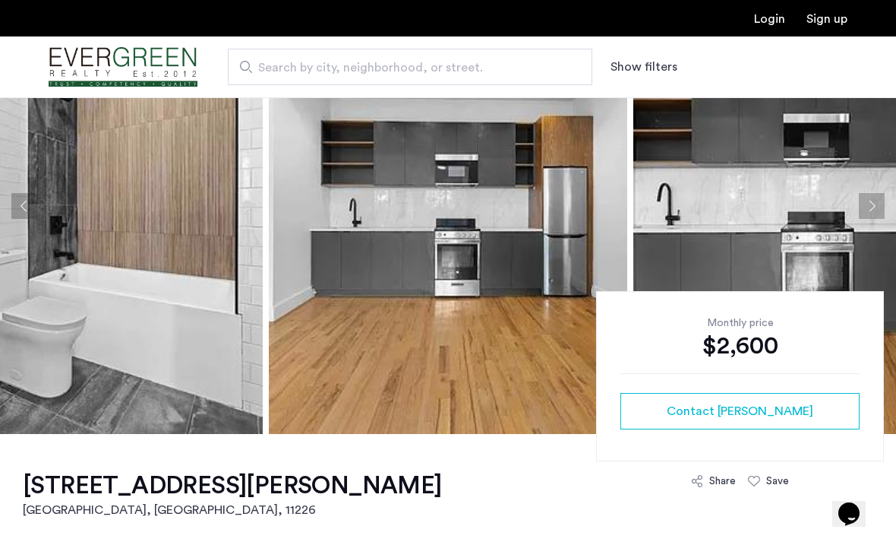
scroll to position [52, 0]
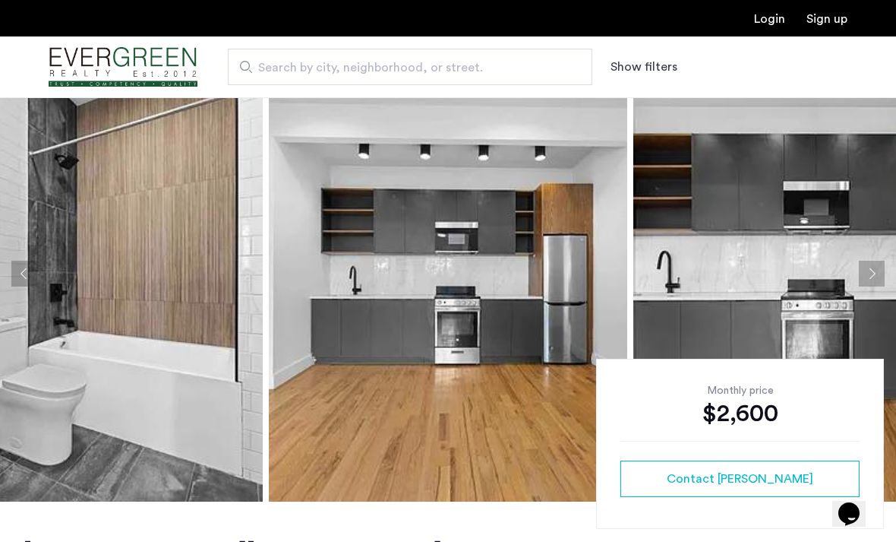
click at [756, 261] on img at bounding box center [812, 274] width 358 height 456
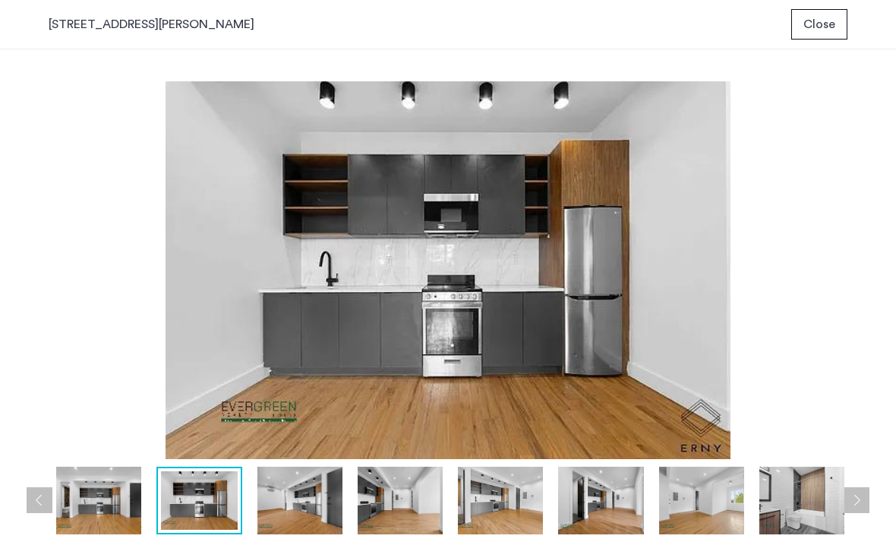
click at [864, 508] on button "Next apartment" at bounding box center [857, 500] width 26 height 26
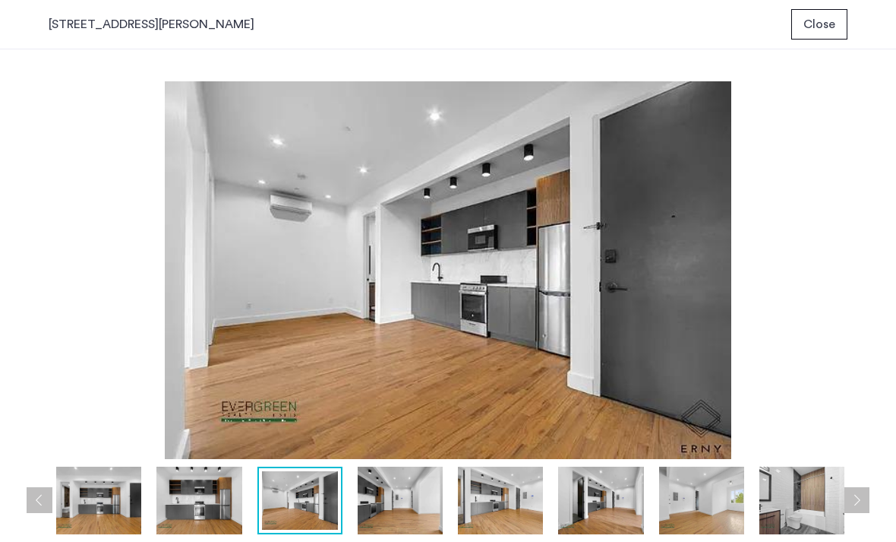
click at [864, 509] on button "Next apartment" at bounding box center [857, 500] width 26 height 26
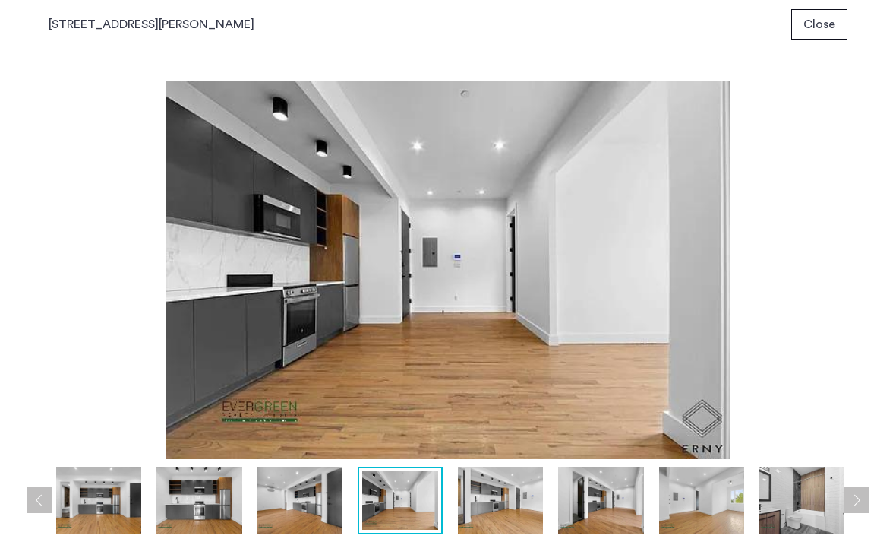
click at [864, 509] on button "Next apartment" at bounding box center [857, 500] width 26 height 26
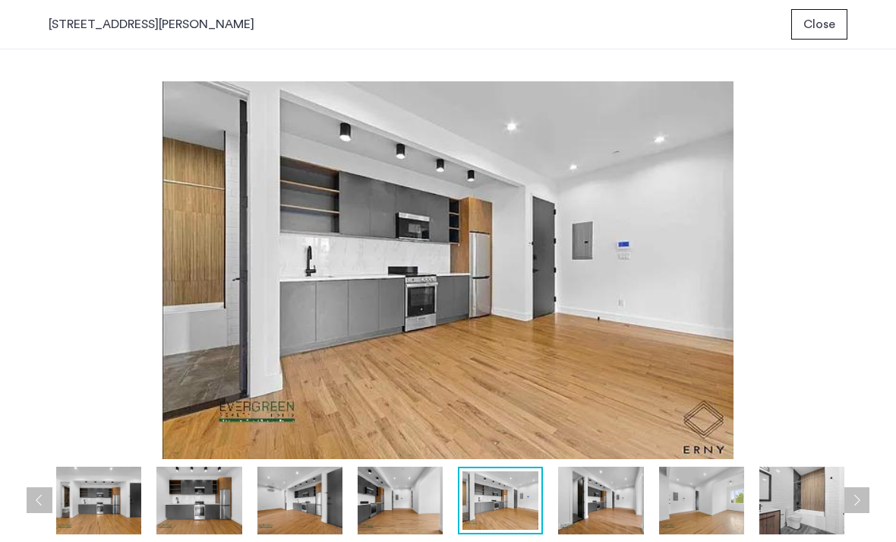
click at [864, 510] on button "Next apartment" at bounding box center [857, 500] width 26 height 26
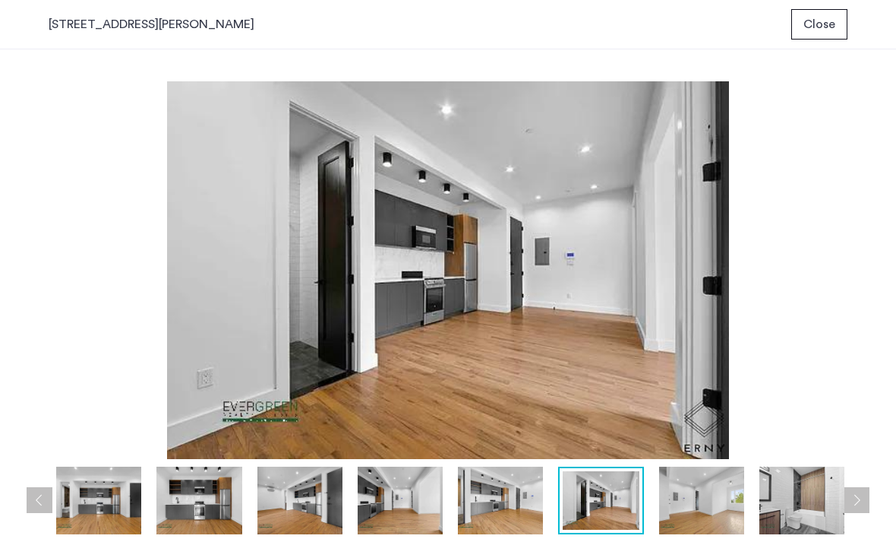
click at [864, 510] on button "Next apartment" at bounding box center [857, 500] width 26 height 26
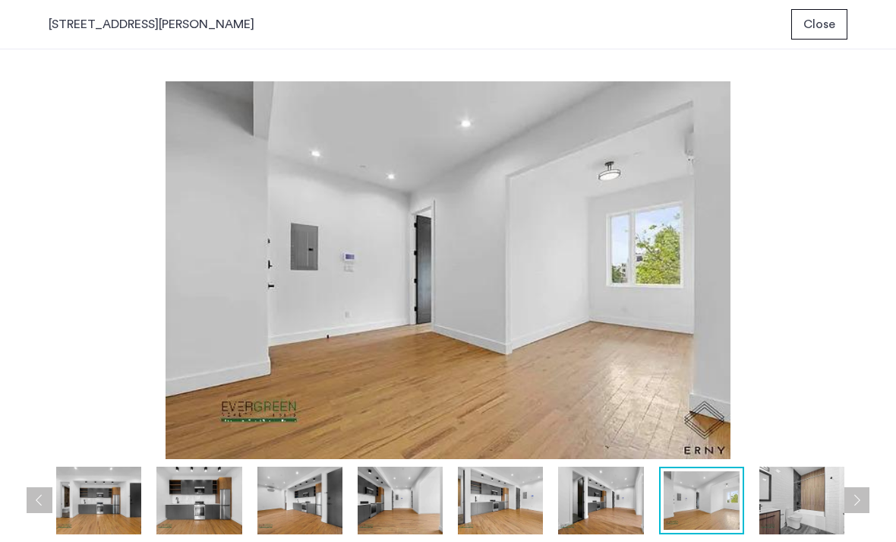
click at [864, 511] on button "Next apartment" at bounding box center [857, 500] width 26 height 26
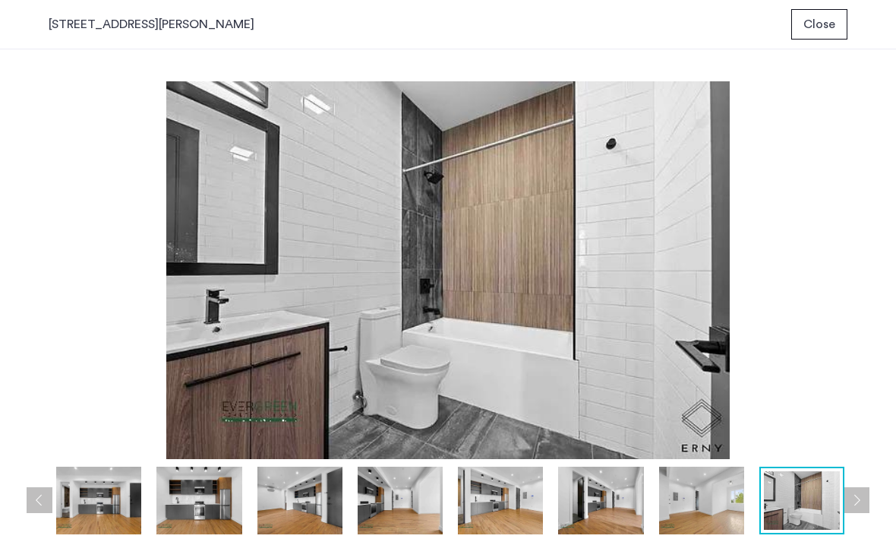
click at [864, 511] on button "Next apartment" at bounding box center [857, 500] width 26 height 26
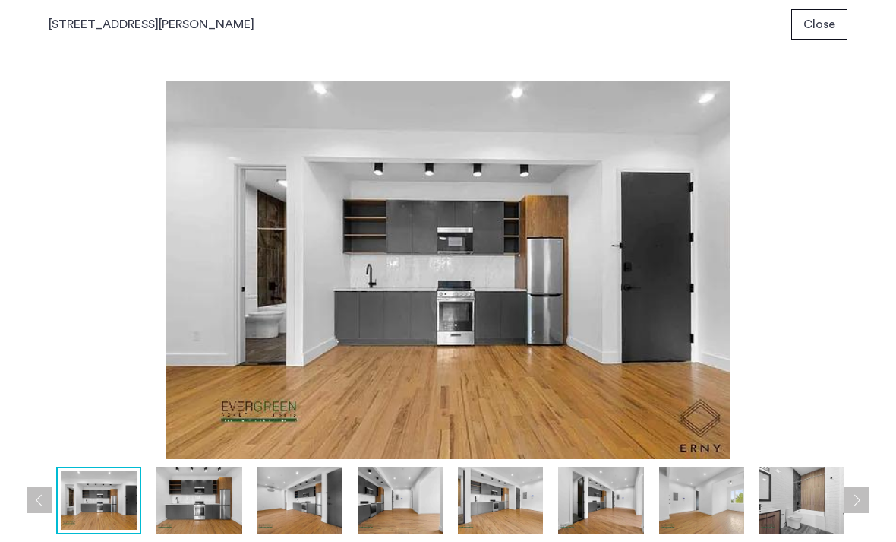
click at [864, 512] on button "Next apartment" at bounding box center [857, 500] width 26 height 26
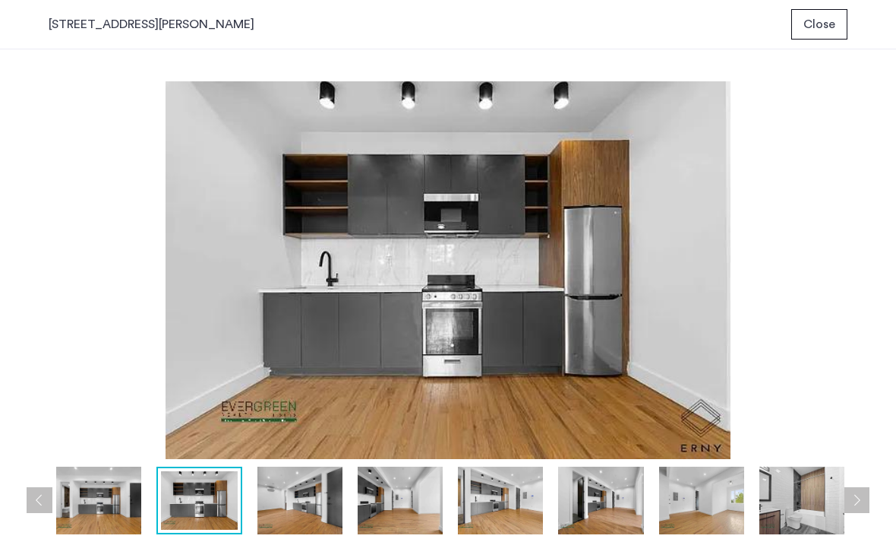
click at [864, 512] on button "Next apartment" at bounding box center [857, 500] width 26 height 26
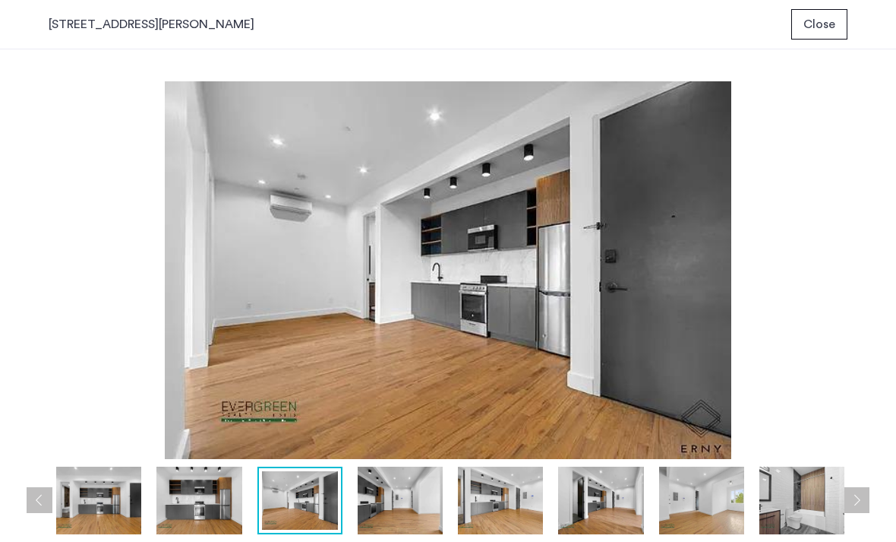
click at [864, 513] on button "Next apartment" at bounding box center [857, 500] width 26 height 26
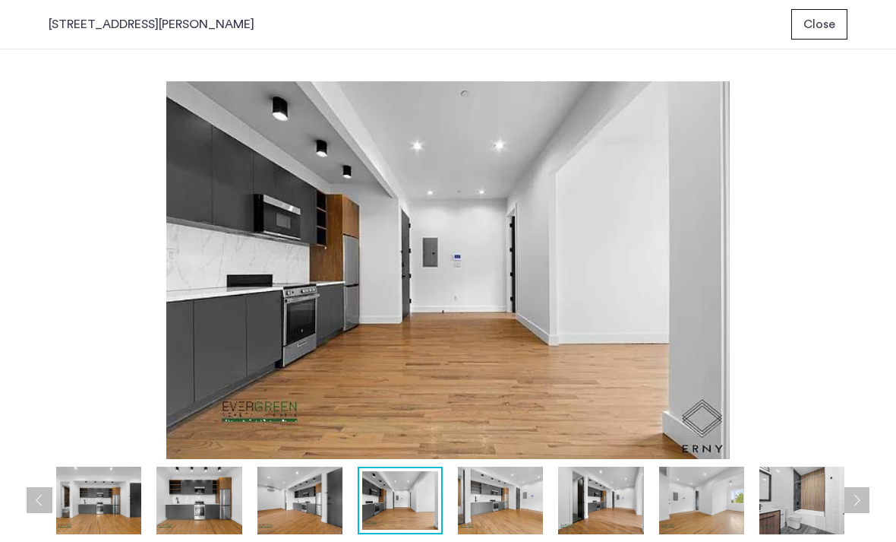
click at [864, 513] on button "Next apartment" at bounding box center [857, 500] width 26 height 26
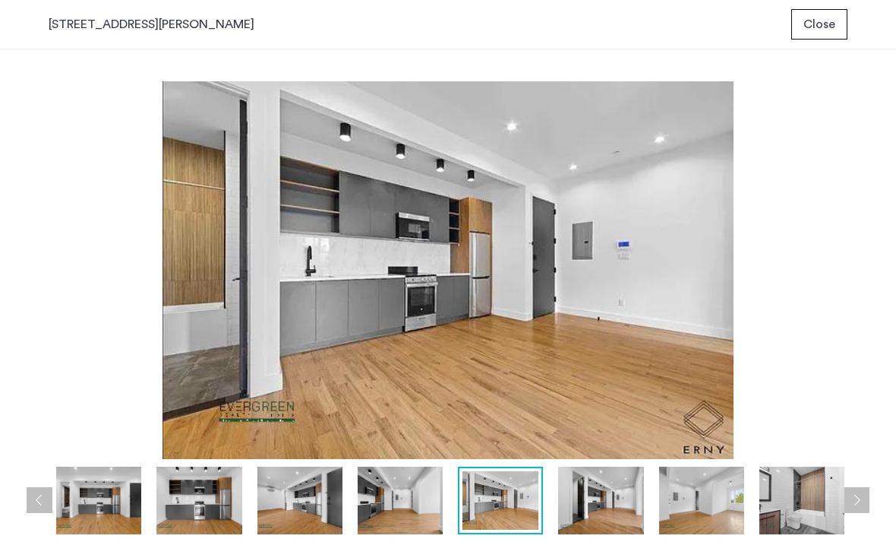
click at [864, 513] on div "prev next prev next" at bounding box center [448, 295] width 896 height 492
click at [857, 499] on button "Next apartment" at bounding box center [857, 500] width 26 height 26
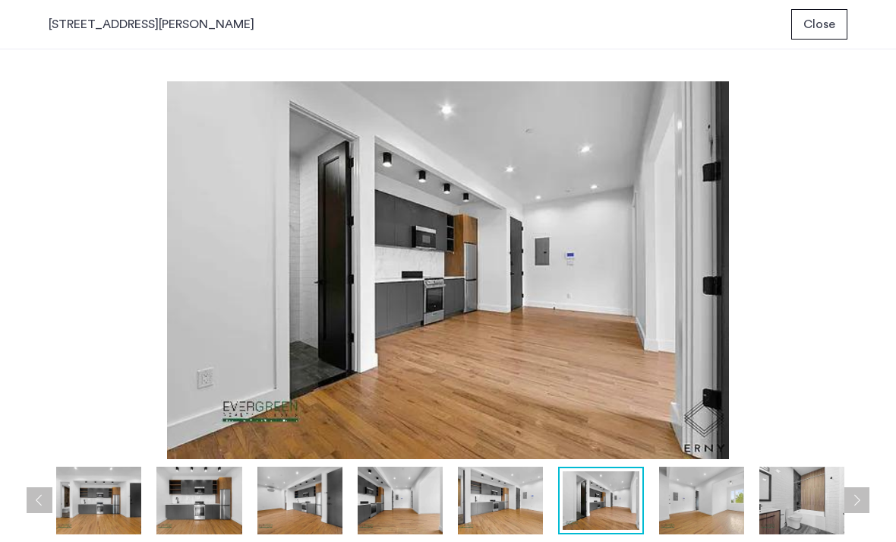
click at [857, 500] on button "Next apartment" at bounding box center [857, 500] width 26 height 26
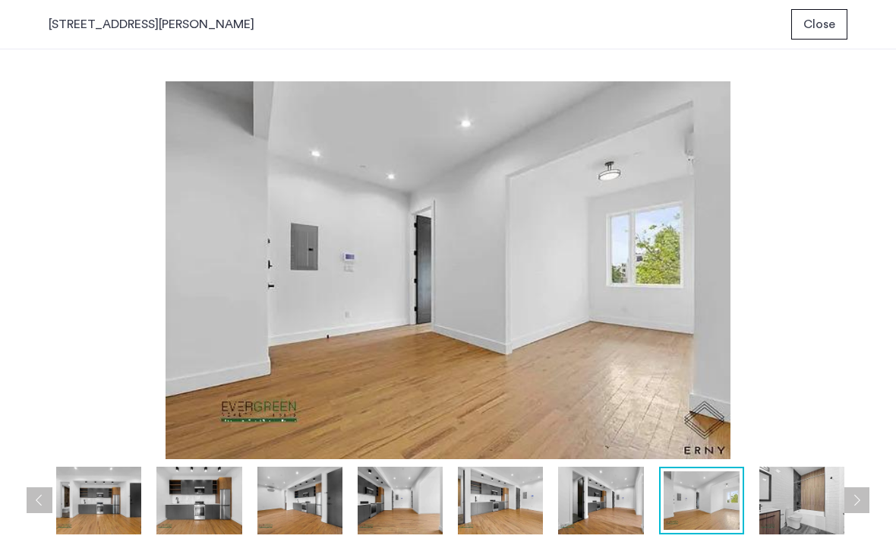
click at [857, 502] on button "Next apartment" at bounding box center [857, 500] width 26 height 26
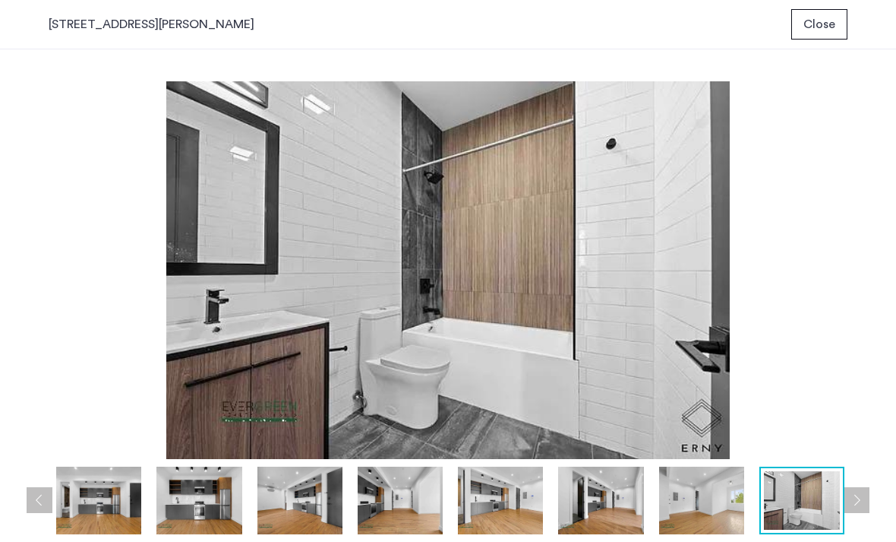
click at [856, 503] on button "Next apartment" at bounding box center [857, 500] width 26 height 26
